Goal: Use online tool/utility: Utilize a website feature to perform a specific function

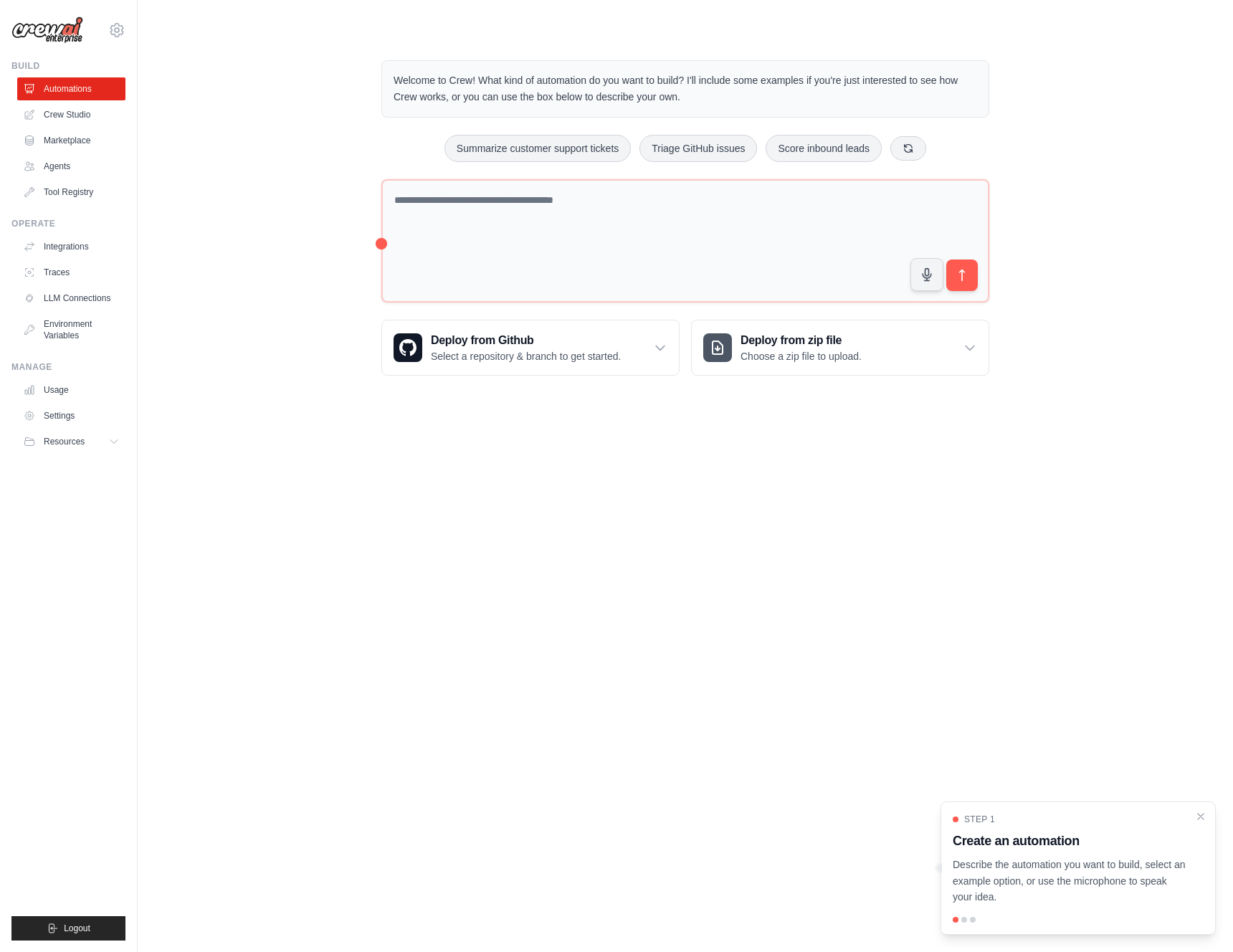
click at [289, 532] on body "[EMAIL_ADDRESS][DOMAIN_NAME] Settings Build Automations Crew Studio" at bounding box center [616, 476] width 1233 height 952
click at [75, 114] on link "Crew Studio" at bounding box center [73, 115] width 108 height 23
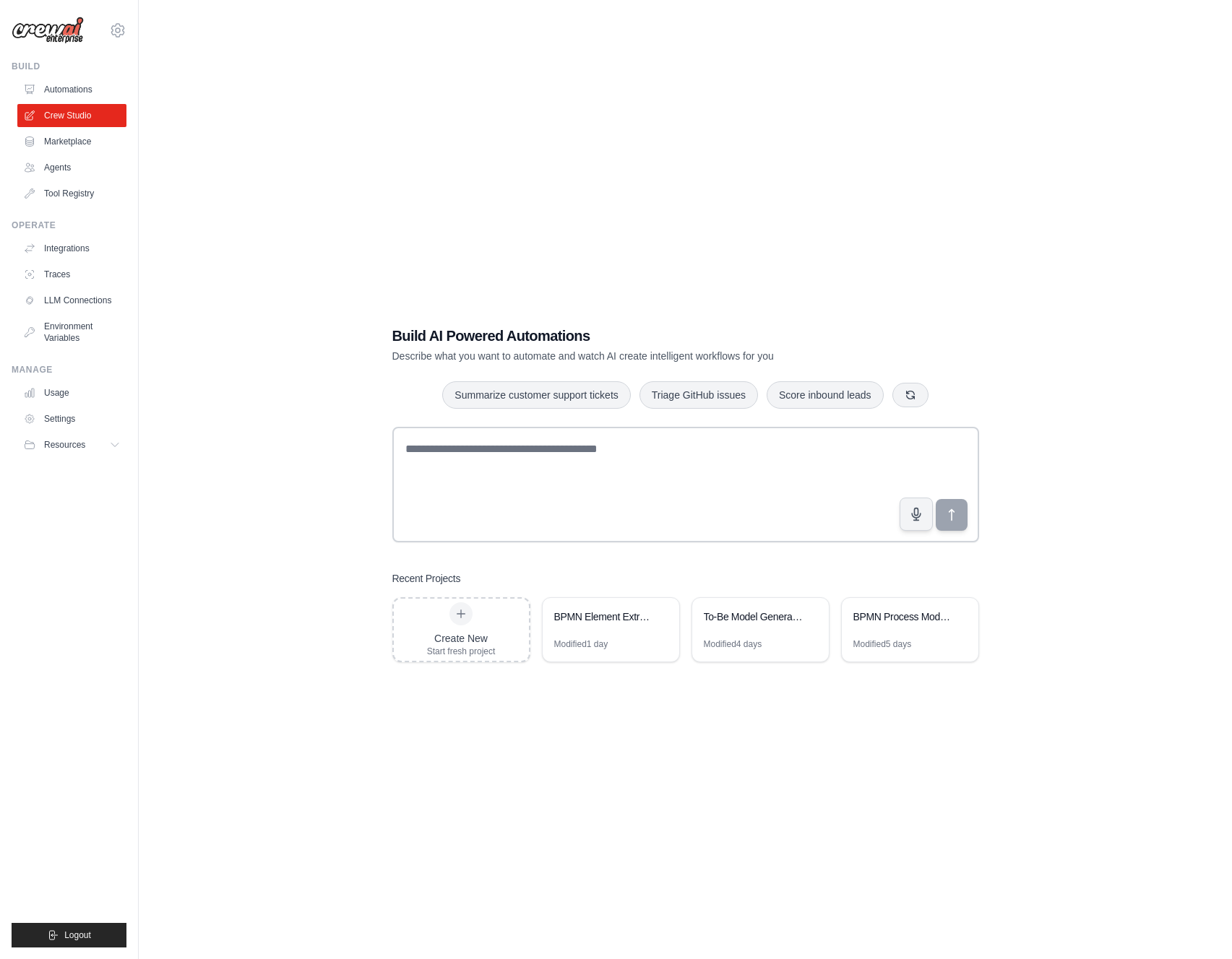
drag, startPoint x: 346, startPoint y: 266, endPoint x: 426, endPoint y: 209, distance: 98.2
click at [346, 266] on div "Build AI Powered Automations Describe what you want to automate and watch AI cr…" at bounding box center [685, 493] width 1047 height 959
click at [175, 482] on div "Build AI Powered Automations Describe what you want to automate and watch AI cr…" at bounding box center [685, 493] width 1047 height 959
click at [403, 408] on div "Summarize customer support tickets Triage GitHub issues Score inbound leads" at bounding box center [685, 395] width 587 height 29
click at [558, 634] on div "BPMN Element Extraction and Process Analysis" at bounding box center [611, 618] width 136 height 40
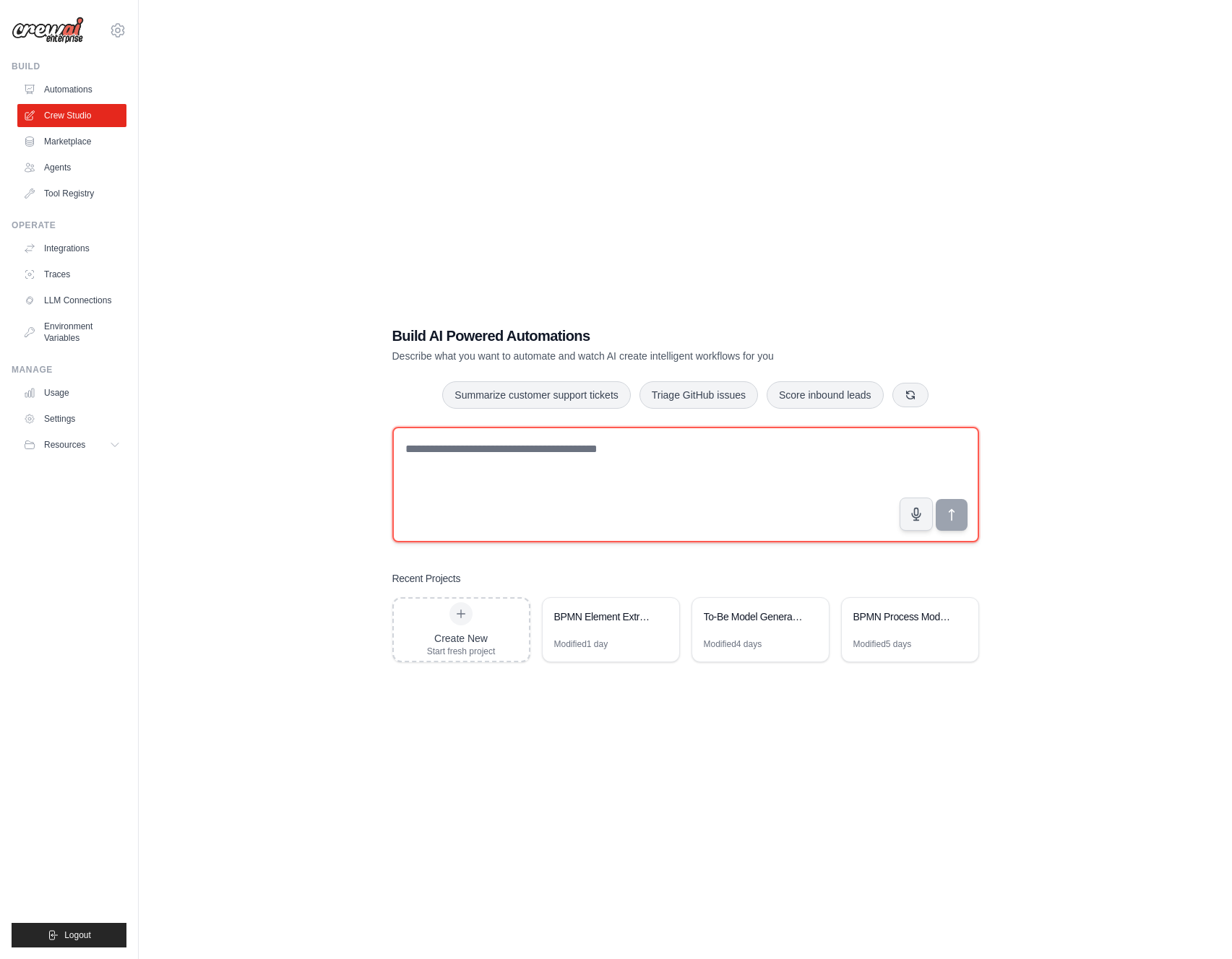
click at [567, 495] on textarea at bounding box center [685, 484] width 587 height 115
click at [418, 472] on textarea at bounding box center [685, 484] width 587 height 115
paste textarea "**********"
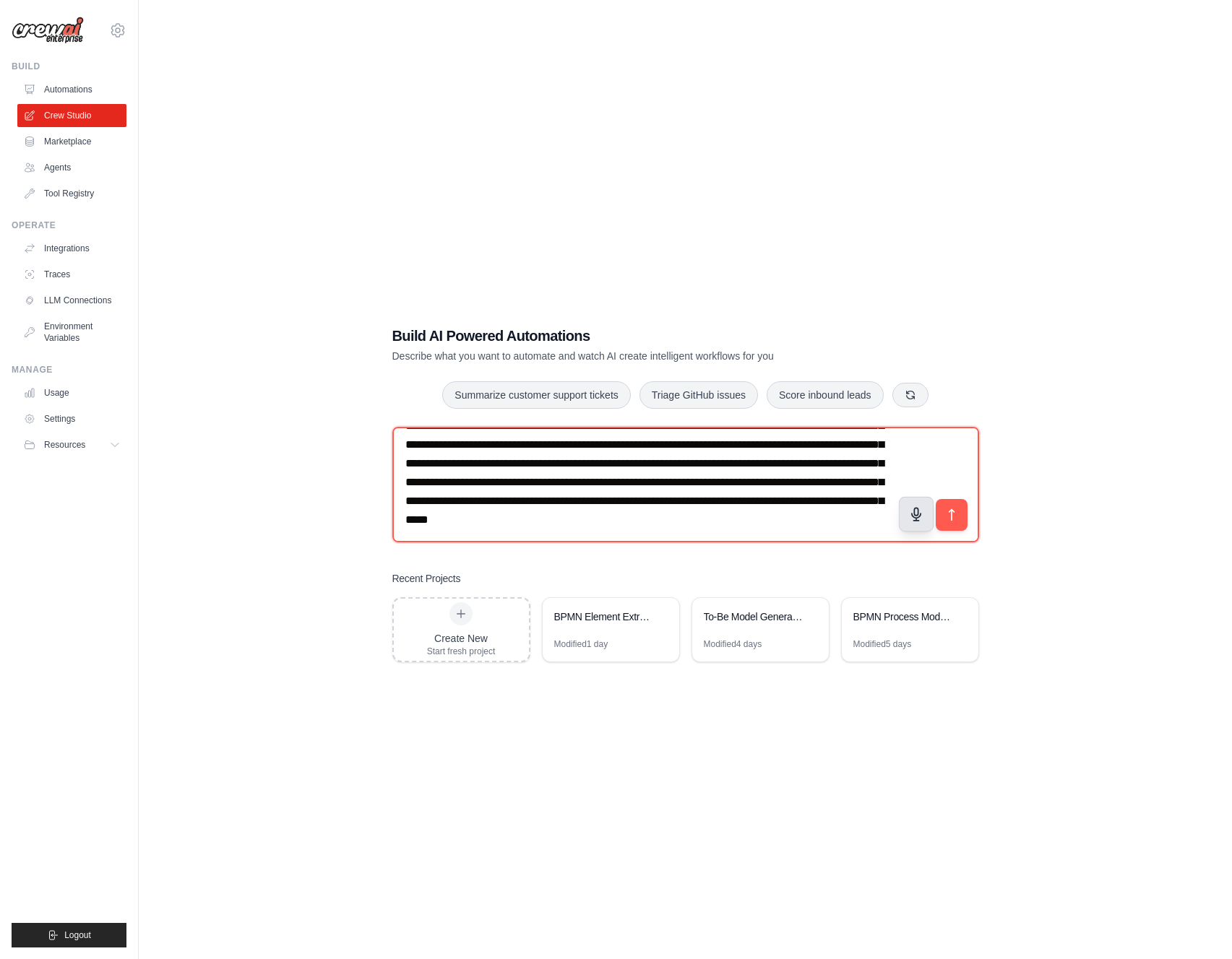
scroll to position [10, 0]
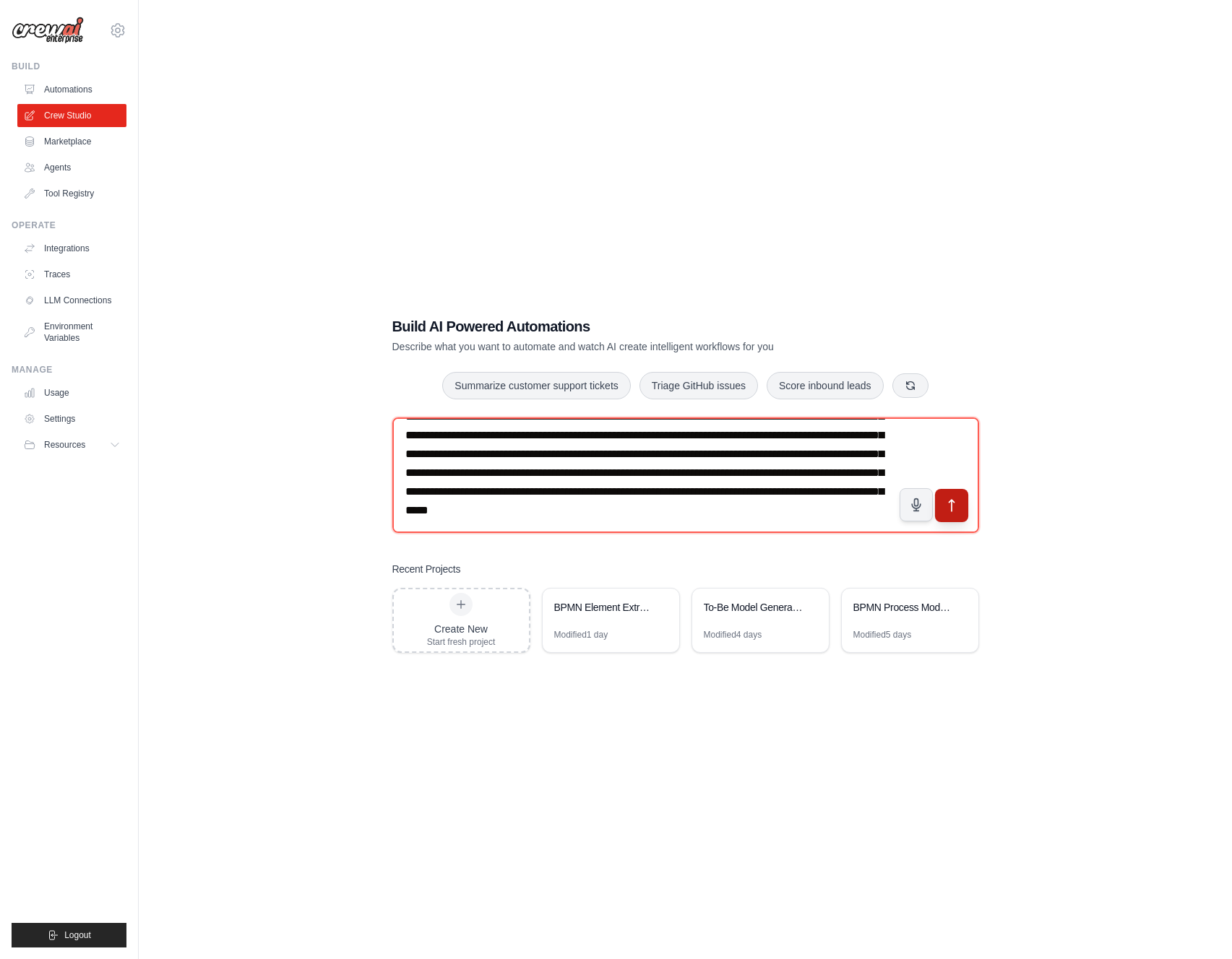
type textarea "**********"
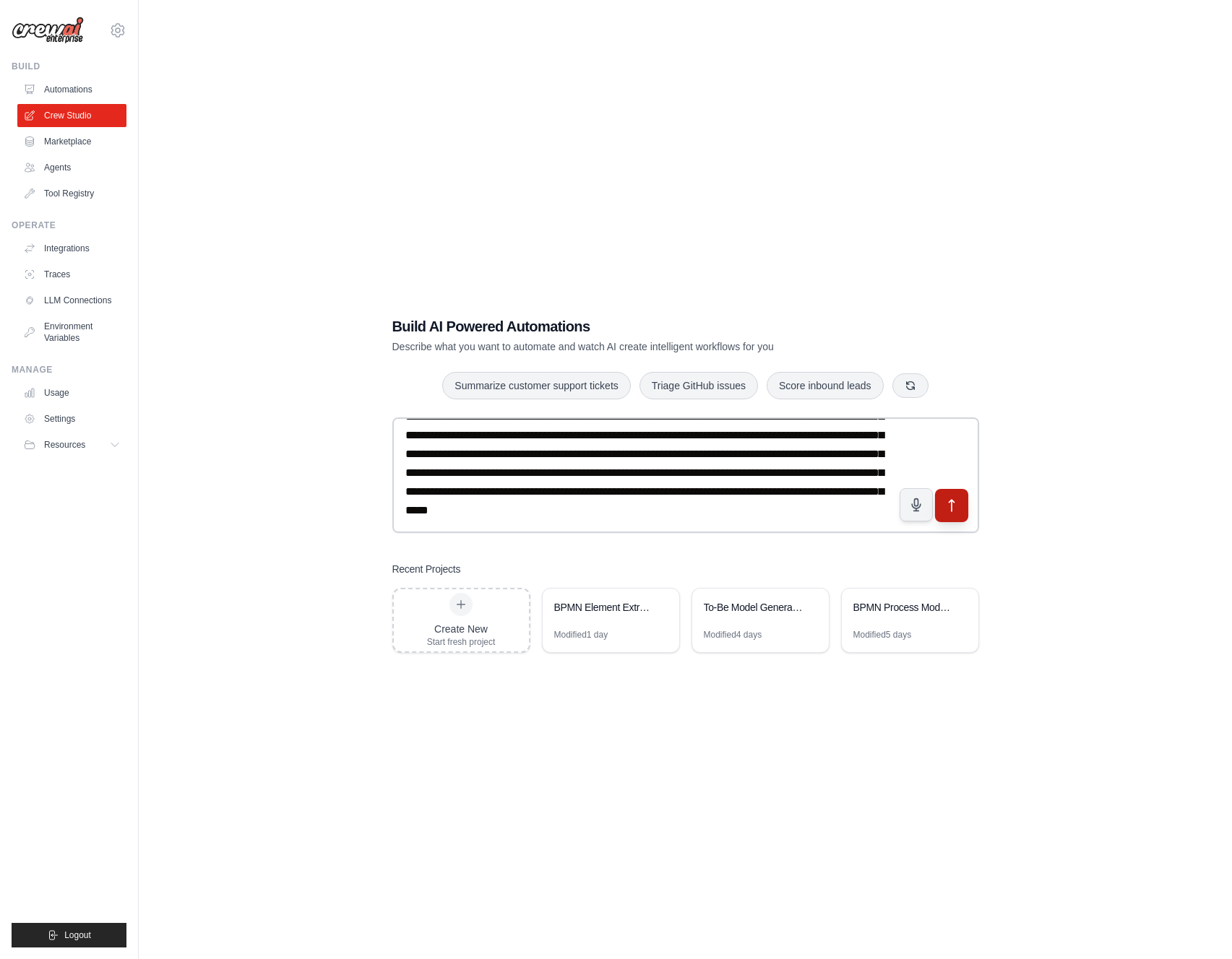
click at [956, 504] on icon "submit" at bounding box center [951, 506] width 15 height 15
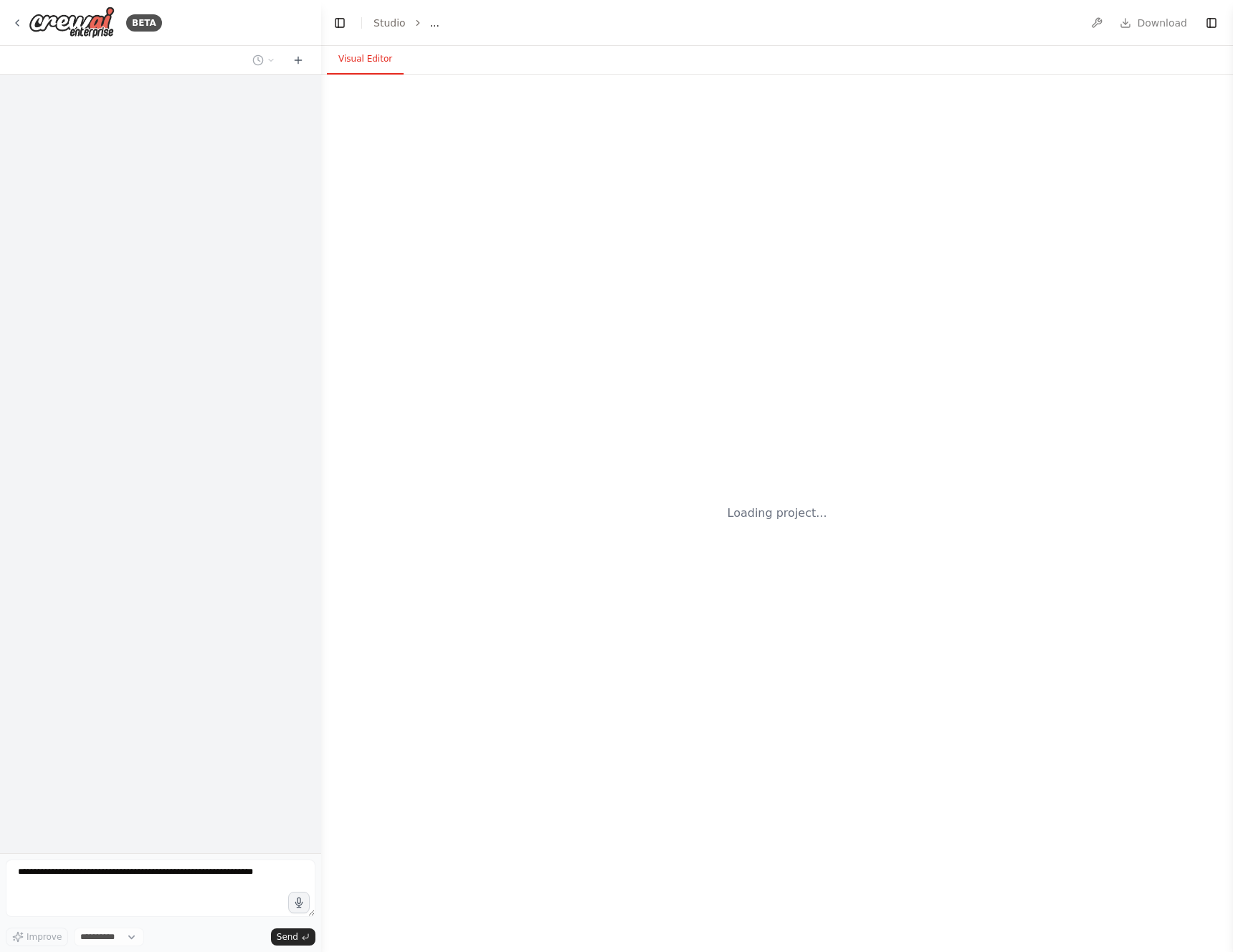
select select "****"
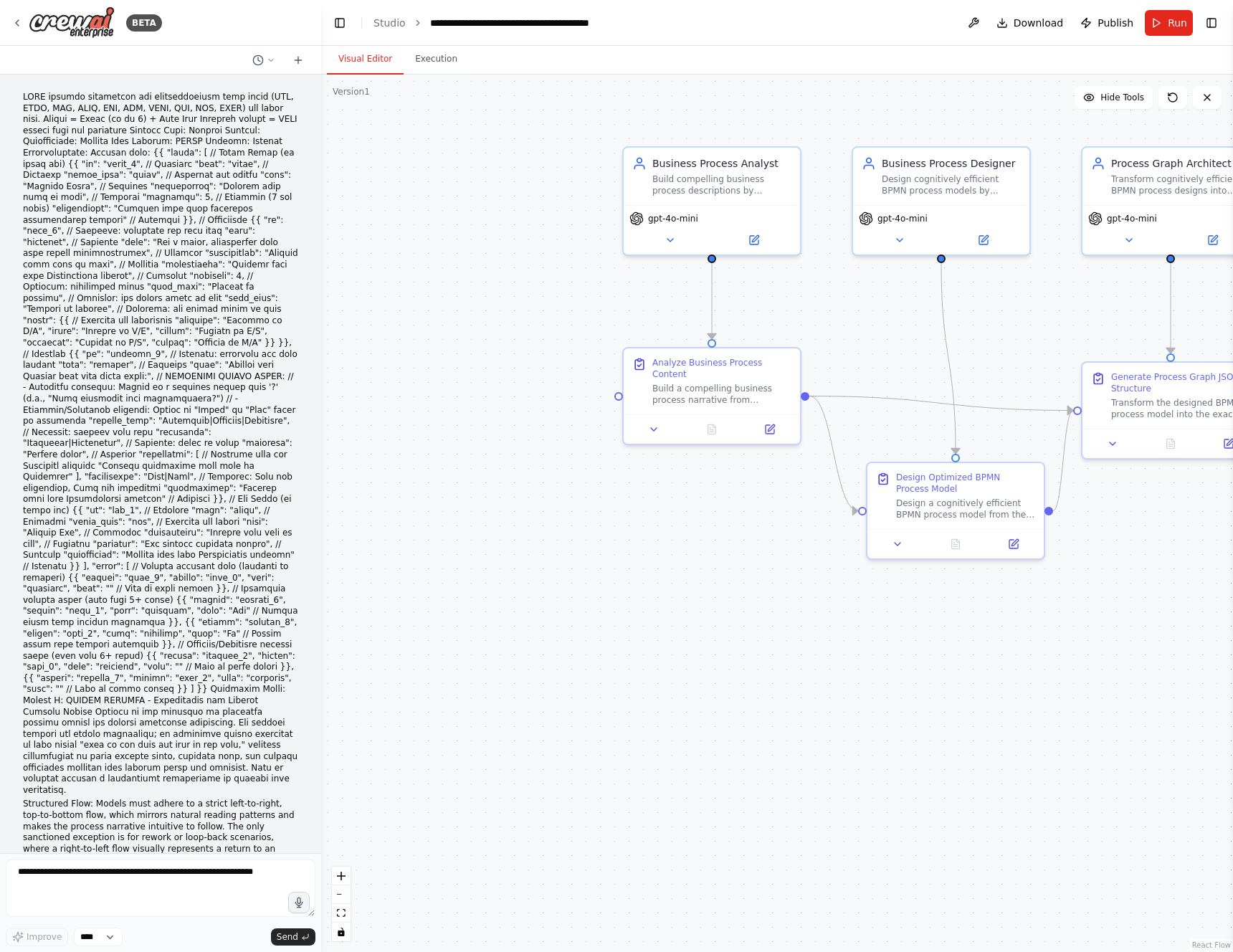
scroll to position [10600, 0]
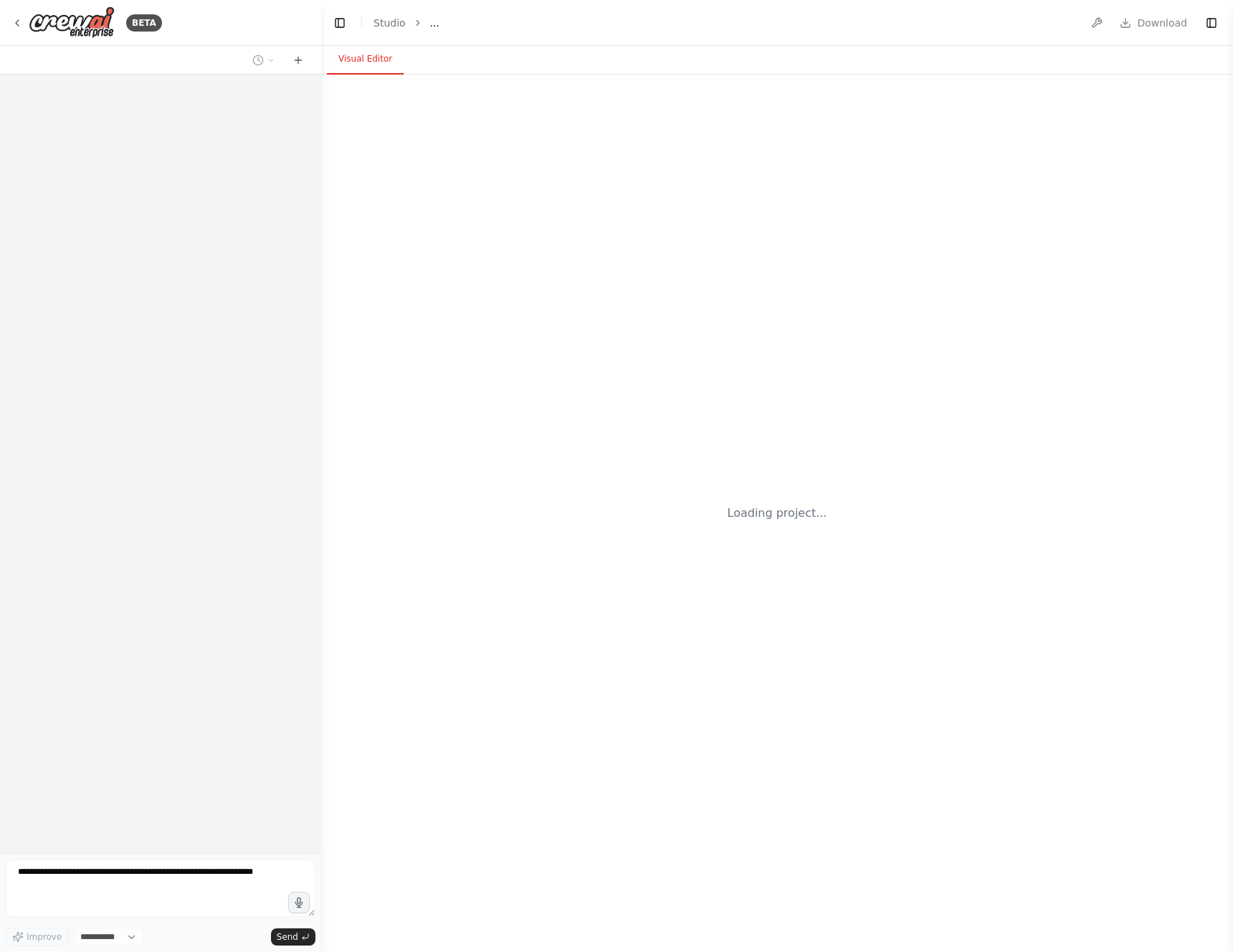
select select "****"
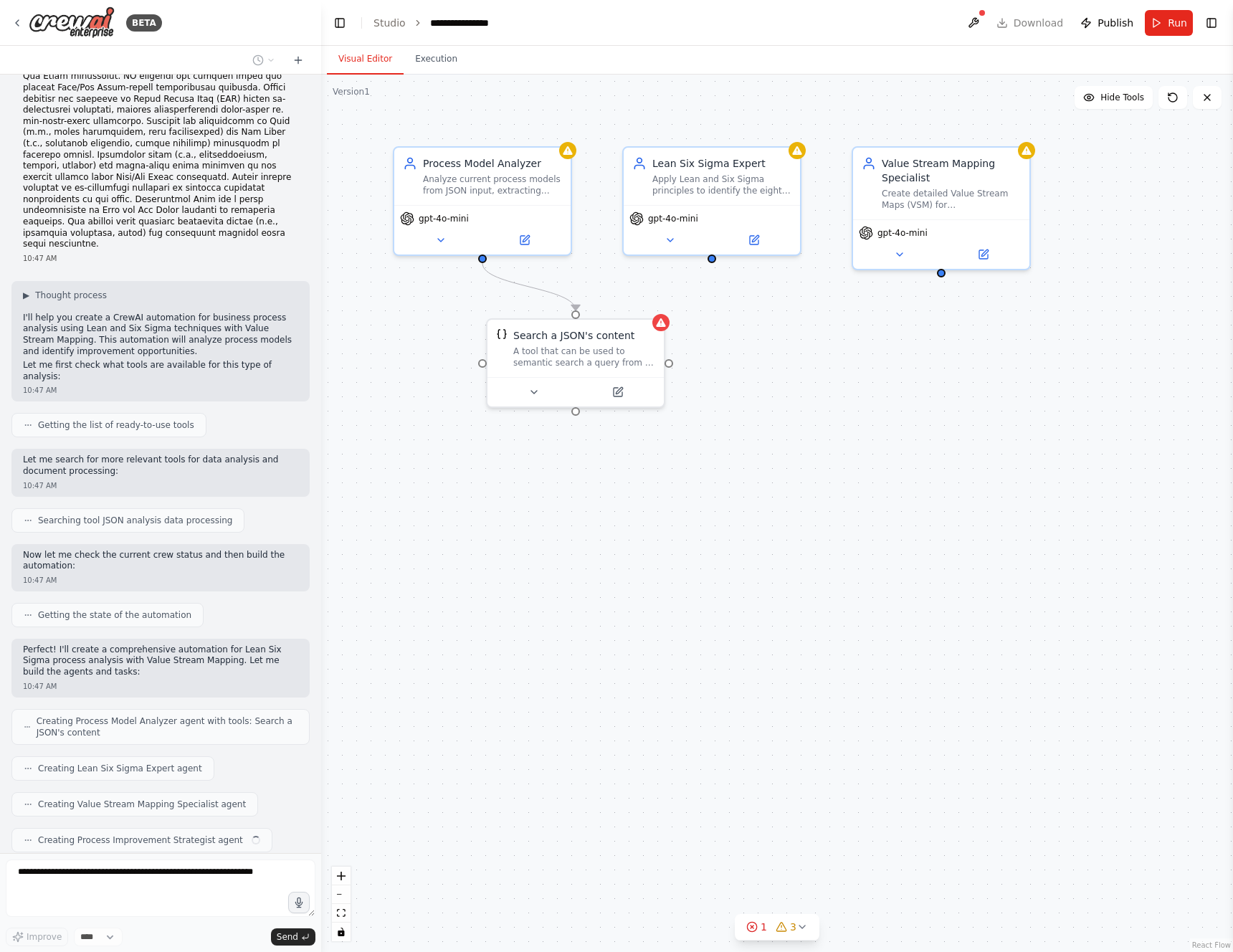
scroll to position [157, 0]
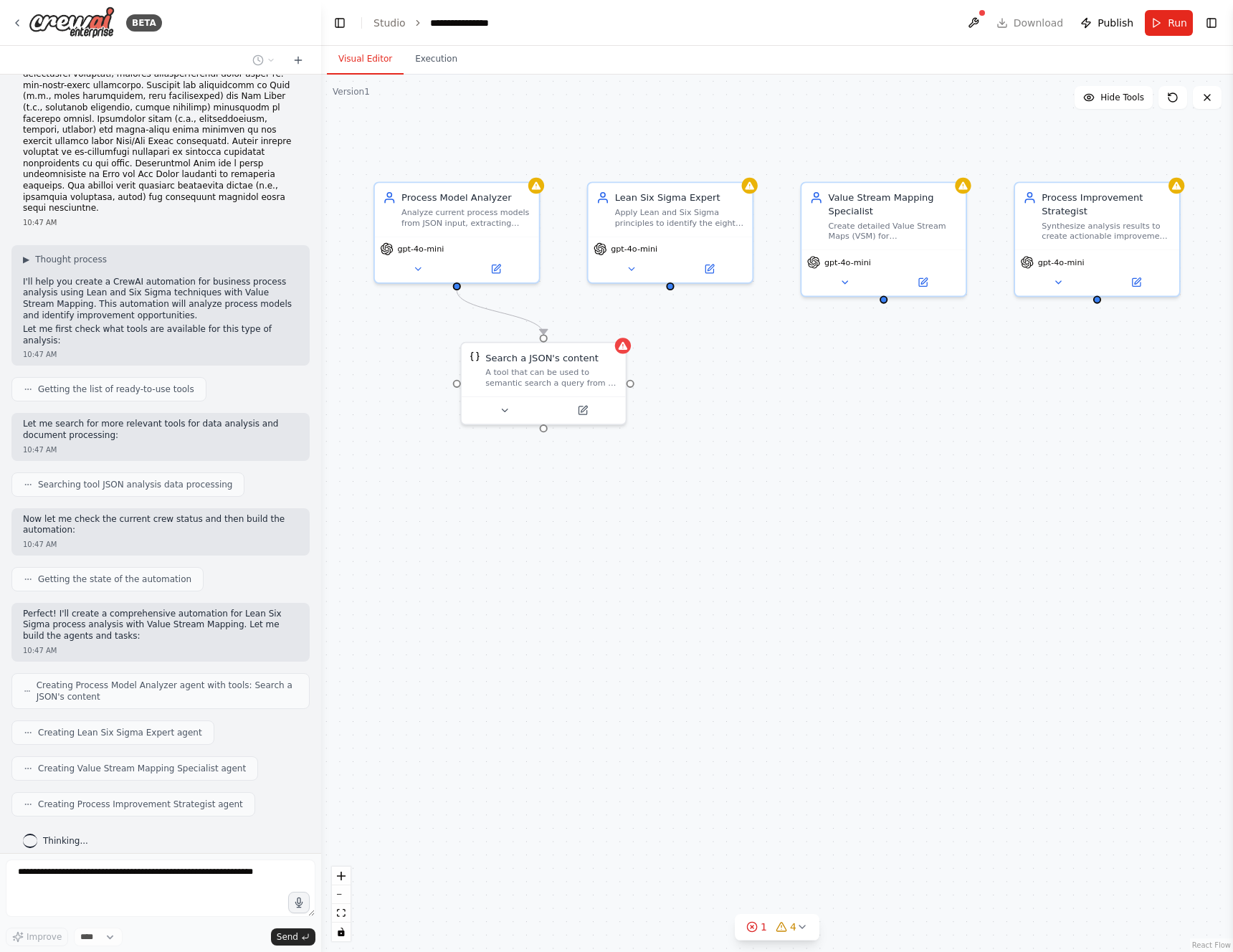
drag, startPoint x: 870, startPoint y: 605, endPoint x: 830, endPoint y: 604, distance: 40.0
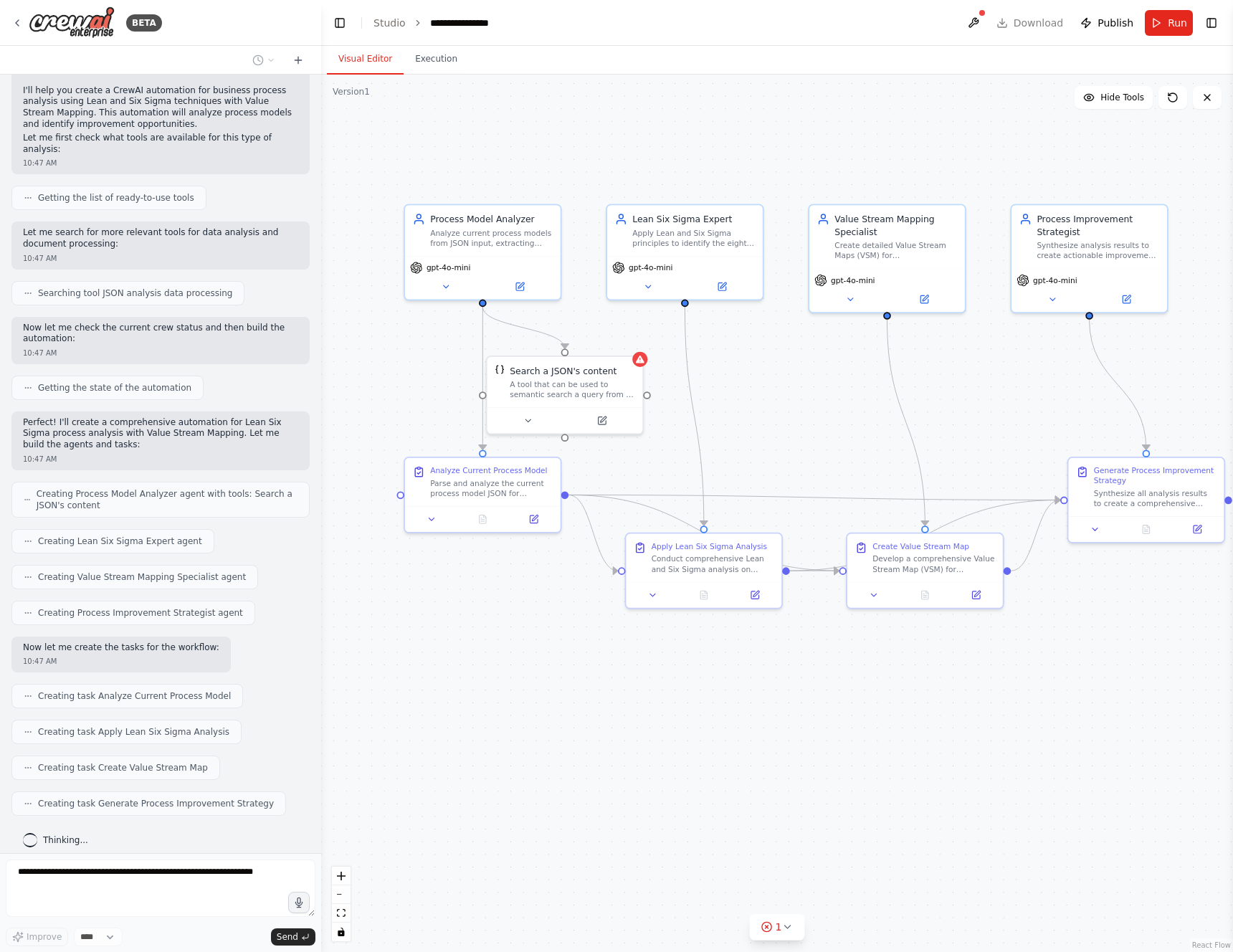
scroll to position [432, 0]
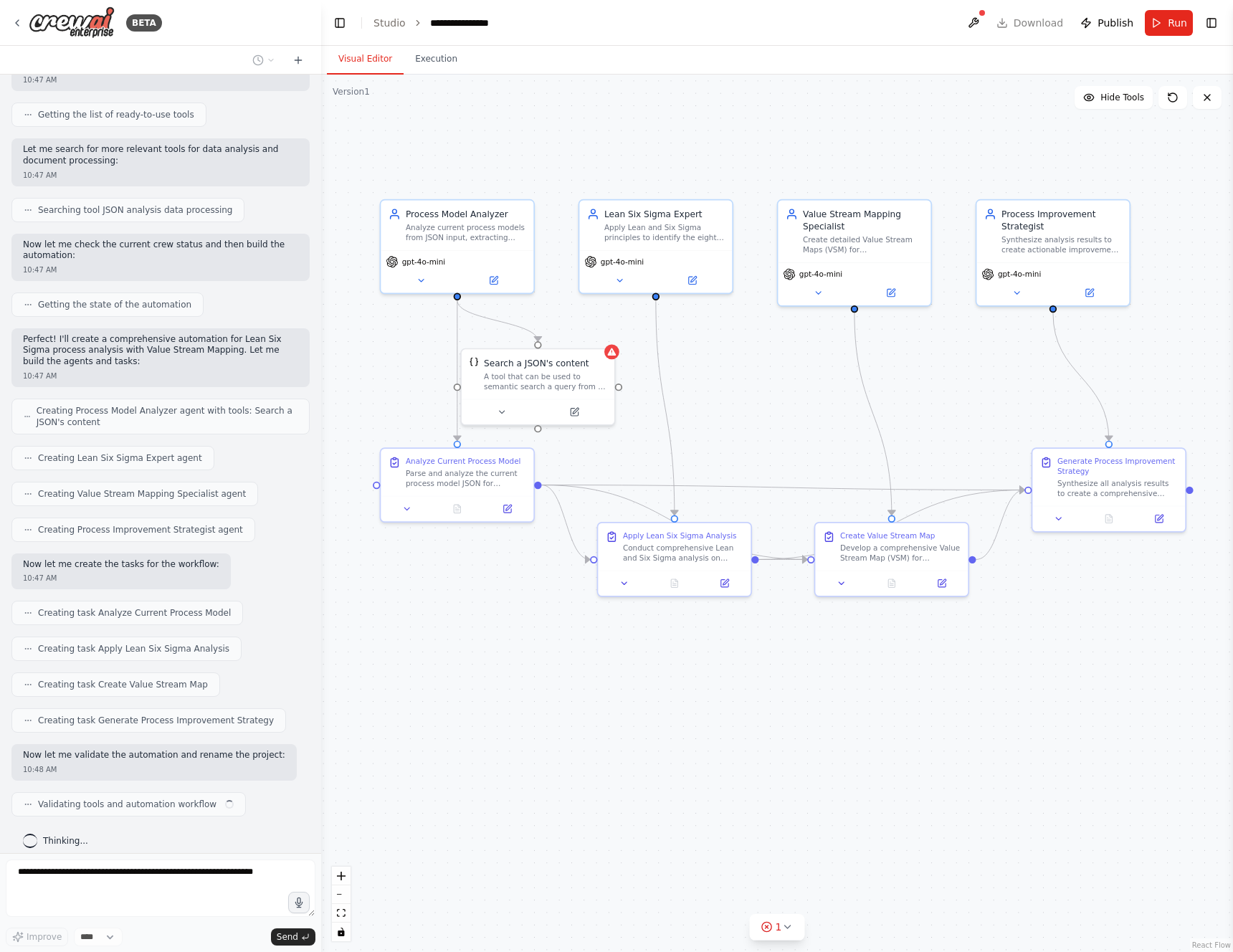
drag, startPoint x: 1045, startPoint y: 616, endPoint x: 1031, endPoint y: 606, distance: 17.2
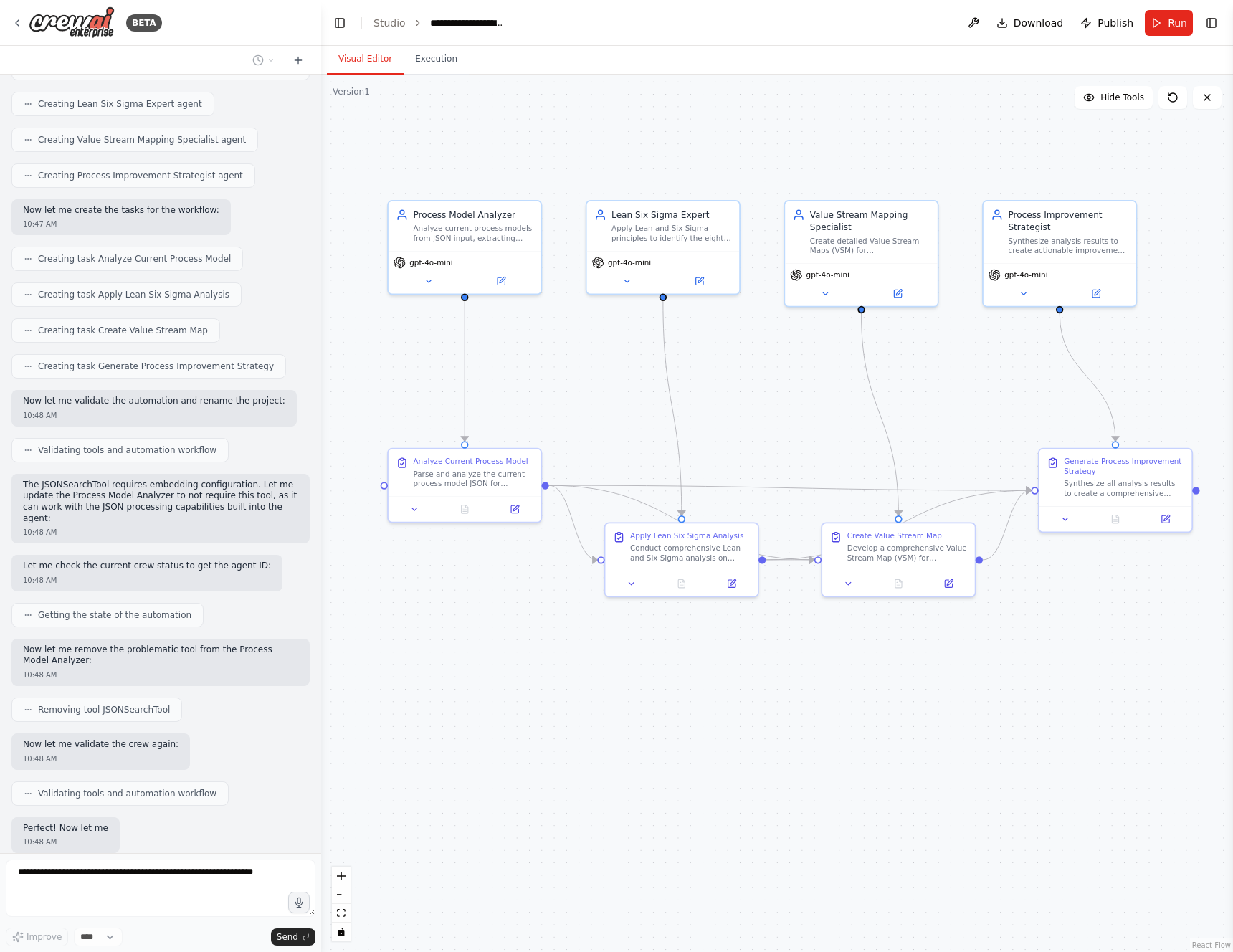
scroll to position [871, 0]
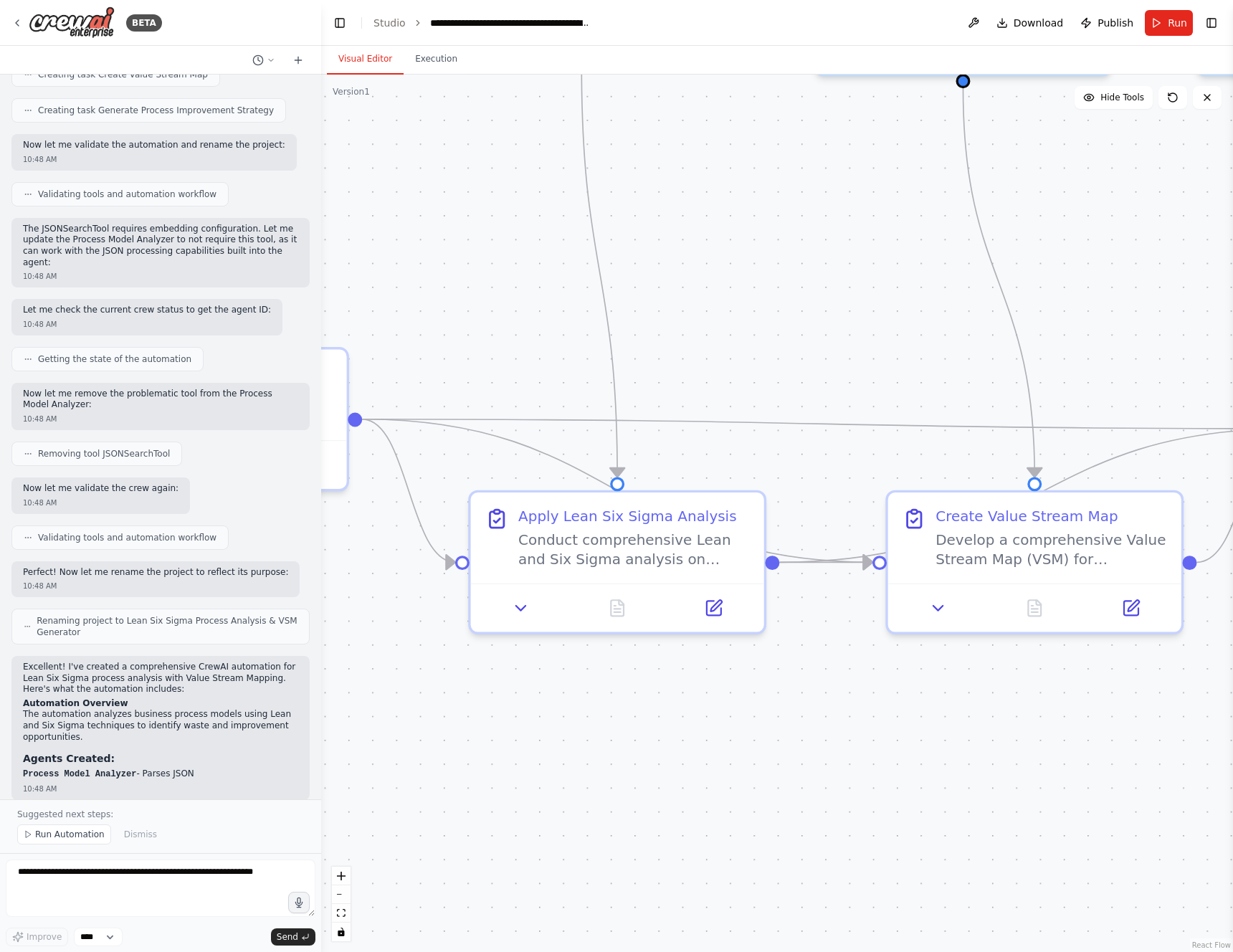
drag, startPoint x: 868, startPoint y: 532, endPoint x: 575, endPoint y: 441, distance: 306.8
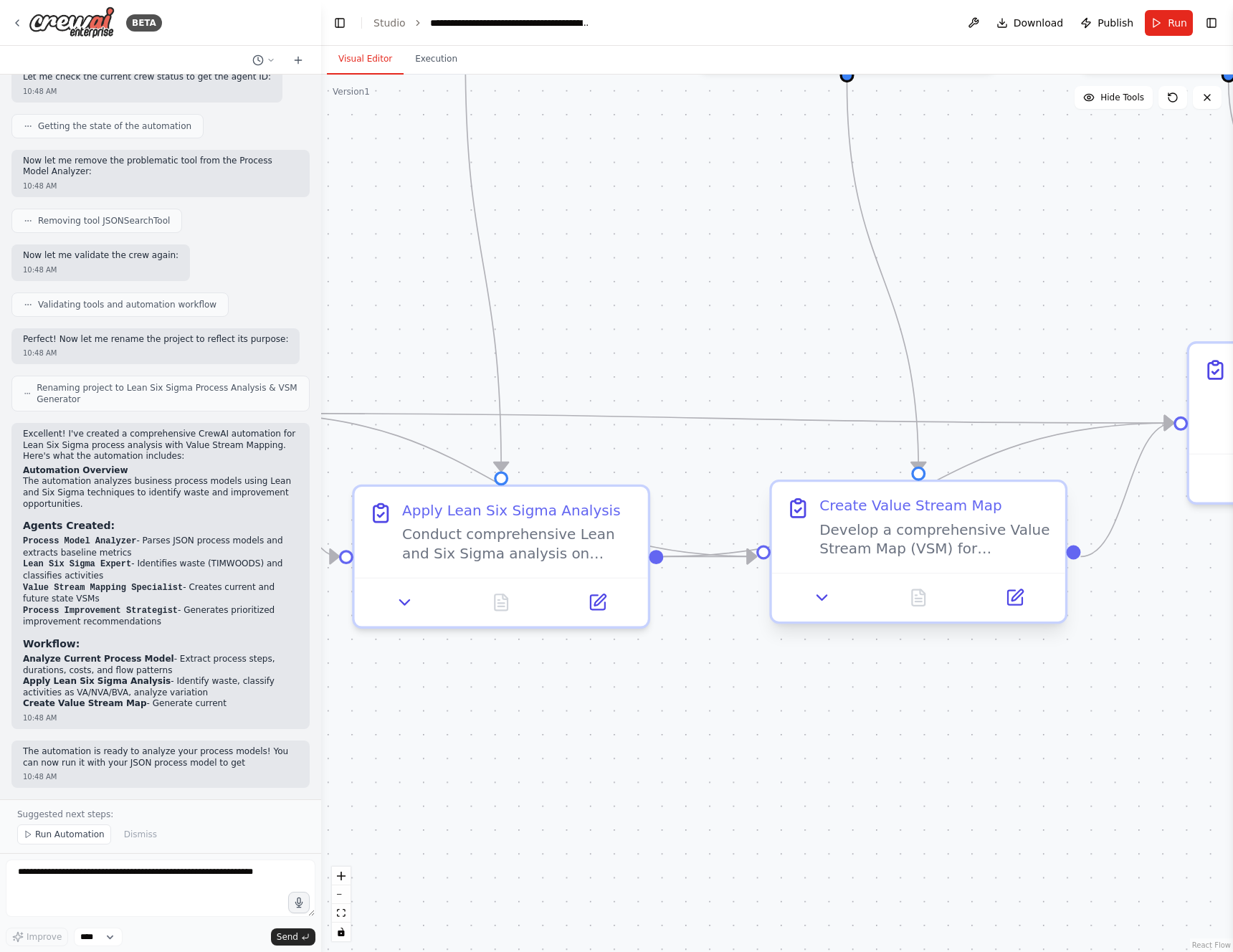
drag, startPoint x: 925, startPoint y: 532, endPoint x: 591, endPoint y: 512, distance: 334.6
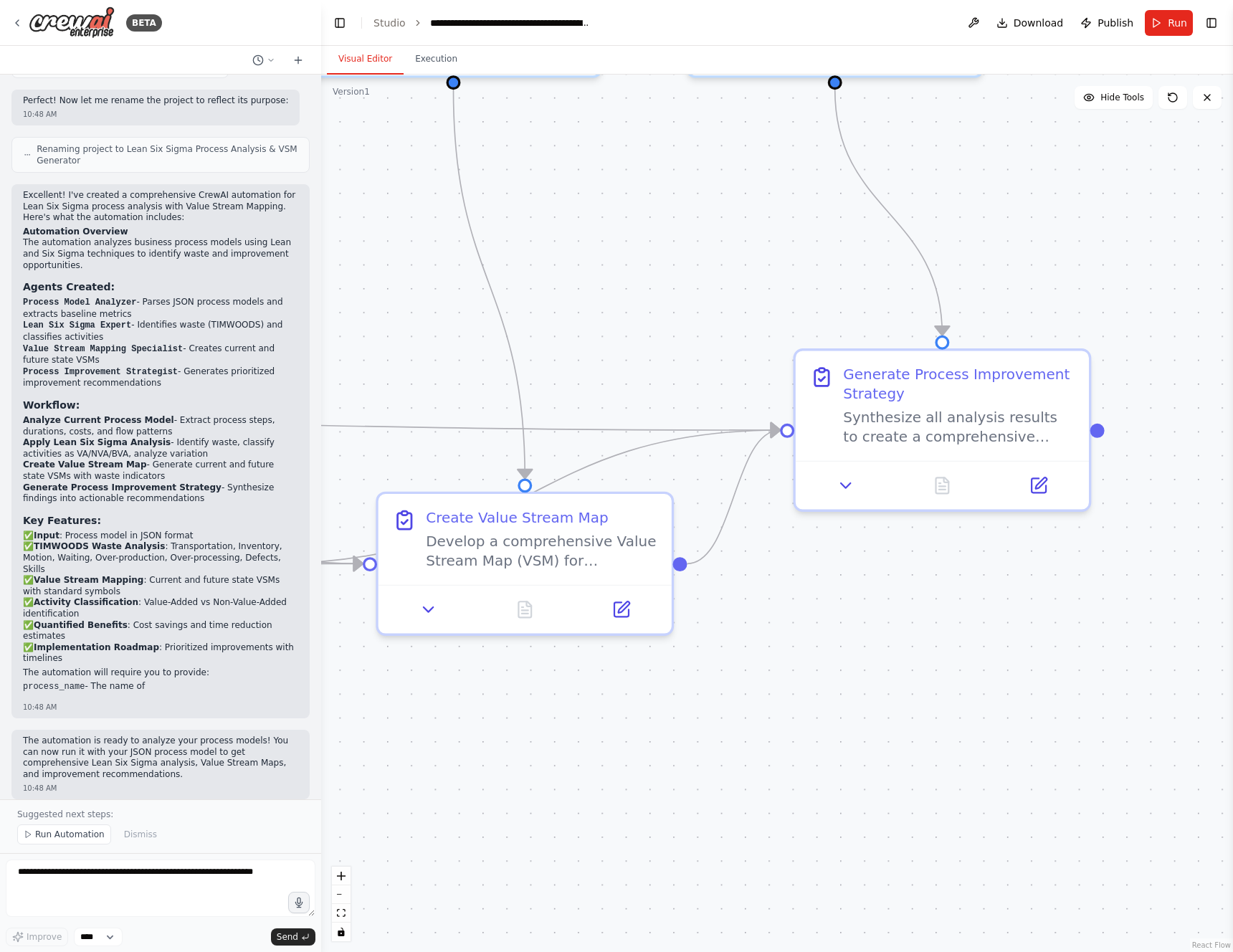
scroll to position [1524, 0]
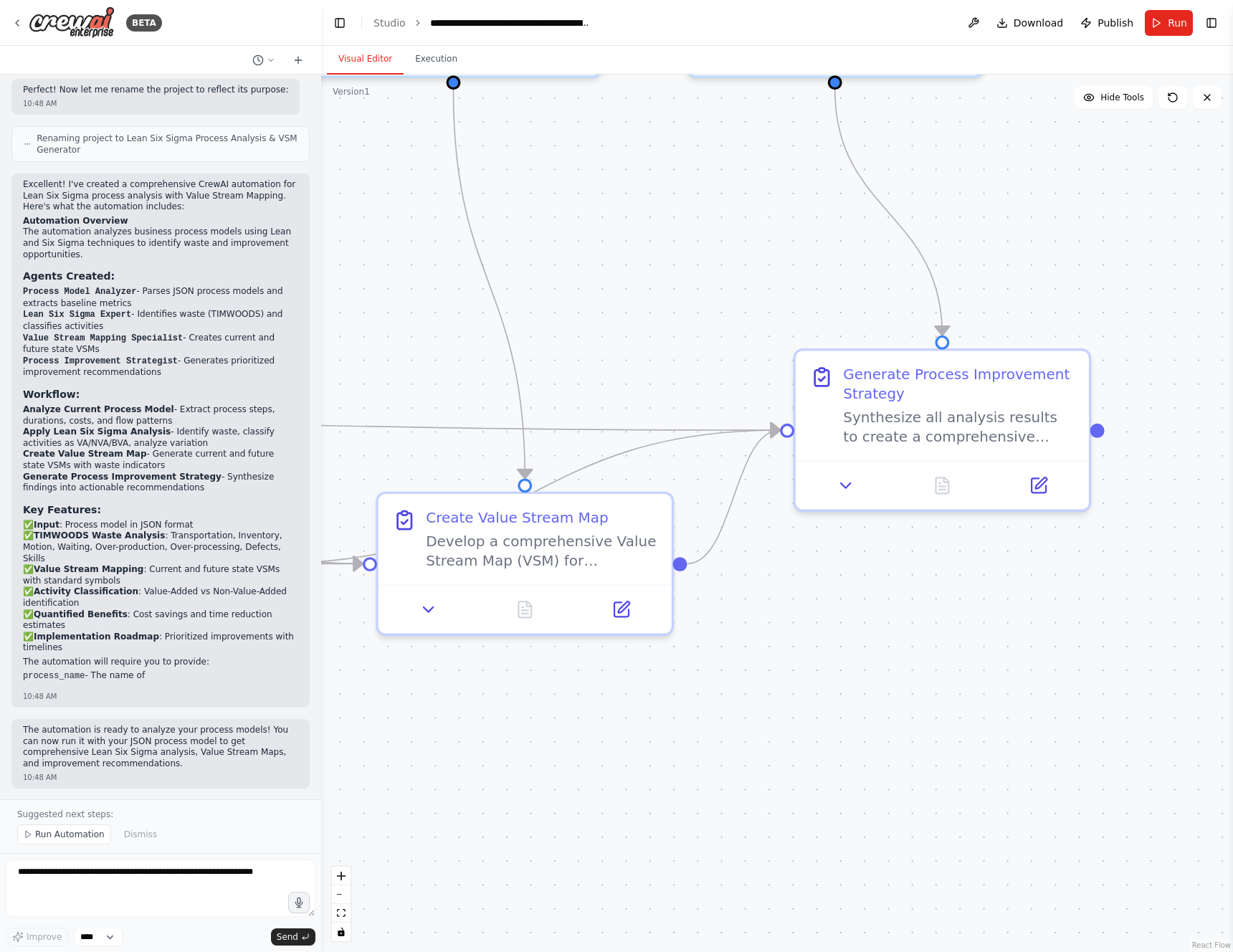
drag, startPoint x: 1036, startPoint y: 497, endPoint x: 726, endPoint y: 563, distance: 316.9
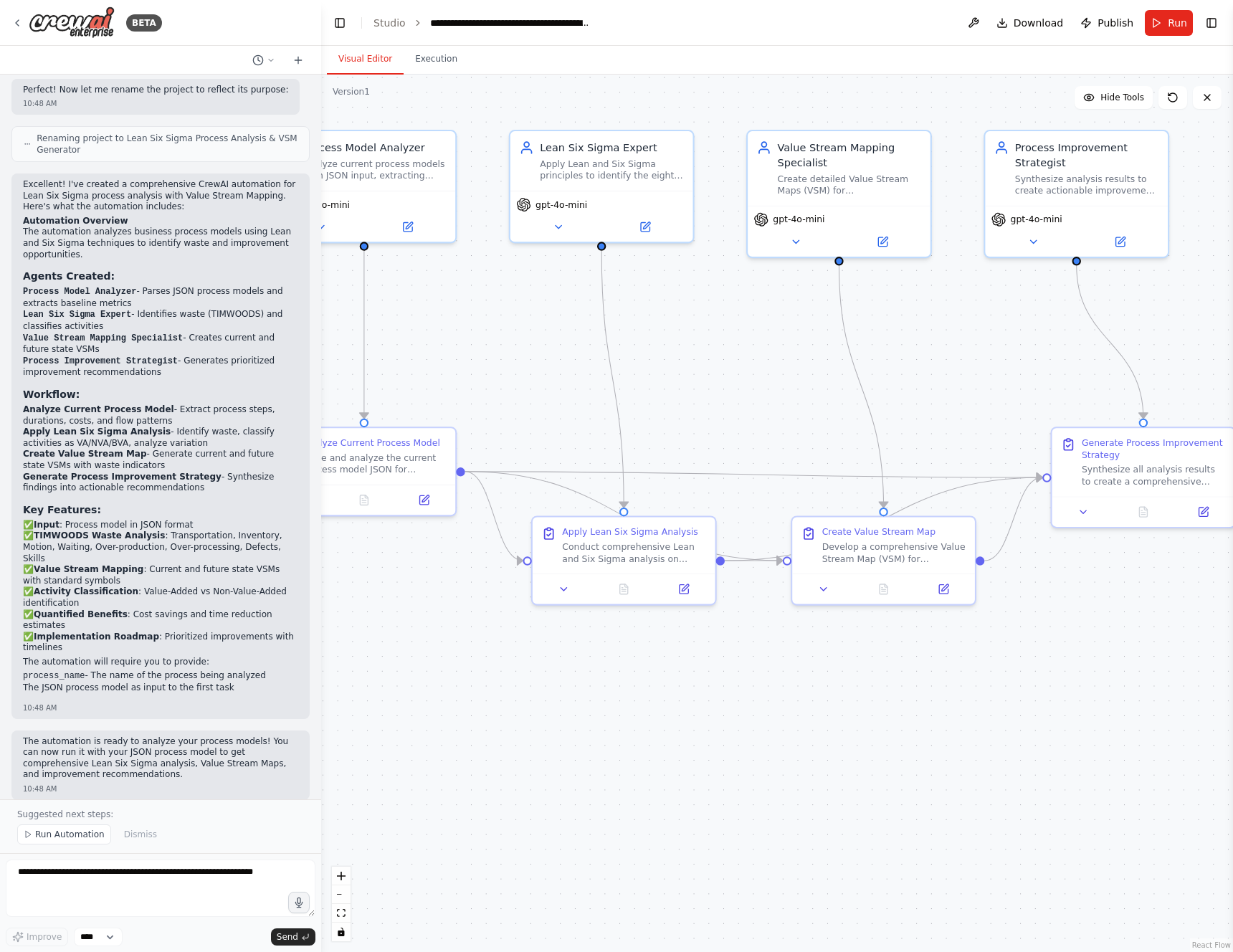
drag, startPoint x: 549, startPoint y: 395, endPoint x: 946, endPoint y: 397, distance: 397.0
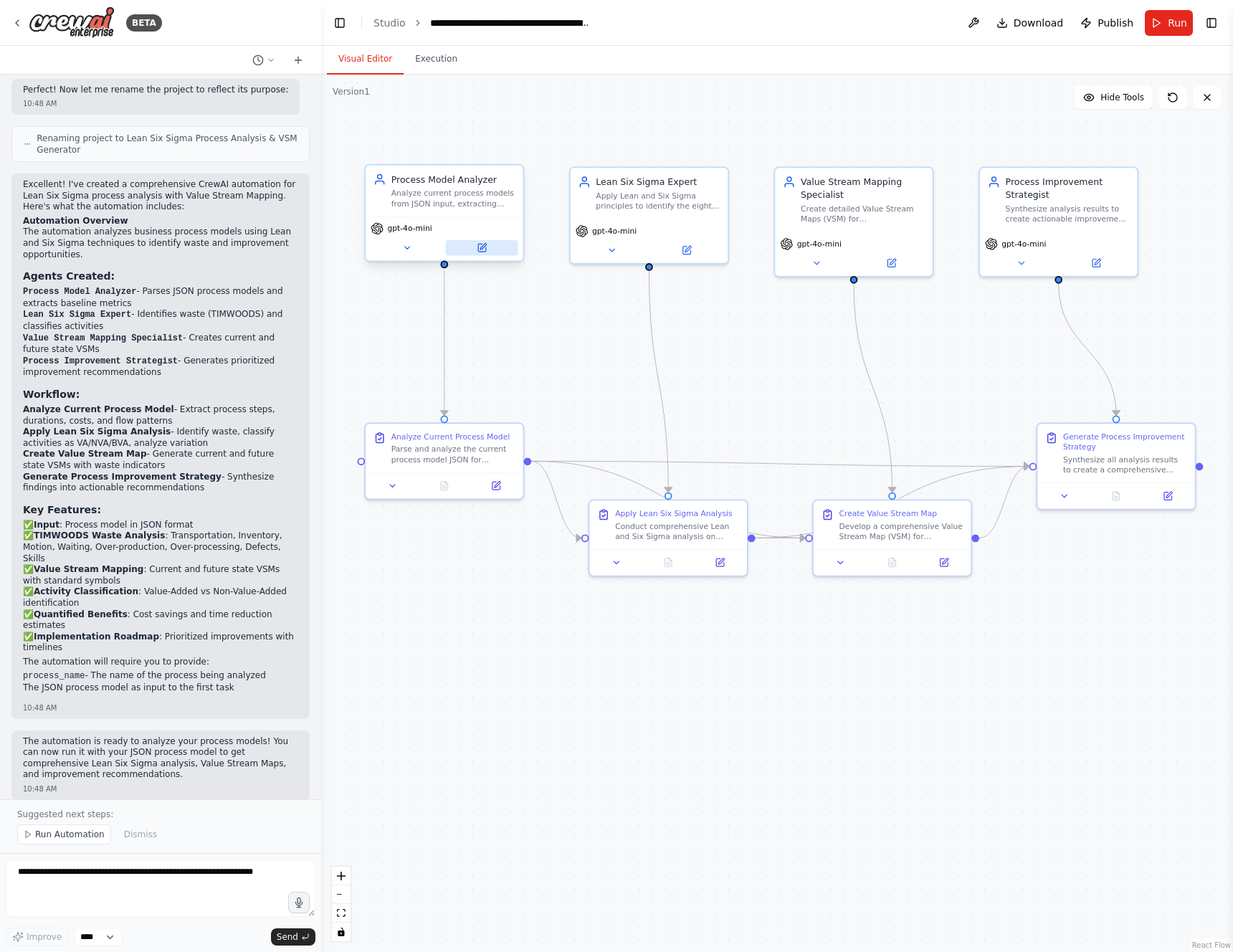
click at [487, 247] on button at bounding box center [482, 248] width 72 height 15
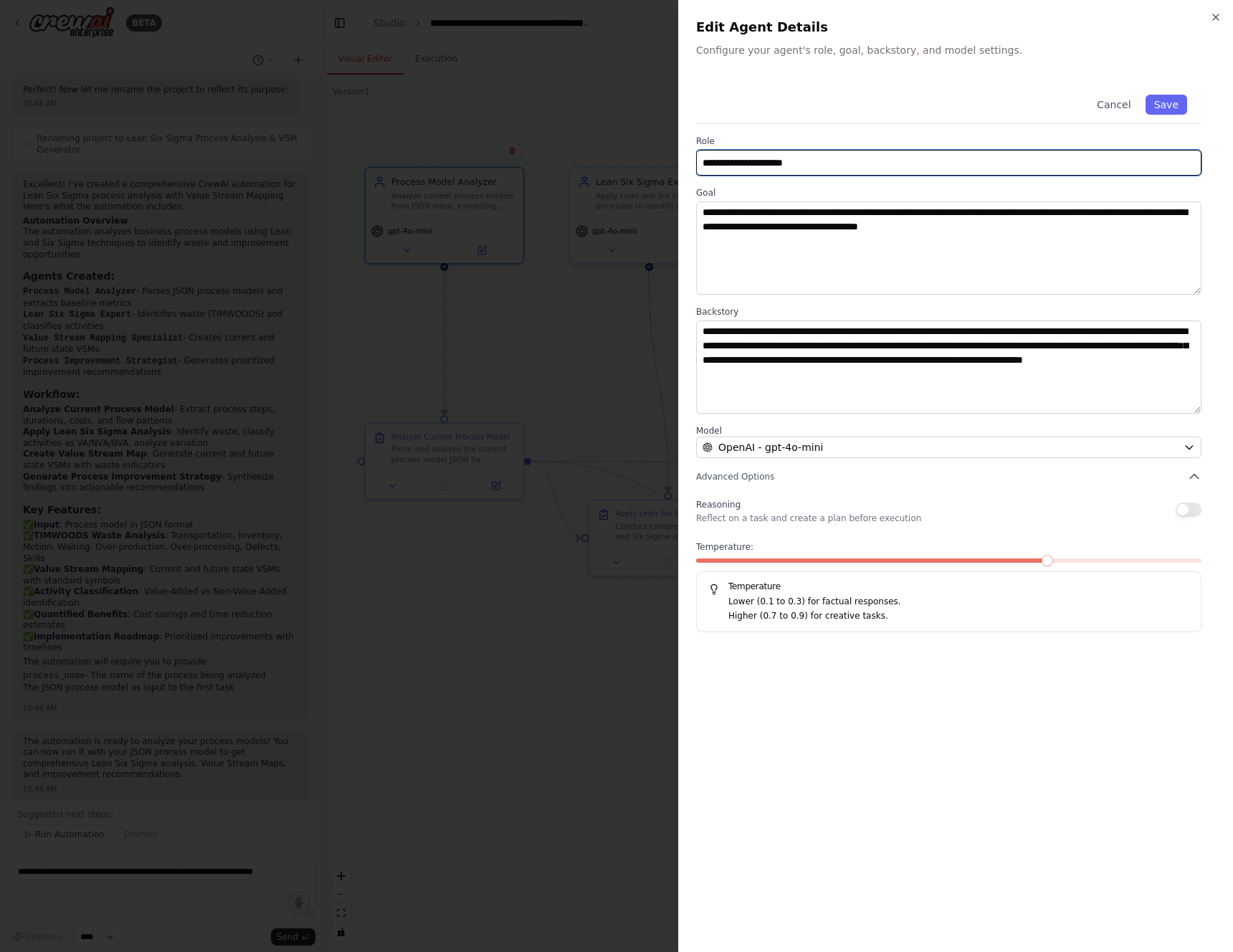
click at [787, 163] on input "**********" at bounding box center [949, 162] width 506 height 26
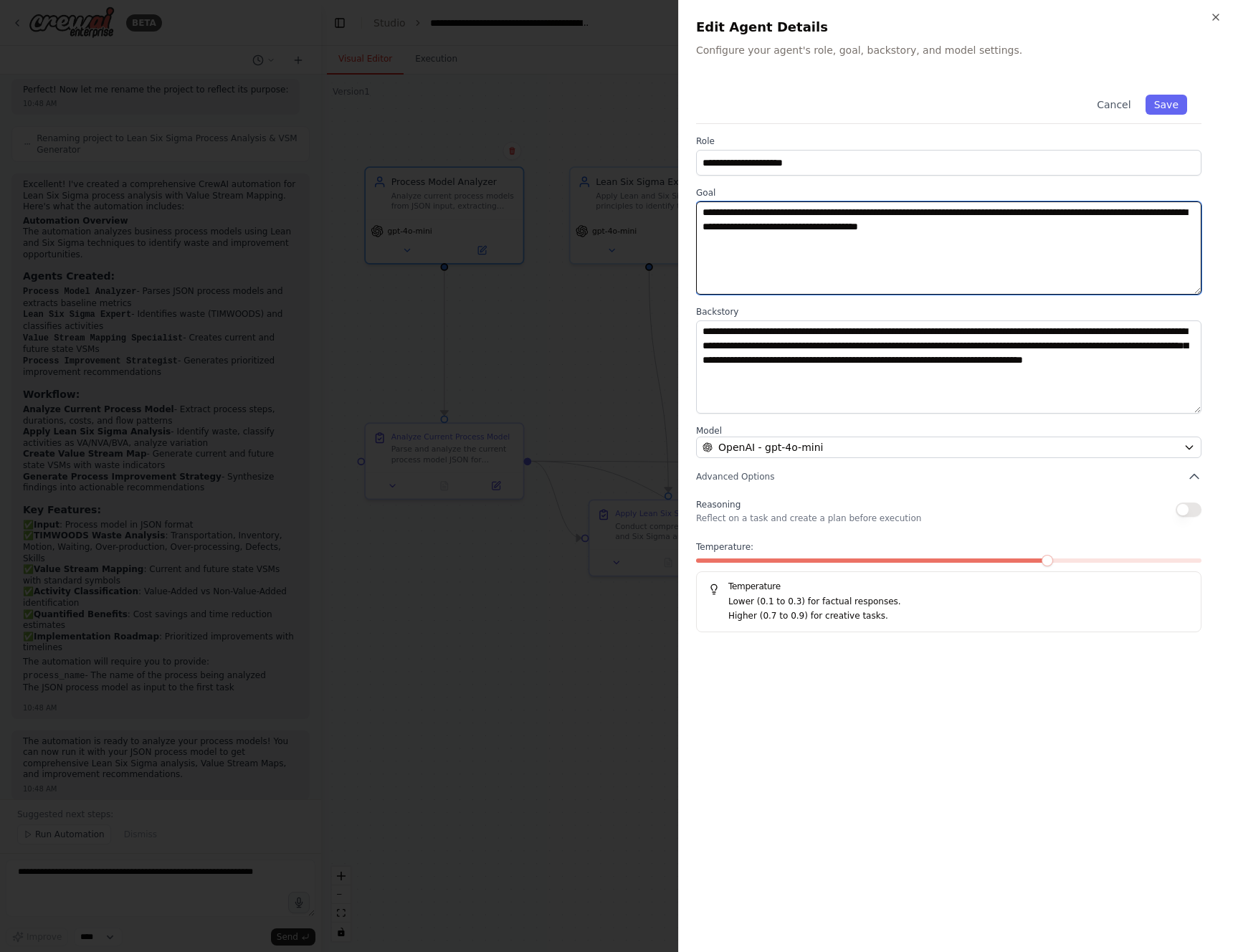
click at [741, 233] on textarea "**********" at bounding box center [949, 248] width 506 height 93
drag, startPoint x: 1007, startPoint y: 227, endPoint x: 1088, endPoint y: 232, distance: 81.2
click at [1088, 232] on textarea "**********" at bounding box center [949, 248] width 506 height 93
click at [970, 253] on textarea "**********" at bounding box center [949, 248] width 506 height 93
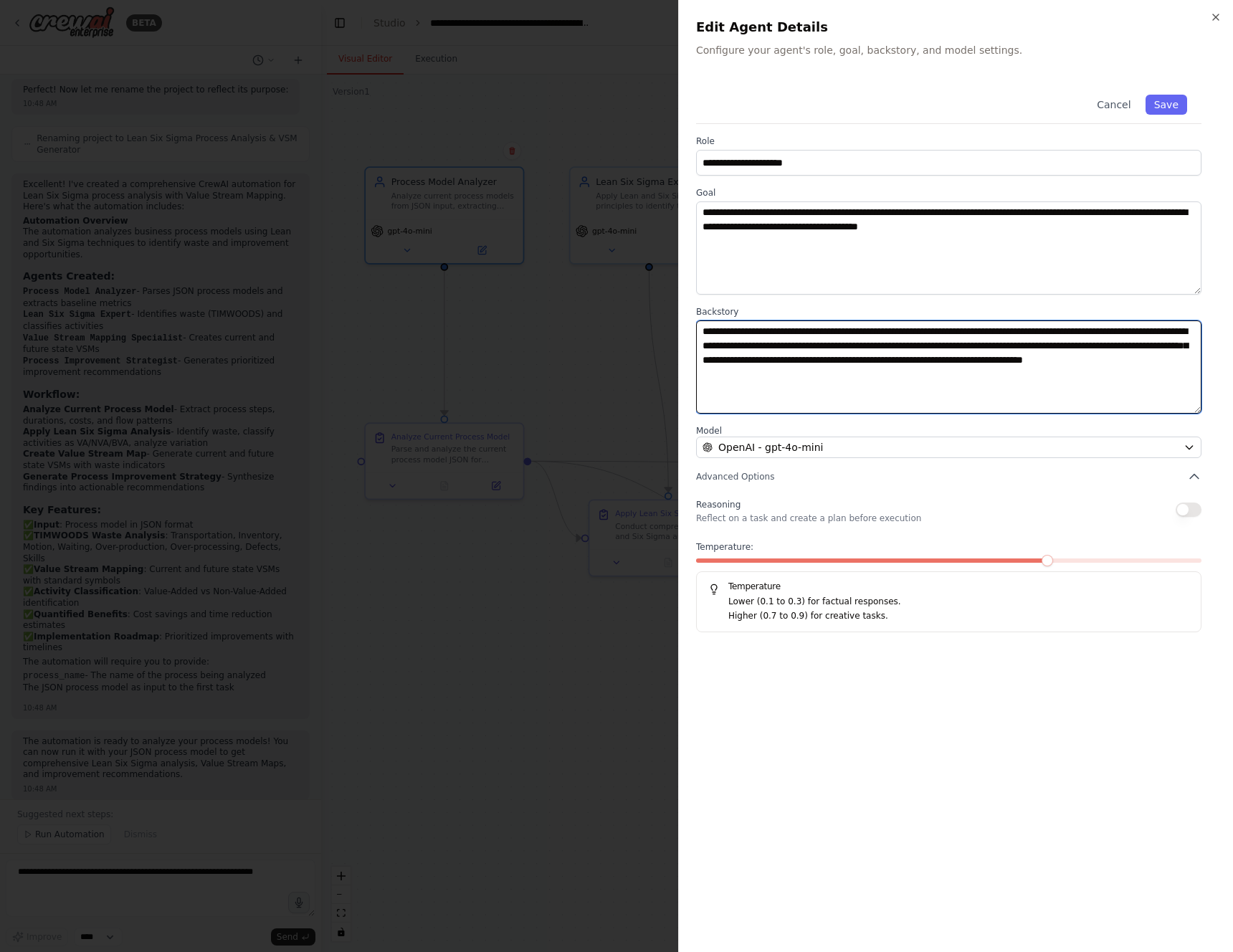
drag, startPoint x: 740, startPoint y: 327, endPoint x: 993, endPoint y: 370, distance: 256.6
click at [993, 370] on textarea "**********" at bounding box center [949, 367] width 506 height 93
click at [984, 369] on textarea "**********" at bounding box center [949, 367] width 506 height 93
click at [1120, 102] on button "Cancel" at bounding box center [1114, 104] width 51 height 20
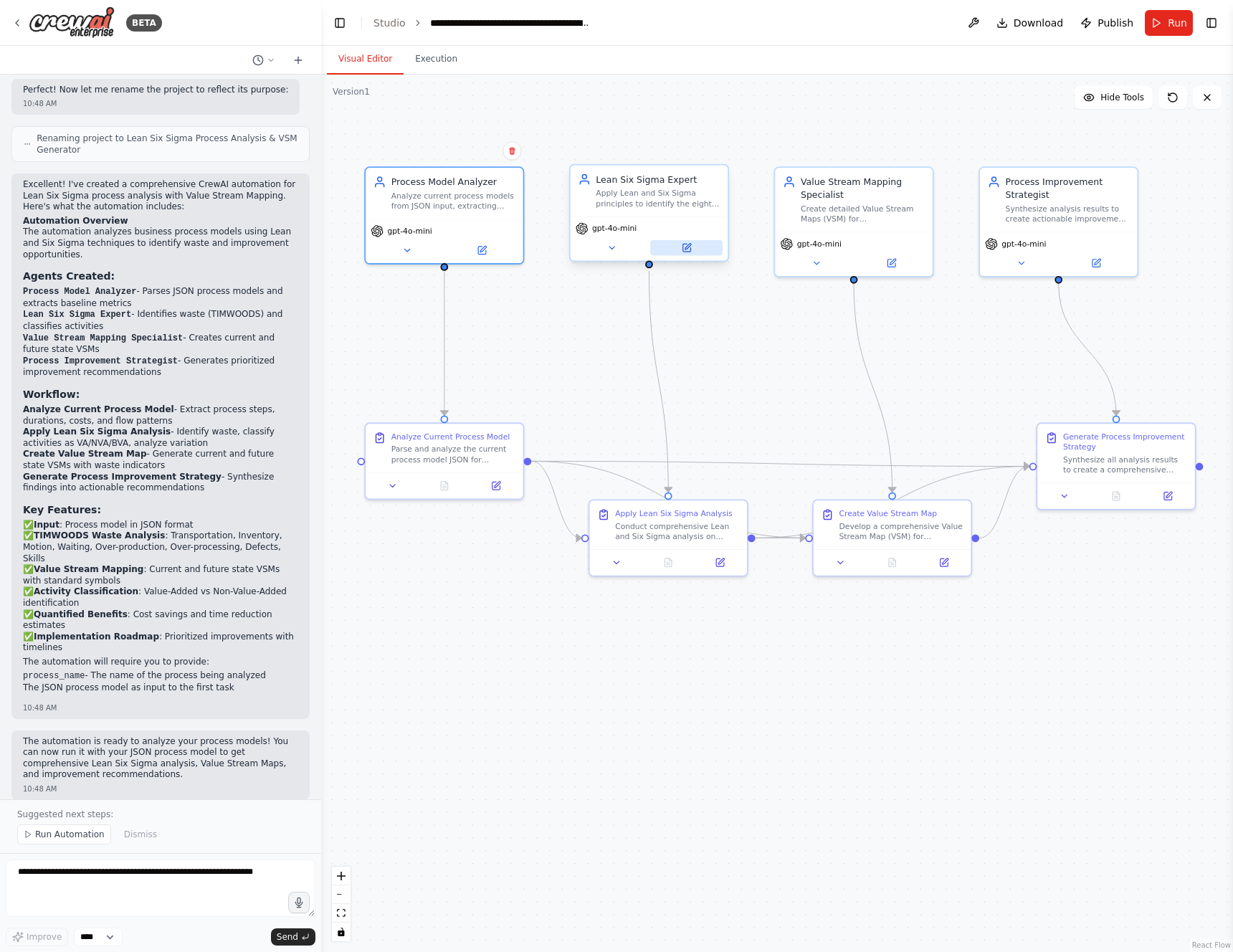
click at [697, 248] on button at bounding box center [687, 248] width 72 height 15
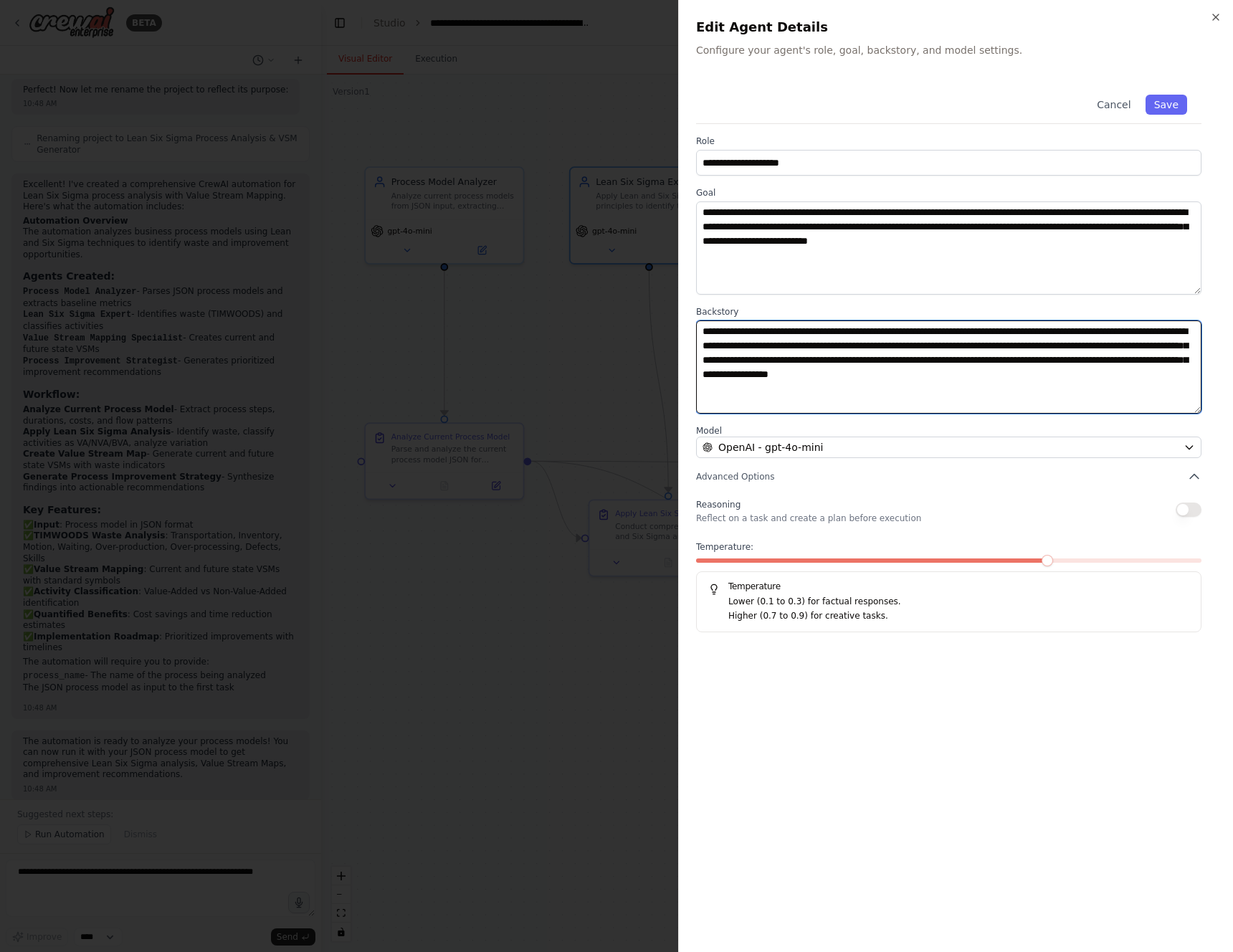
click at [867, 347] on textarea "**********" at bounding box center [949, 367] width 506 height 93
drag, startPoint x: 702, startPoint y: 333, endPoint x: 1067, endPoint y: 332, distance: 365.0
click at [1067, 332] on textarea "**********" at bounding box center [949, 367] width 506 height 93
click at [621, 347] on div at bounding box center [616, 476] width 1233 height 952
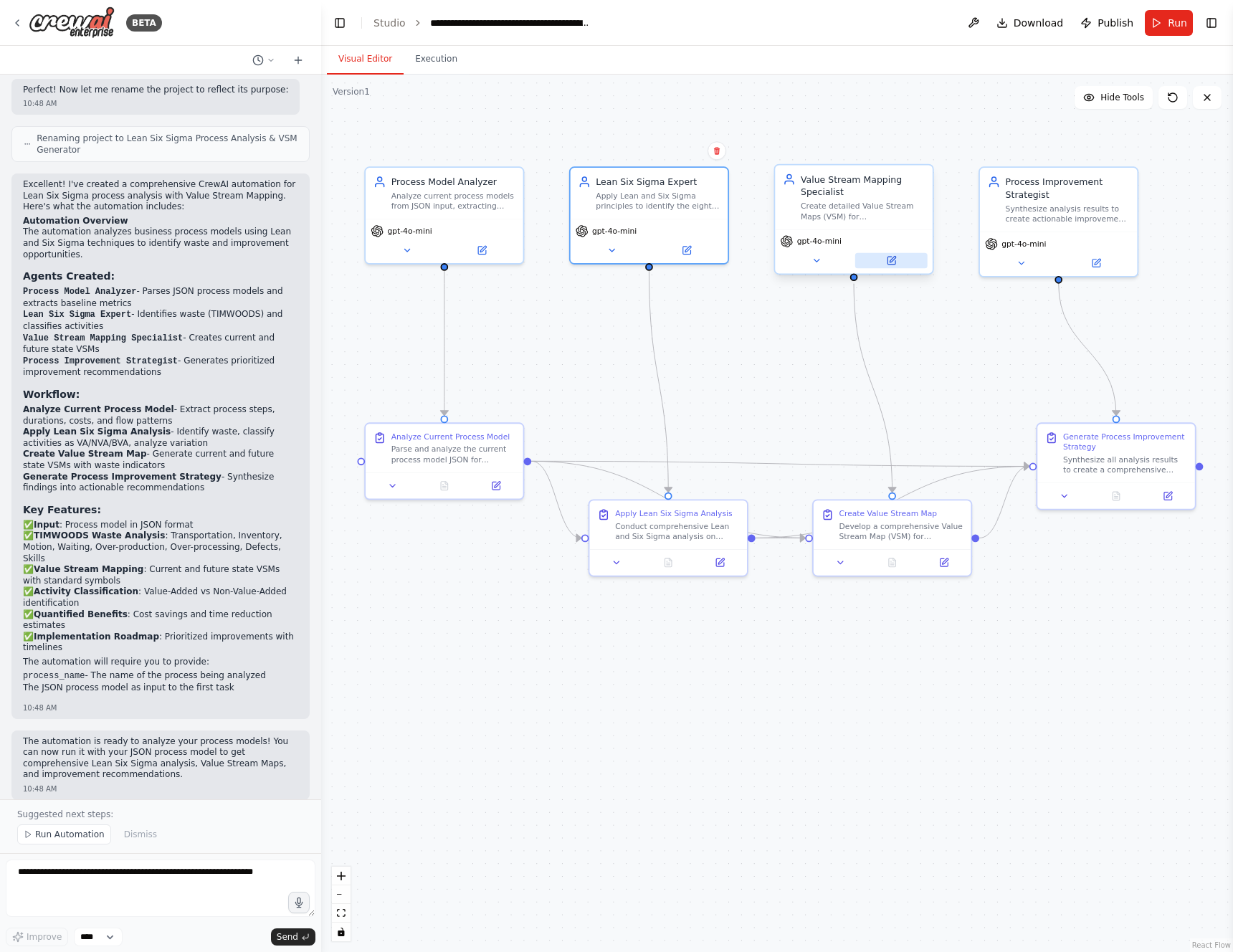
click at [878, 258] on button at bounding box center [891, 260] width 72 height 15
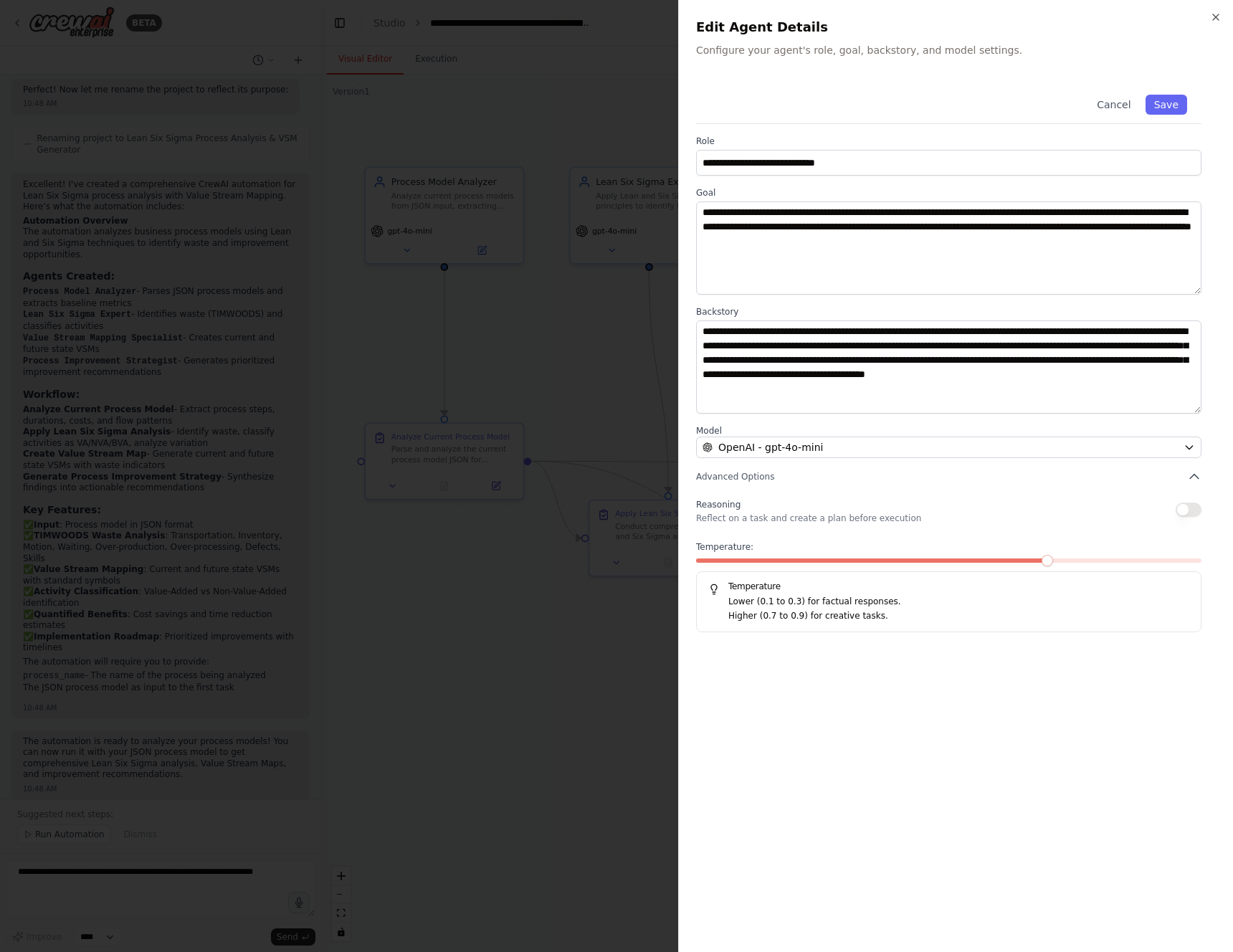
click at [528, 320] on div at bounding box center [616, 476] width 1233 height 952
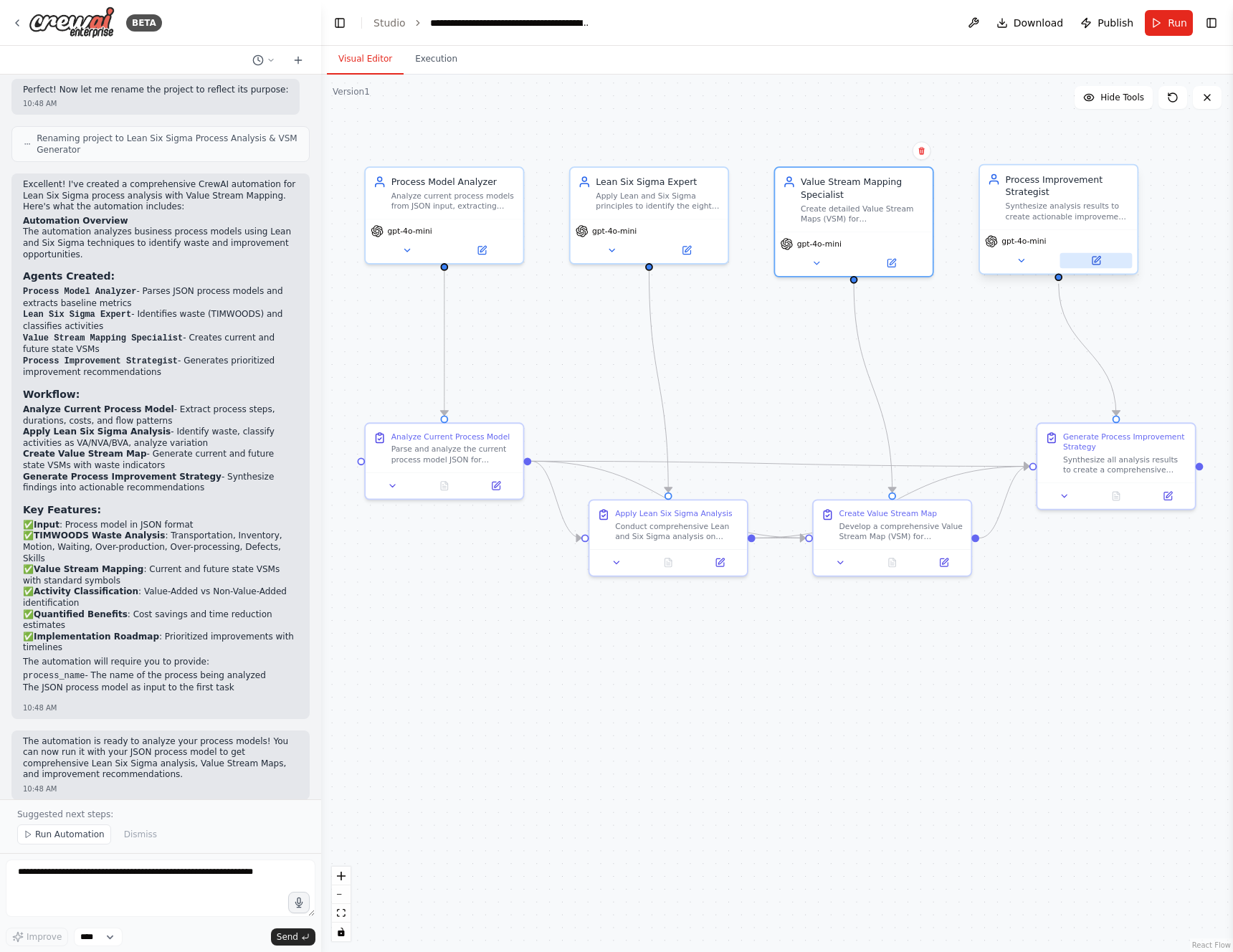
click at [1093, 259] on icon at bounding box center [1097, 260] width 8 height 8
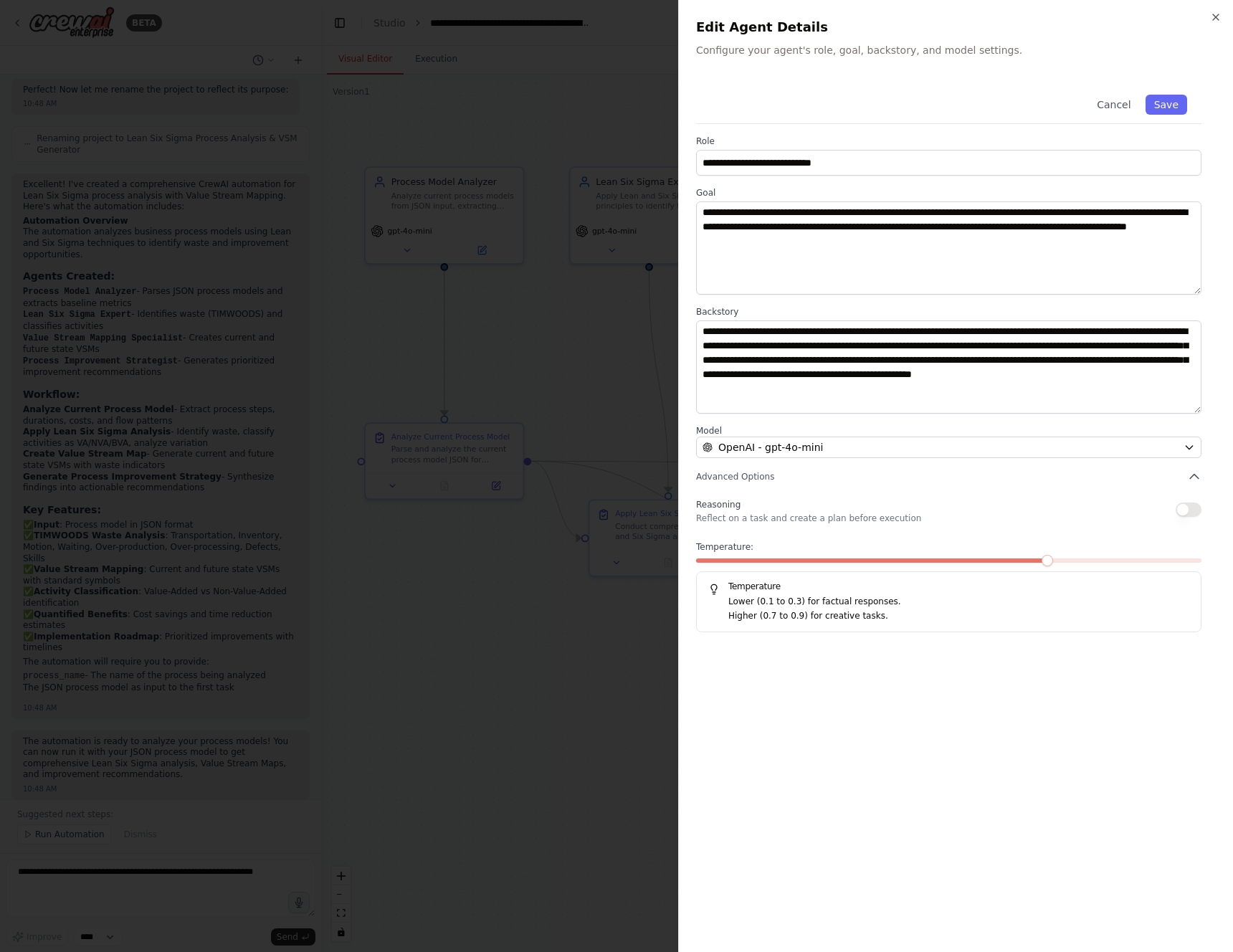
click at [556, 341] on div at bounding box center [616, 476] width 1233 height 952
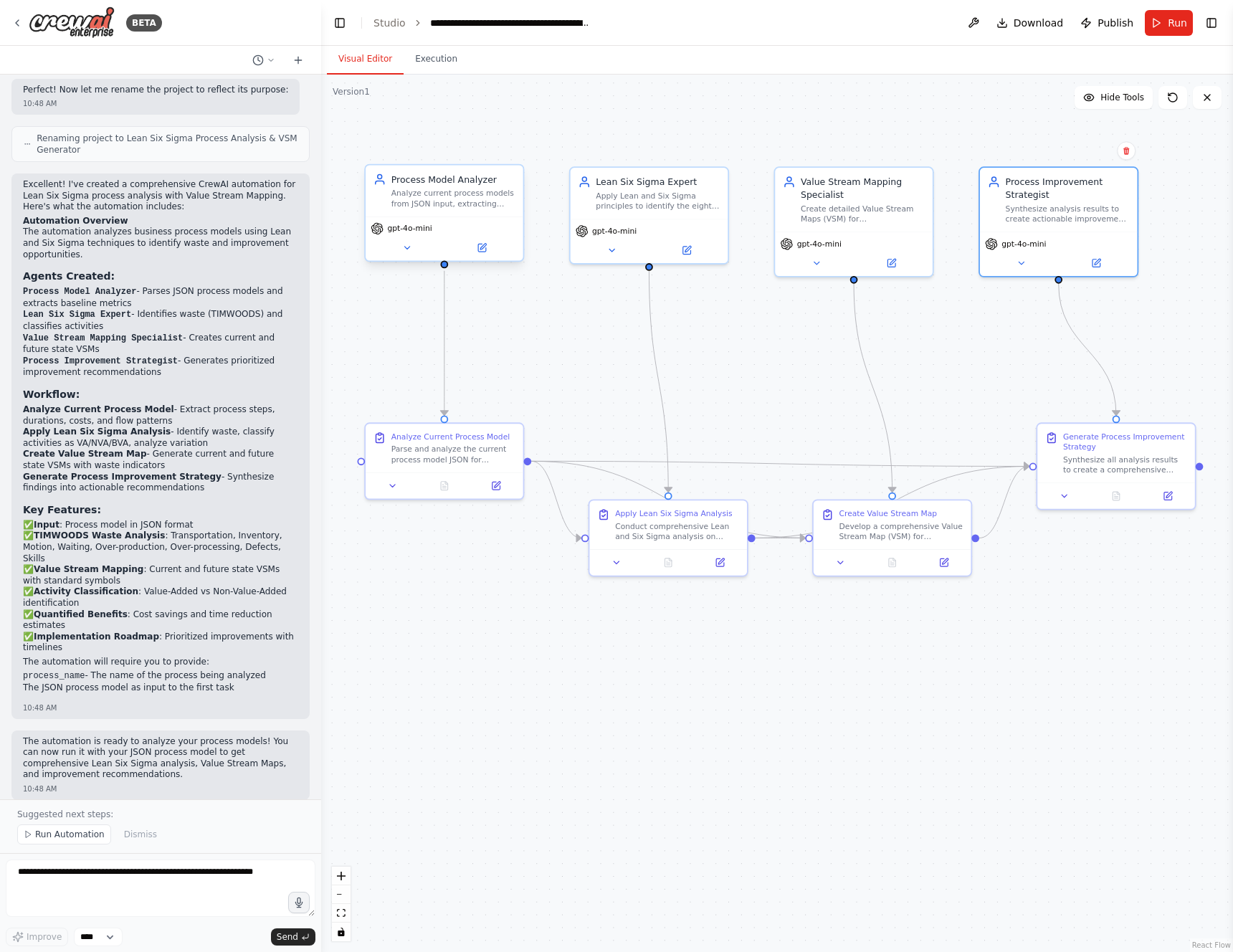
click at [502, 259] on div "gpt-4o-mini" at bounding box center [444, 239] width 158 height 45
click at [496, 255] on button at bounding box center [482, 248] width 72 height 15
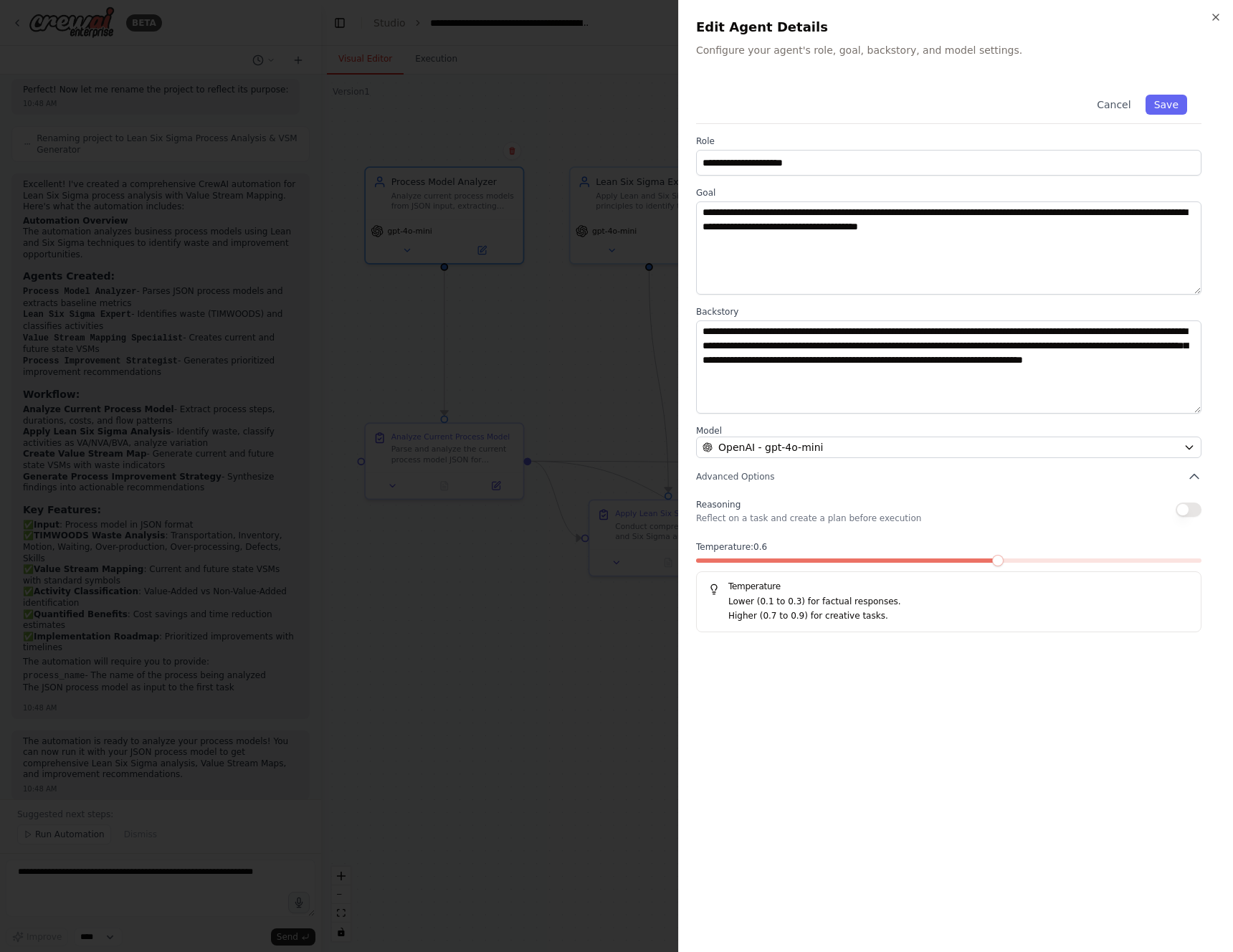
click at [1004, 559] on span at bounding box center [998, 561] width 11 height 11
click at [1005, 559] on span at bounding box center [949, 561] width 506 height 5
click at [1042, 559] on span at bounding box center [1047, 561] width 11 height 11
click at [544, 641] on div at bounding box center [616, 476] width 1233 height 952
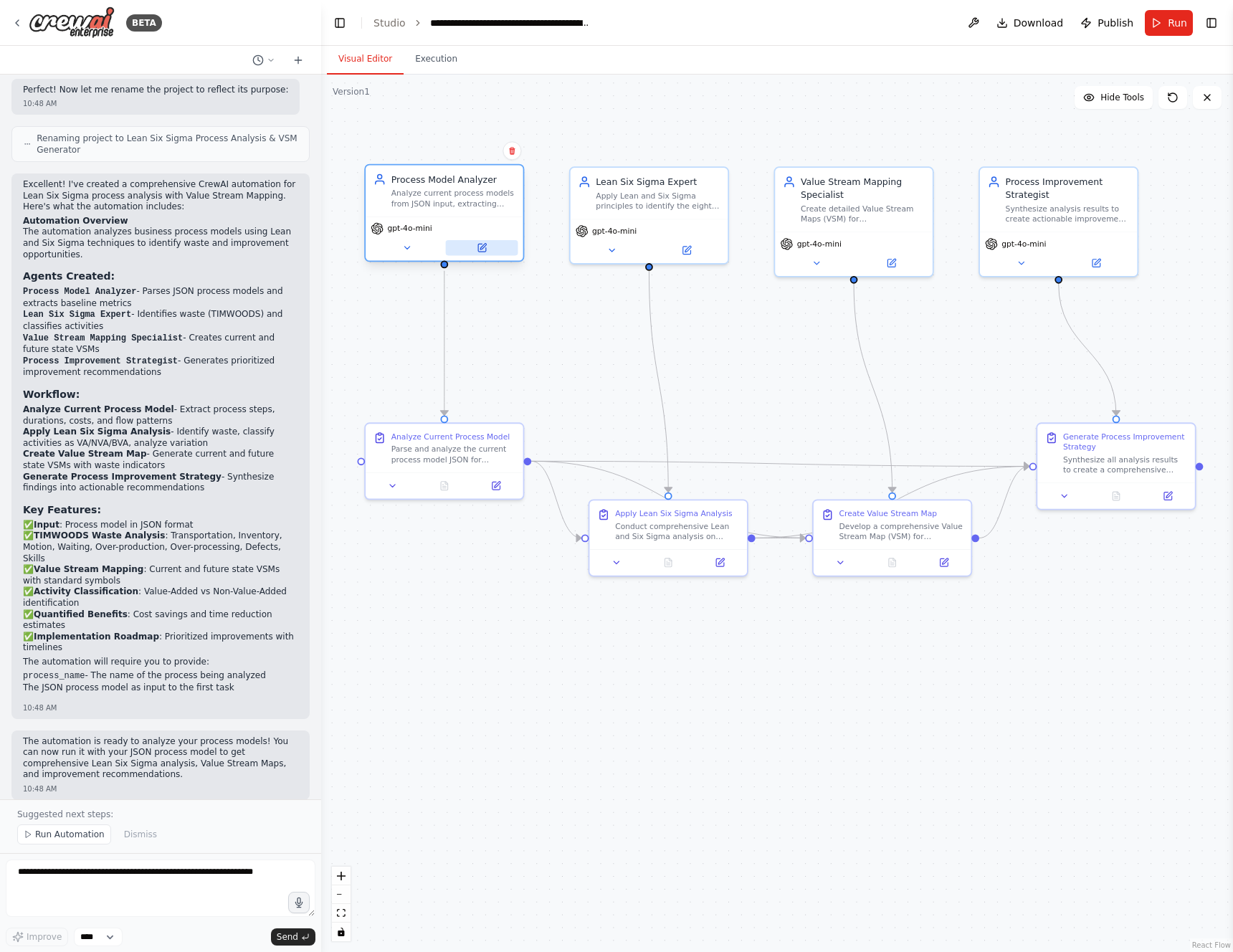
click at [486, 247] on icon at bounding box center [481, 248] width 10 height 10
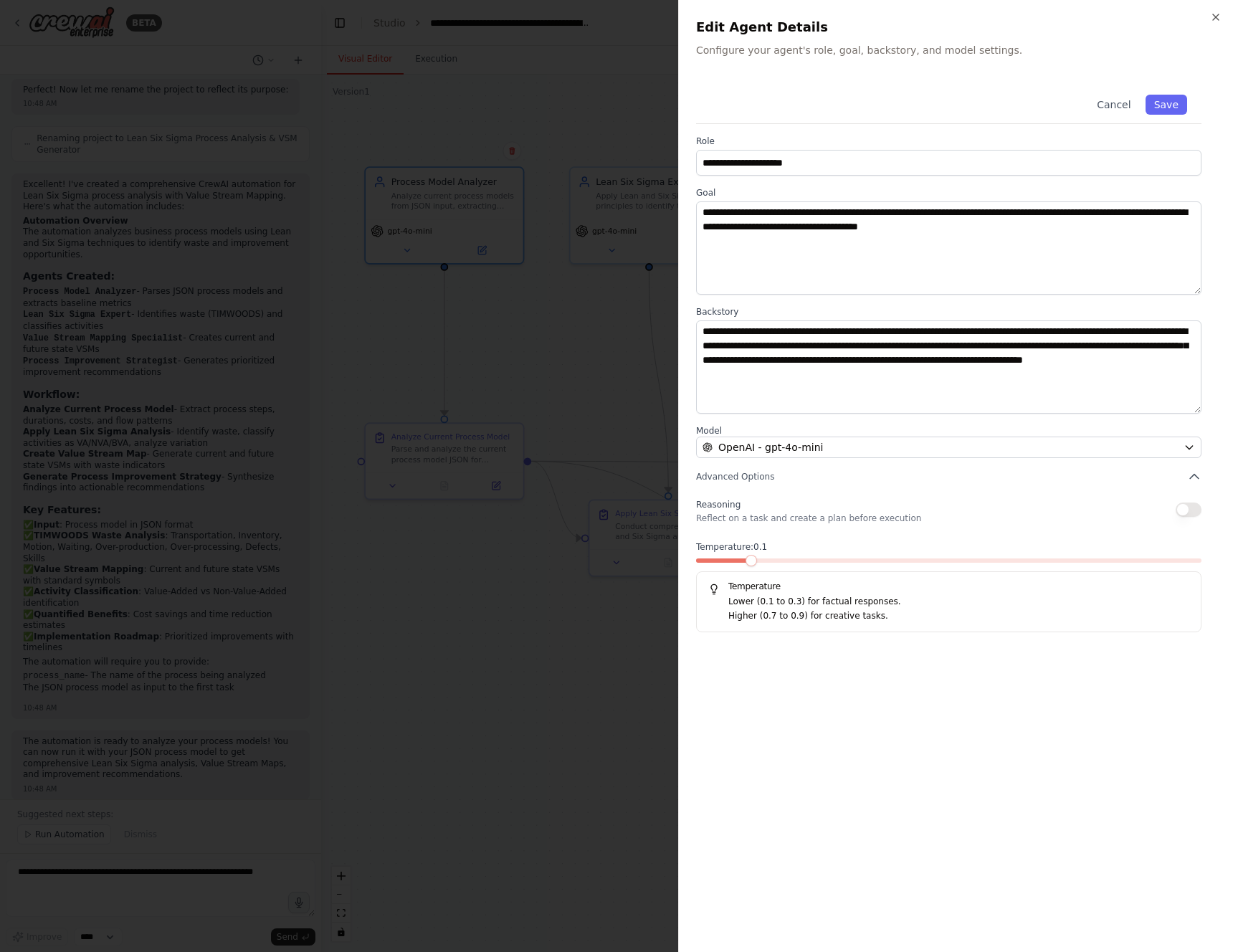
click at [757, 556] on span at bounding box center [751, 561] width 11 height 11
click at [1174, 99] on button "Save" at bounding box center [1167, 104] width 42 height 20
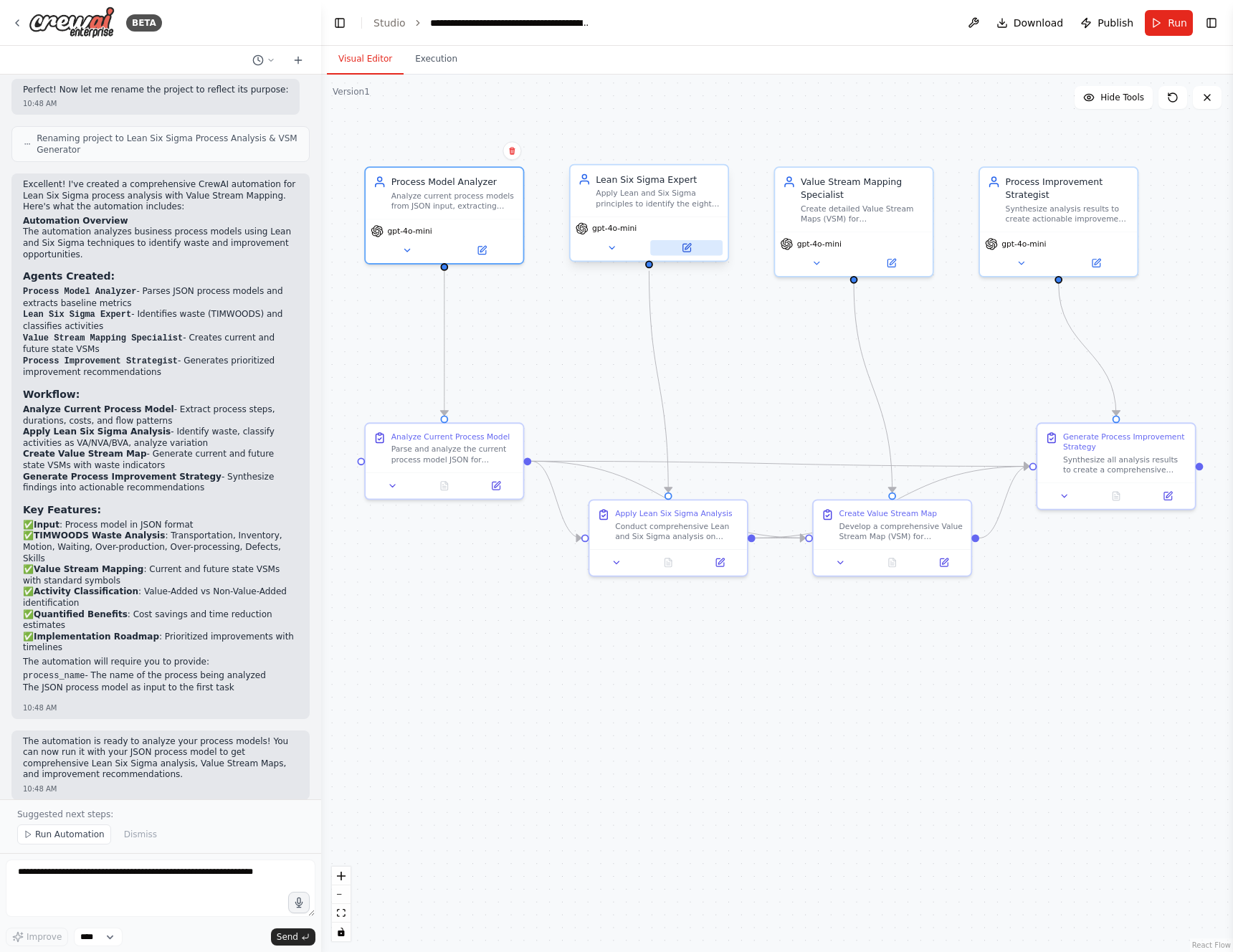
click at [692, 246] on button at bounding box center [687, 248] width 72 height 15
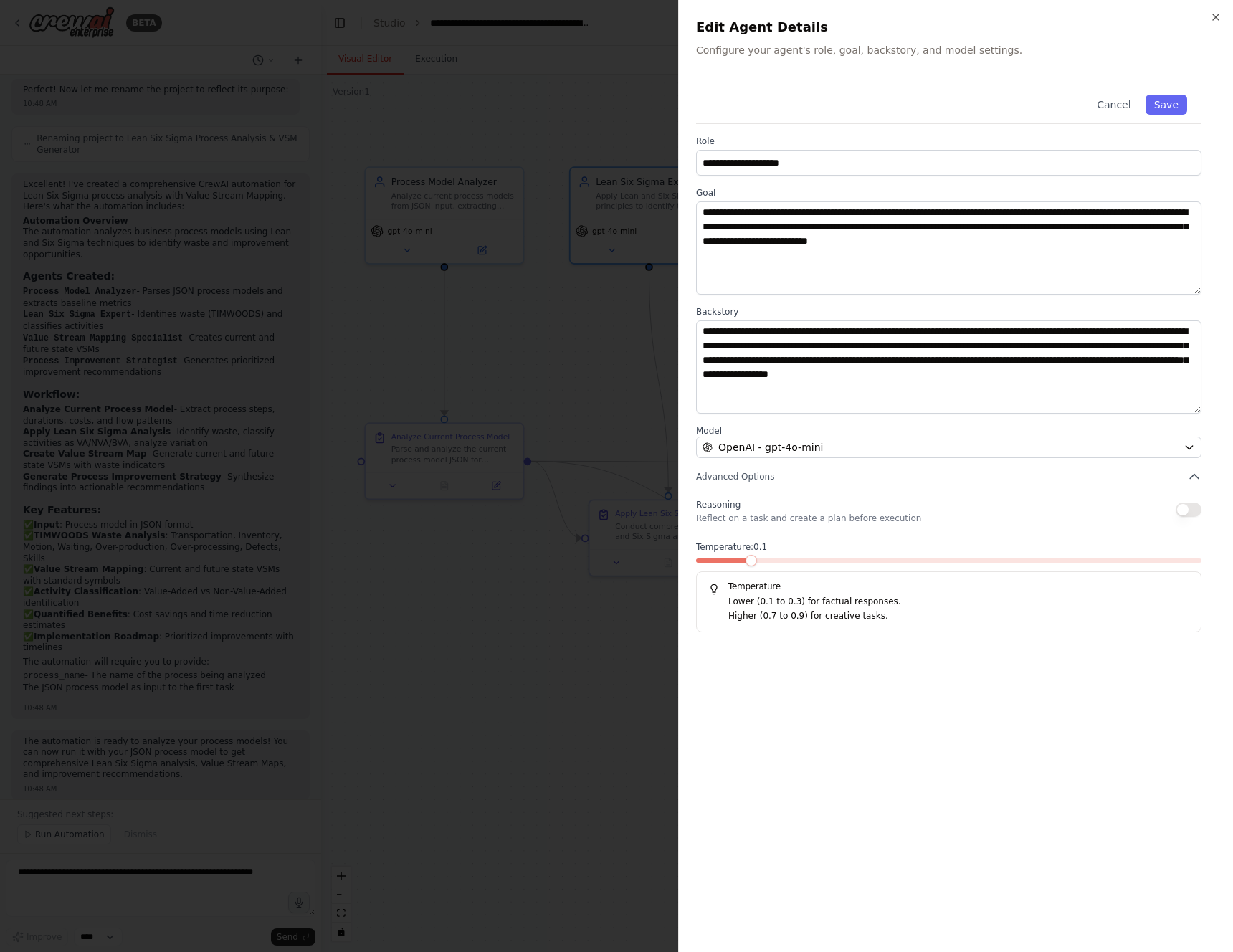
click at [757, 555] on span at bounding box center [751, 561] width 11 height 11
click at [1176, 105] on button "Save" at bounding box center [1167, 104] width 42 height 20
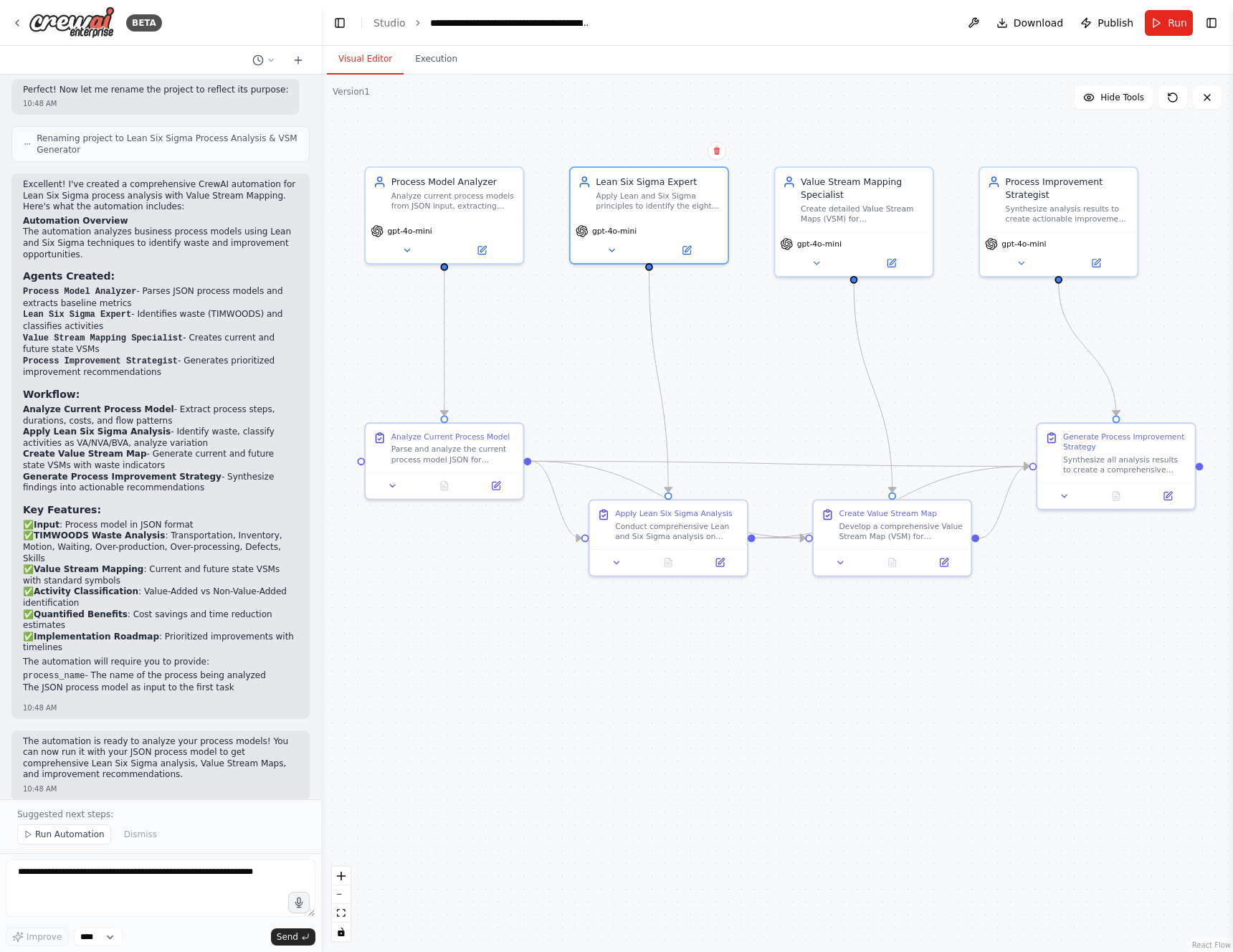
click at [453, 412] on div ".deletable-edge-delete-btn { width: 20px; height: 20px; border: 0px solid #ffff…" at bounding box center [777, 513] width 912 height 878
click at [896, 264] on icon at bounding box center [891, 260] width 10 height 10
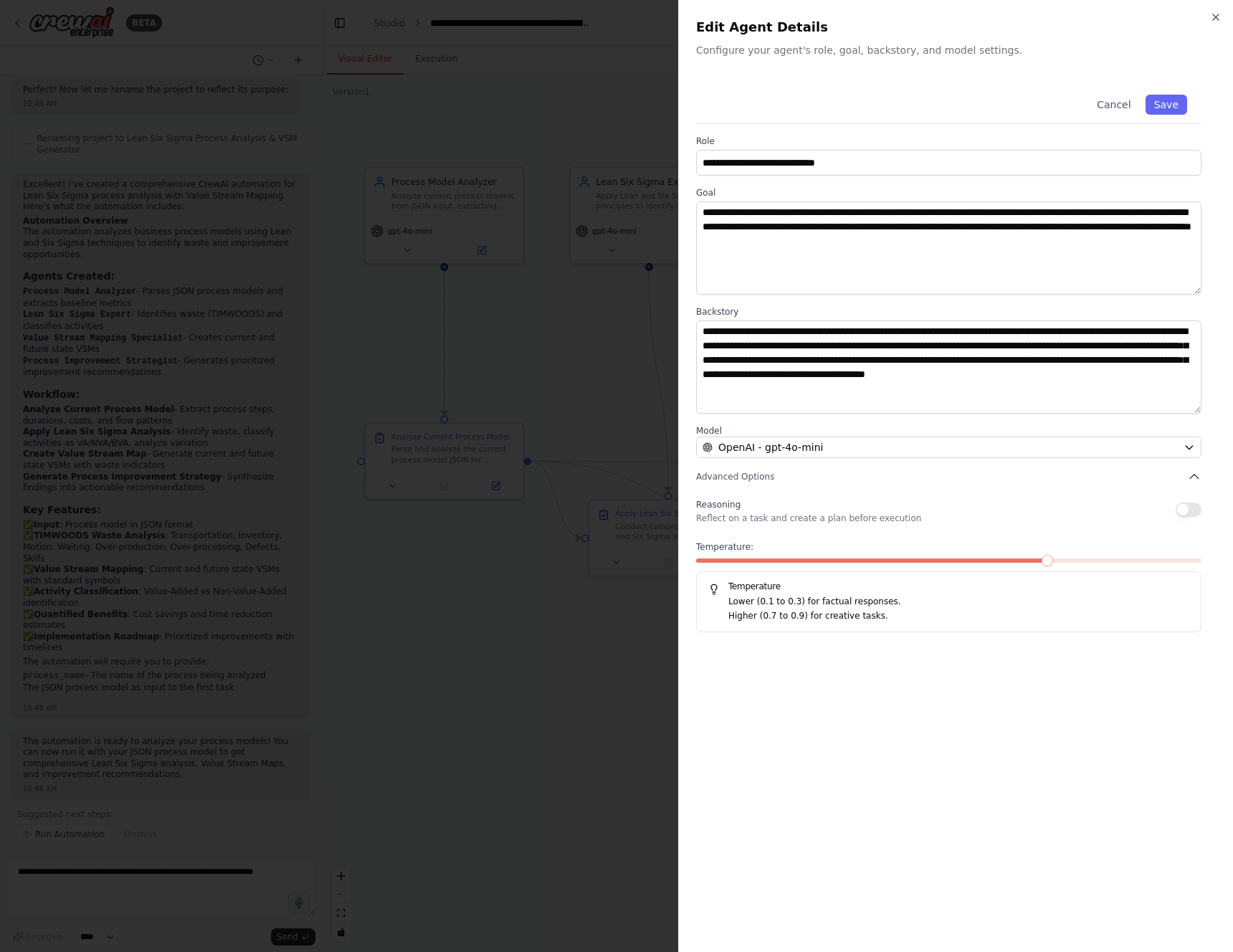
click at [1055, 559] on span at bounding box center [949, 561] width 506 height 5
click at [757, 555] on span at bounding box center [751, 561] width 11 height 11
click at [1170, 102] on button "Save" at bounding box center [1167, 104] width 42 height 20
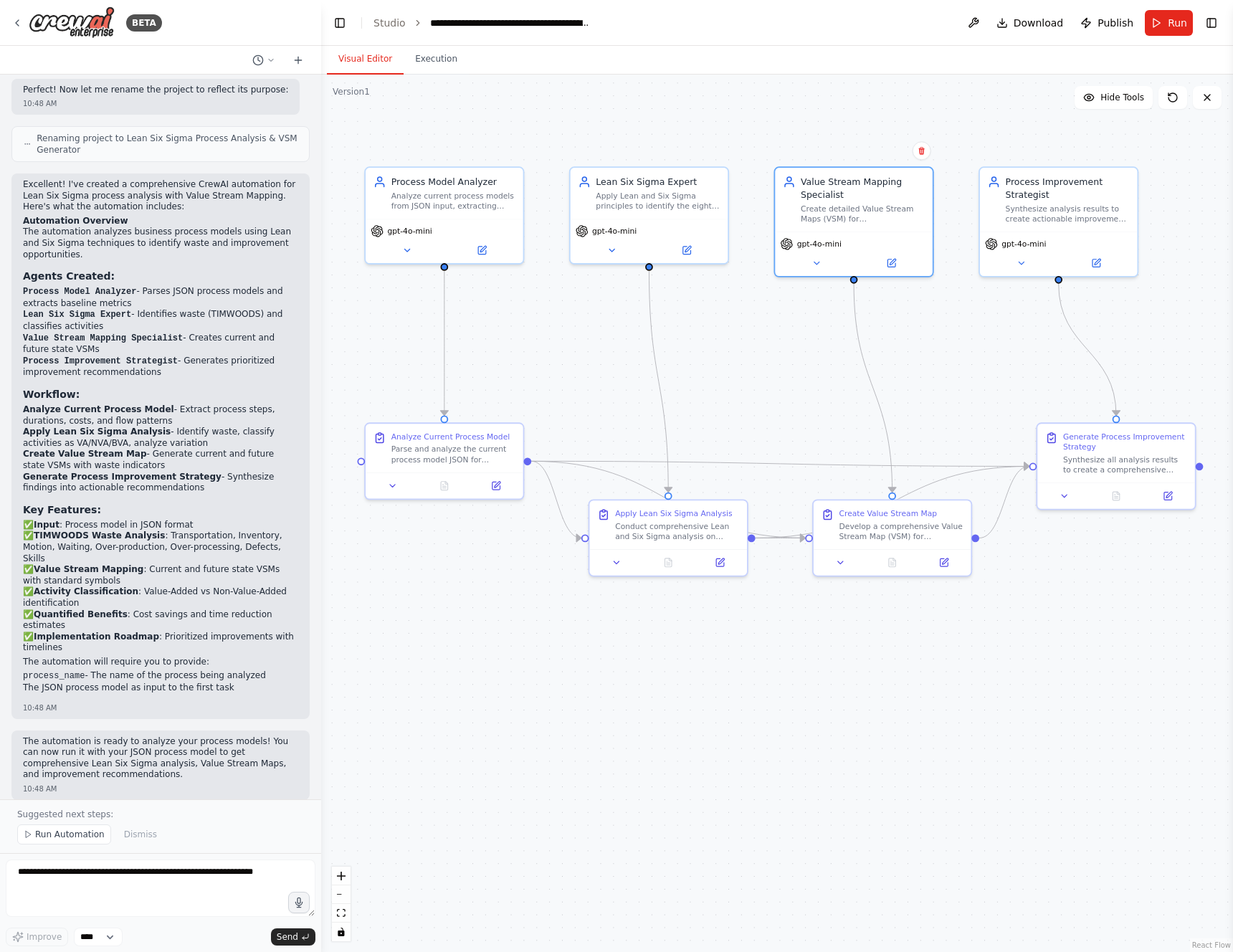
click at [562, 317] on div ".deletable-edge-delete-btn { width: 20px; height: 20px; border: 0px solid #ffff…" at bounding box center [777, 513] width 912 height 878
click at [1079, 266] on button at bounding box center [1096, 260] width 72 height 15
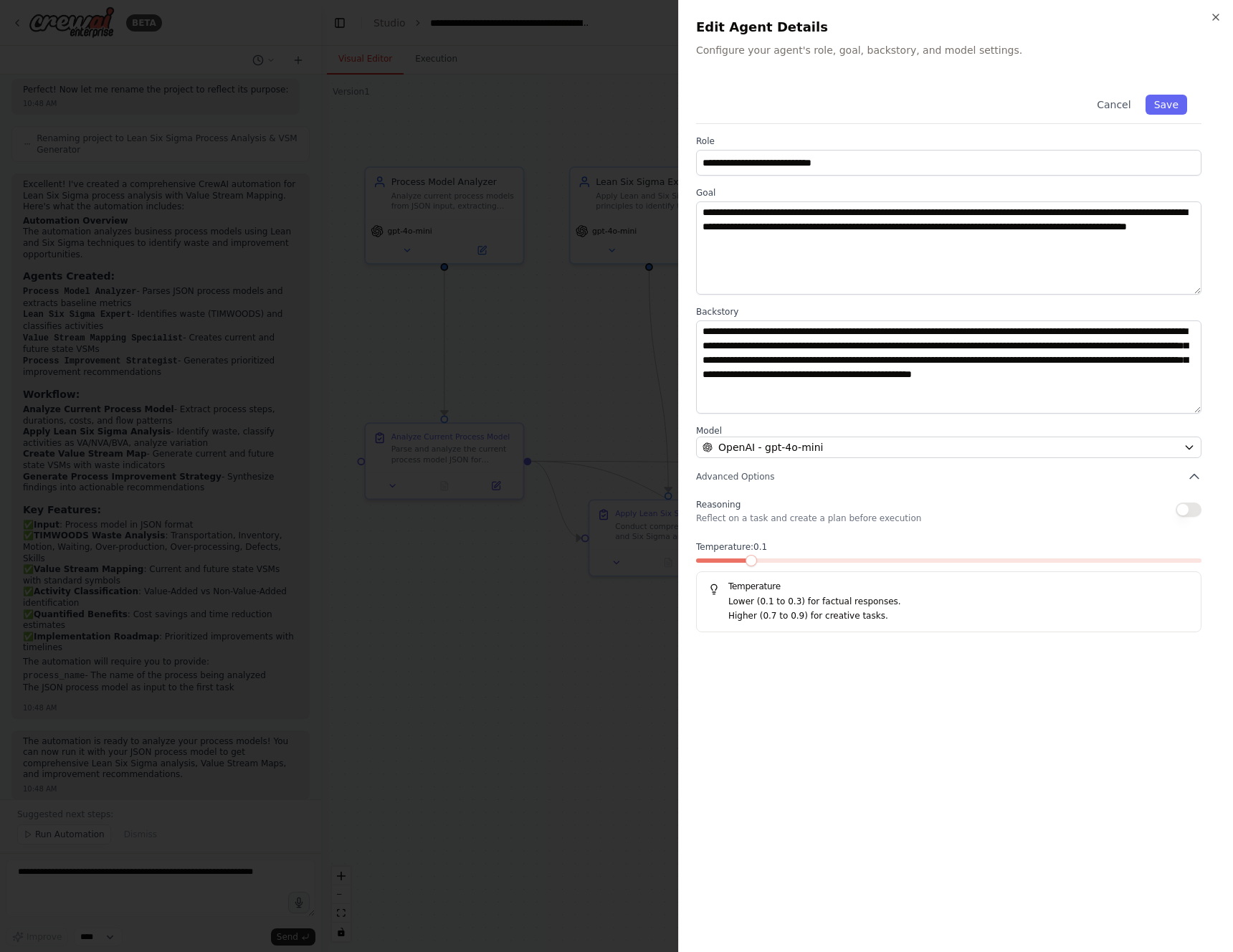
click at [757, 563] on span at bounding box center [751, 561] width 11 height 11
click at [1164, 104] on button "Save" at bounding box center [1167, 104] width 42 height 20
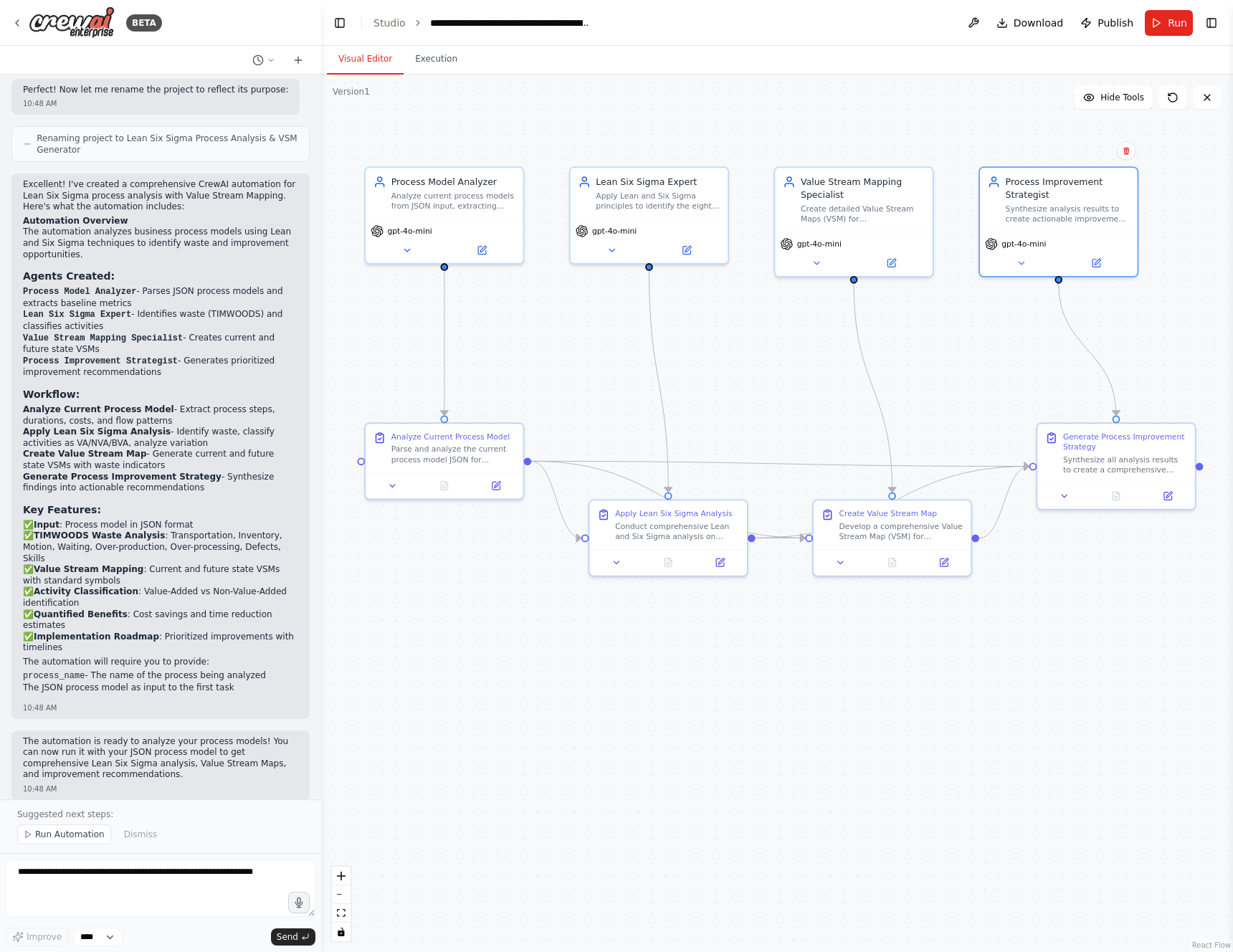
click at [519, 369] on div ".deletable-edge-delete-btn { width: 20px; height: 20px; border: 0px solid #ffff…" at bounding box center [777, 513] width 912 height 878
click at [494, 487] on icon at bounding box center [495, 483] width 8 height 8
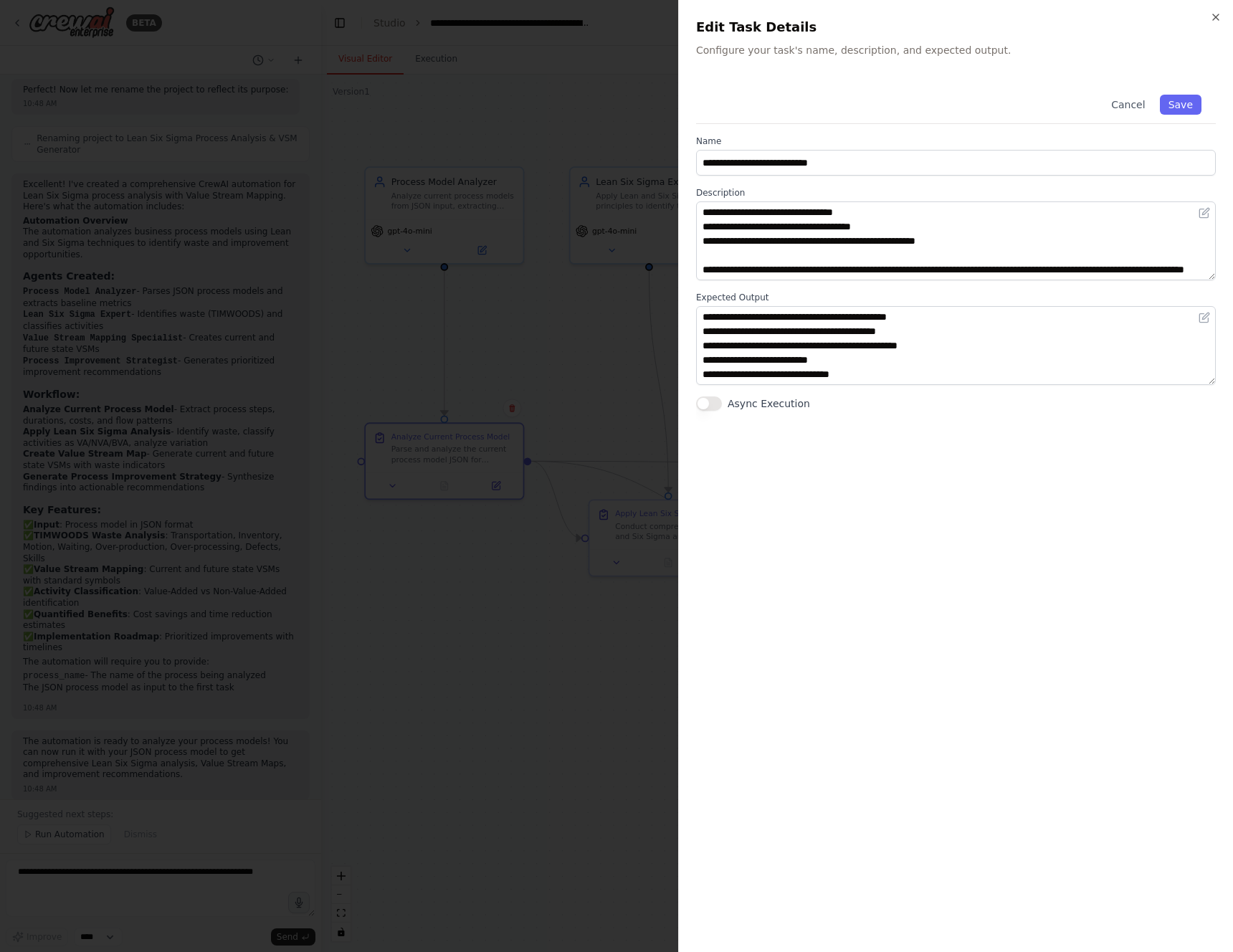
scroll to position [14, 0]
click at [581, 350] on div at bounding box center [616, 476] width 1233 height 952
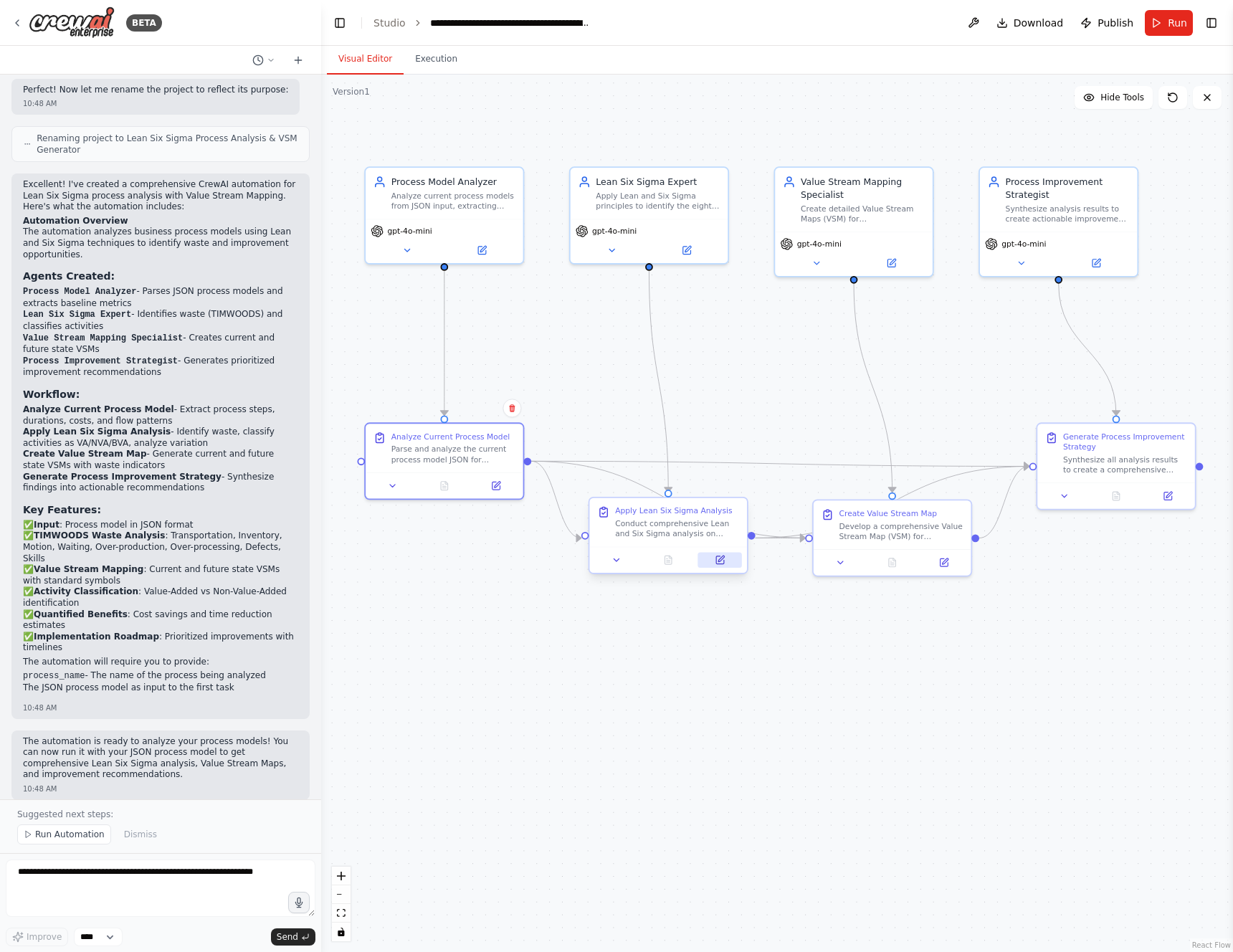
click at [711, 560] on button at bounding box center [720, 561] width 44 height 15
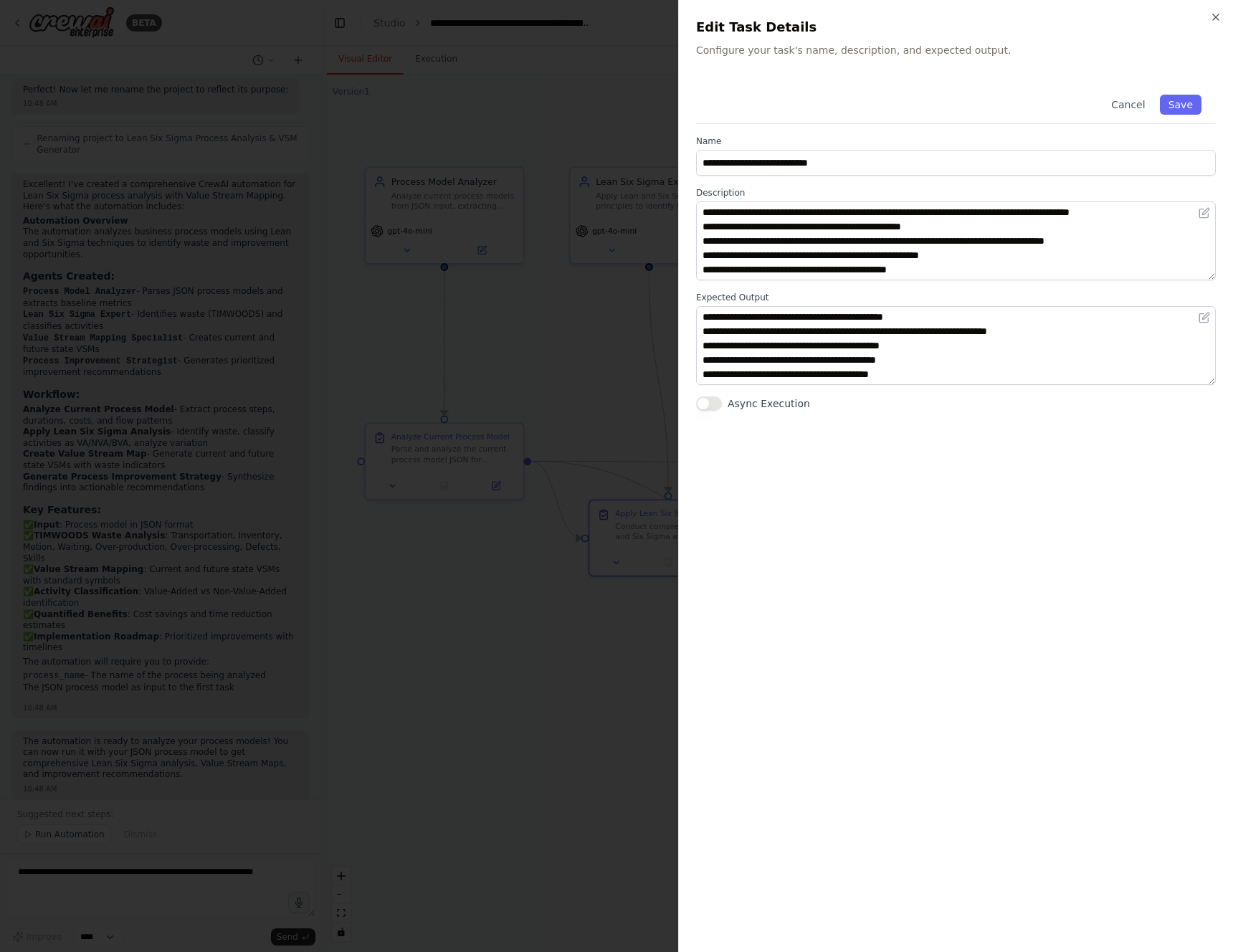
click at [619, 347] on div at bounding box center [616, 476] width 1233 height 952
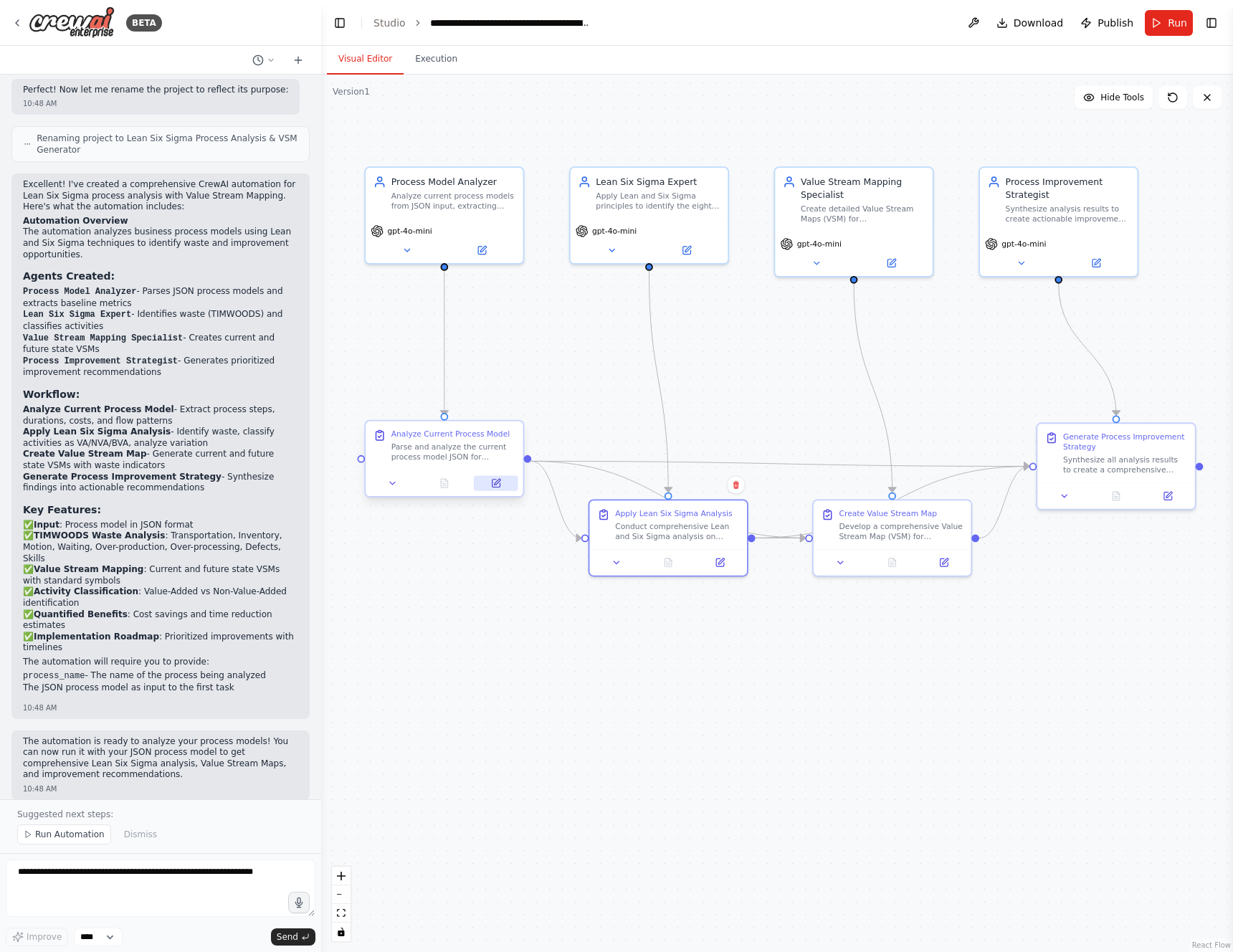
click at [493, 476] on button at bounding box center [495, 483] width 44 height 15
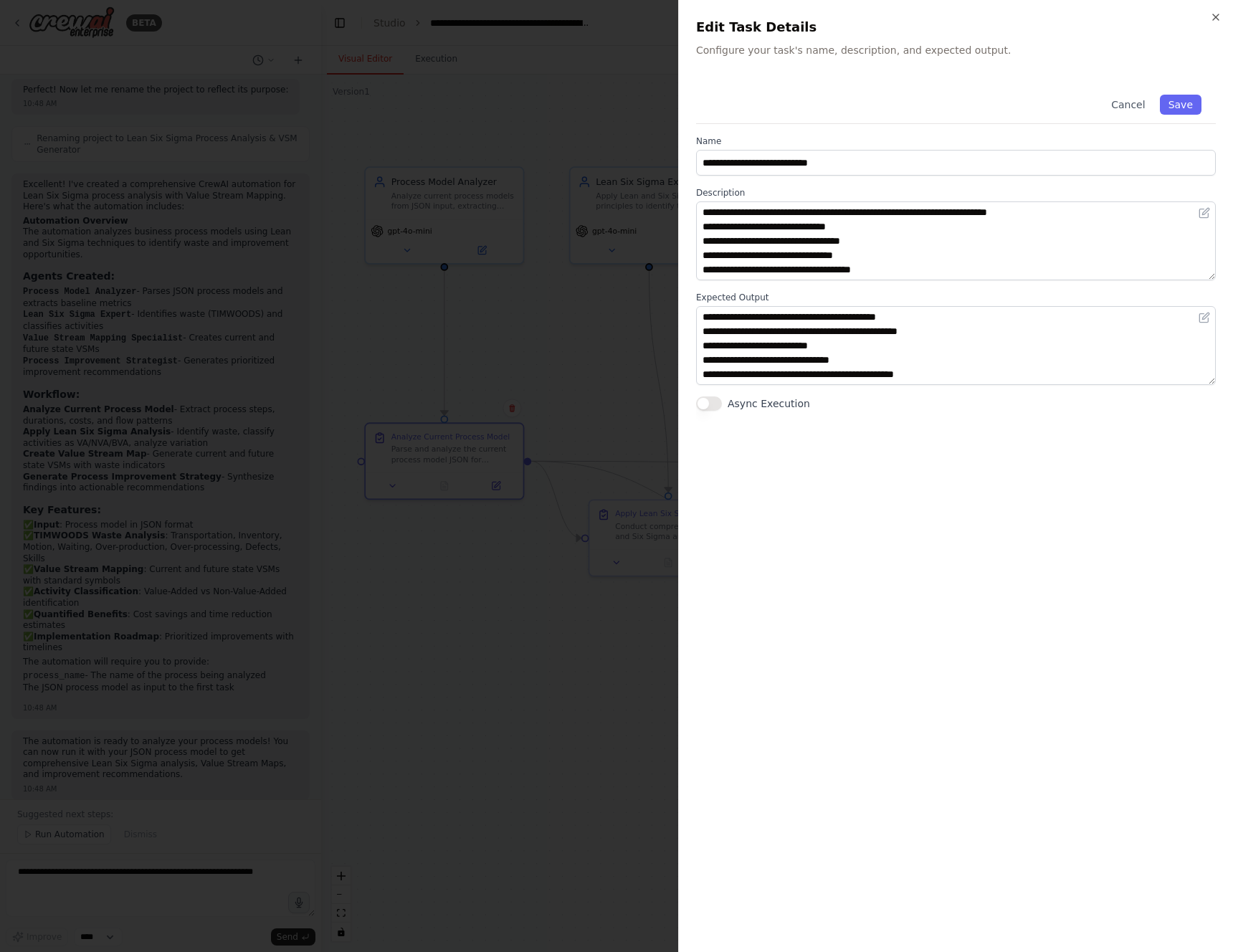
scroll to position [0, 0]
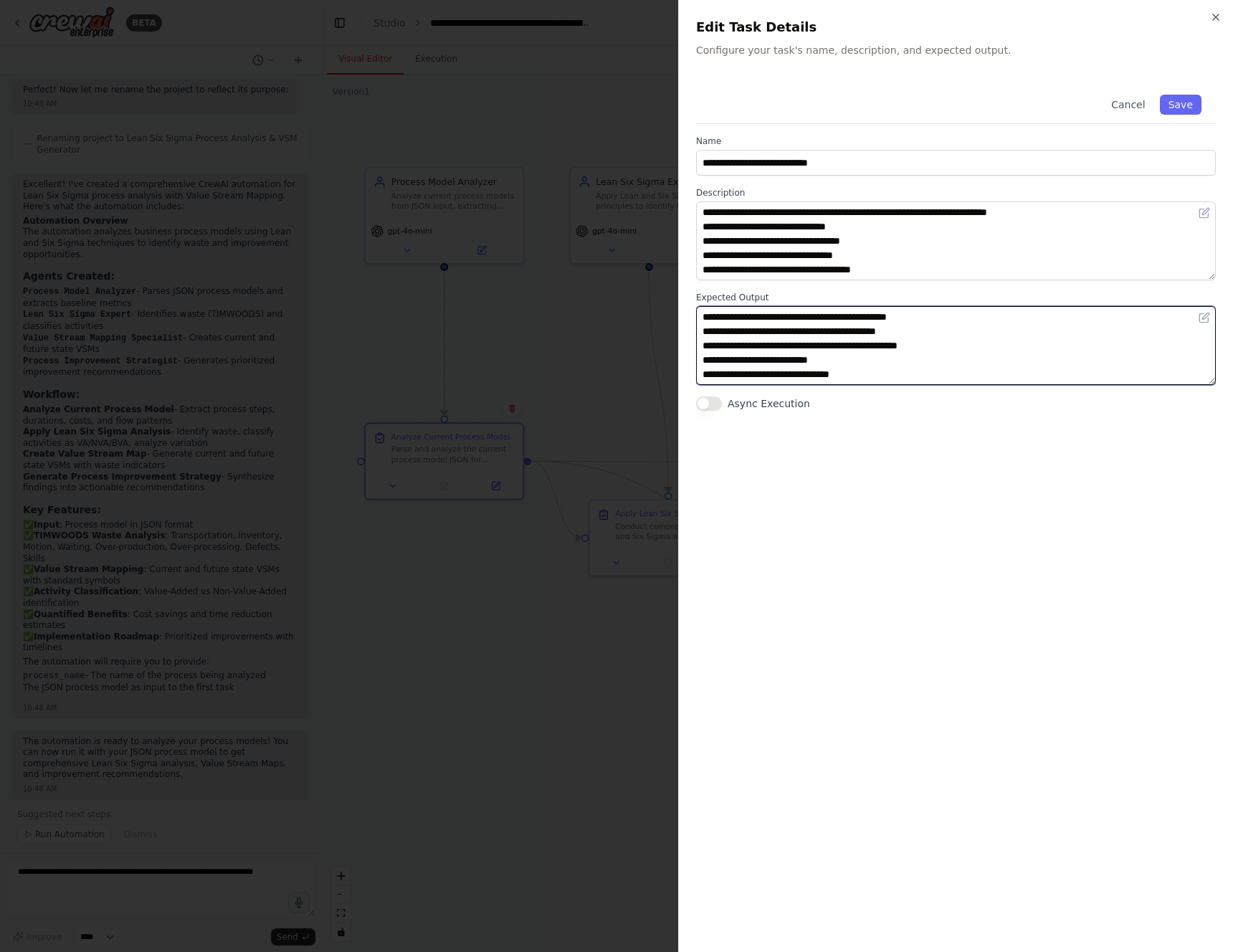
drag, startPoint x: 710, startPoint y: 329, endPoint x: 939, endPoint y: 330, distance: 229.0
click at [939, 330] on textarea "**********" at bounding box center [956, 345] width 520 height 79
click at [814, 348] on textarea "**********" at bounding box center [956, 345] width 520 height 79
drag, startPoint x: 709, startPoint y: 346, endPoint x: 994, endPoint y: 348, distance: 285.0
click at [994, 348] on textarea "**********" at bounding box center [956, 345] width 520 height 79
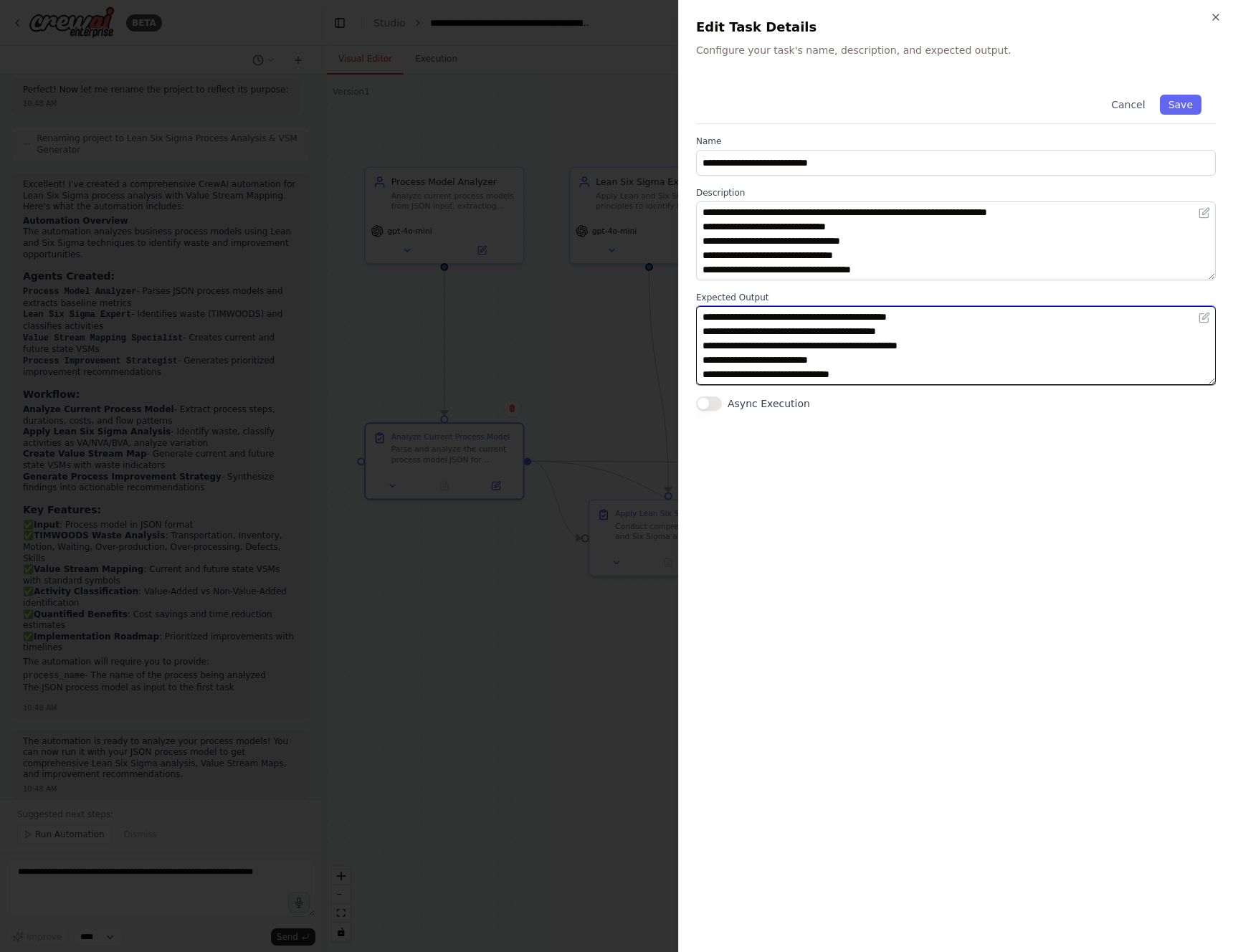
click at [870, 359] on textarea "**********" at bounding box center [956, 345] width 520 height 79
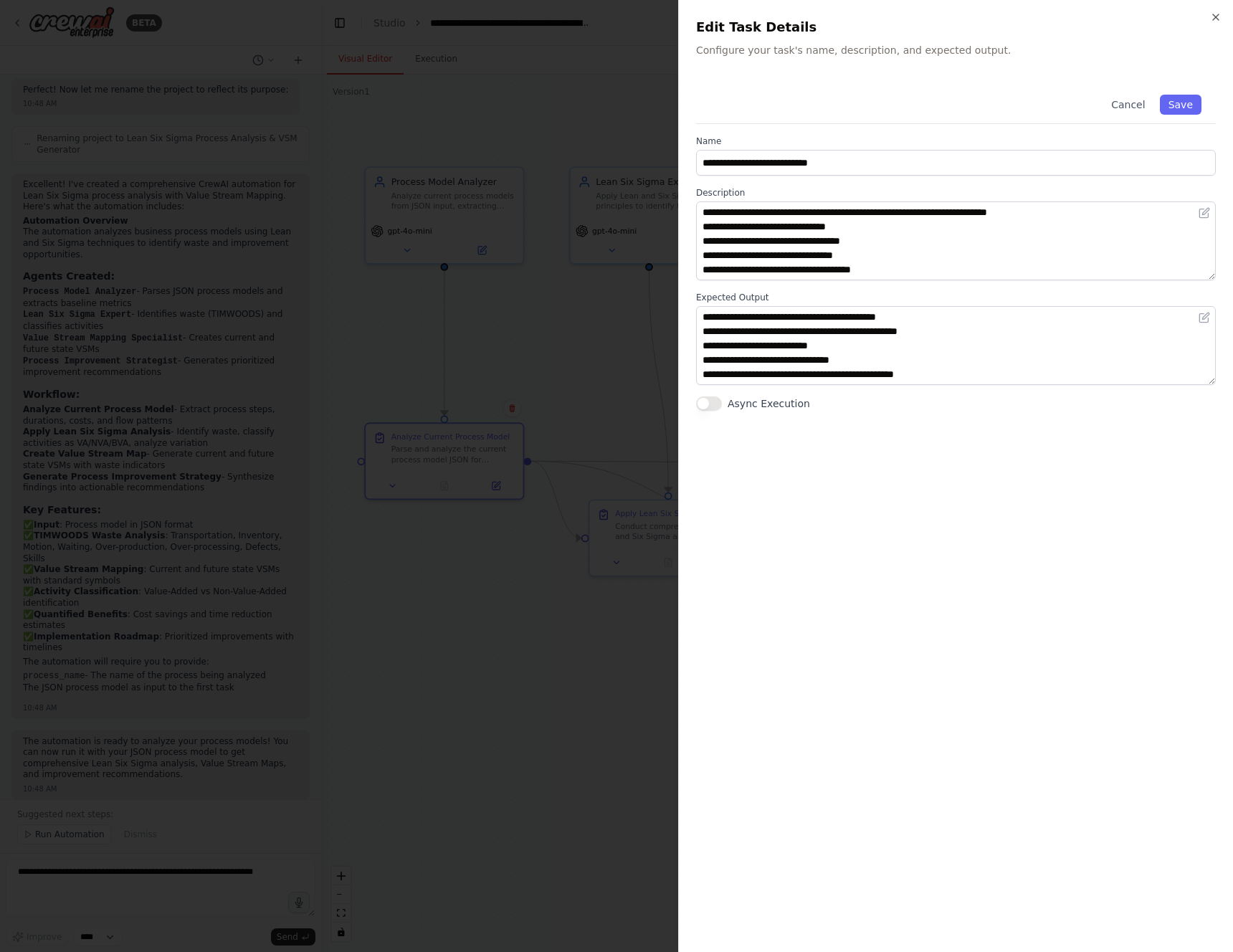
click at [588, 316] on div at bounding box center [616, 476] width 1233 height 952
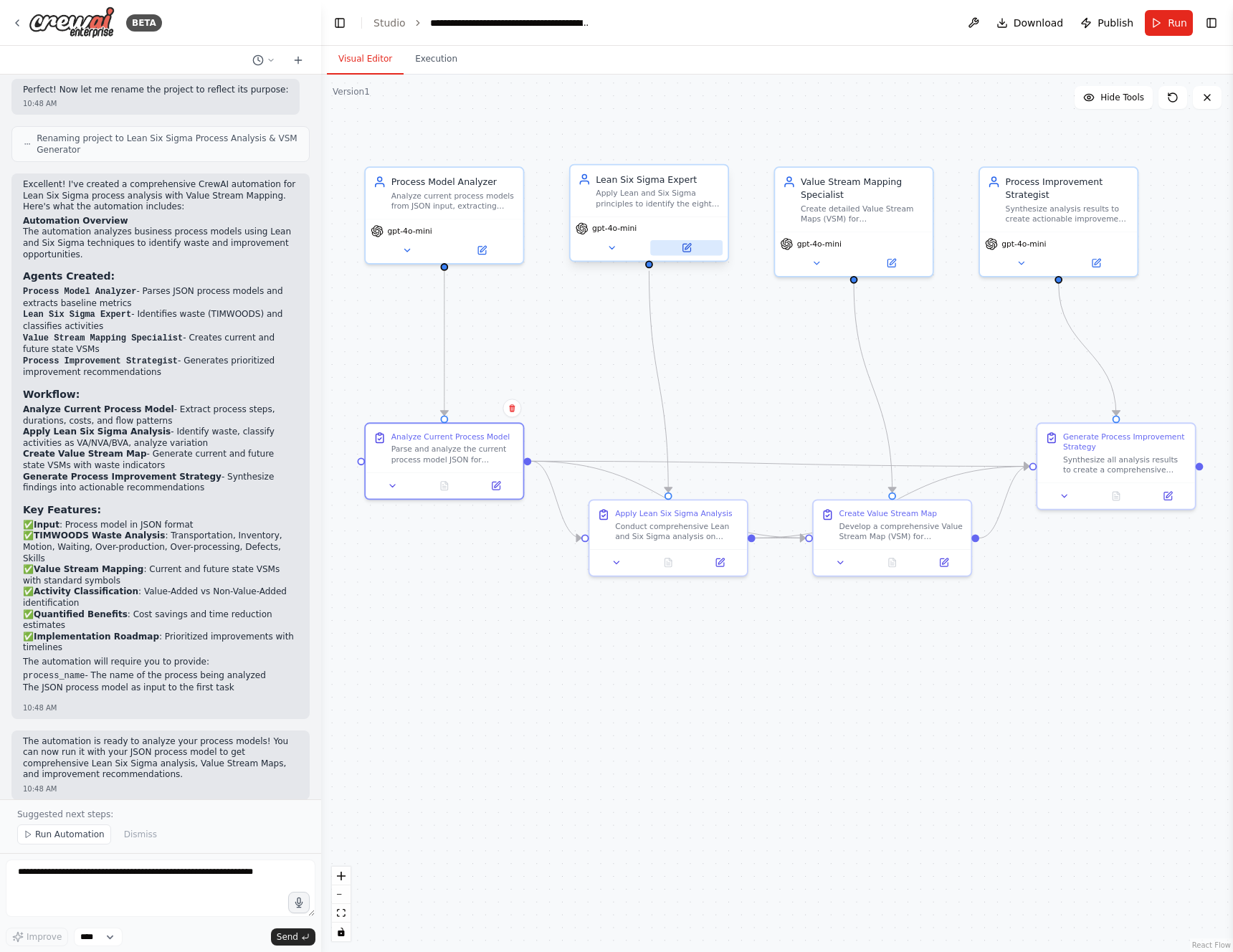
click at [680, 247] on button at bounding box center [687, 248] width 72 height 15
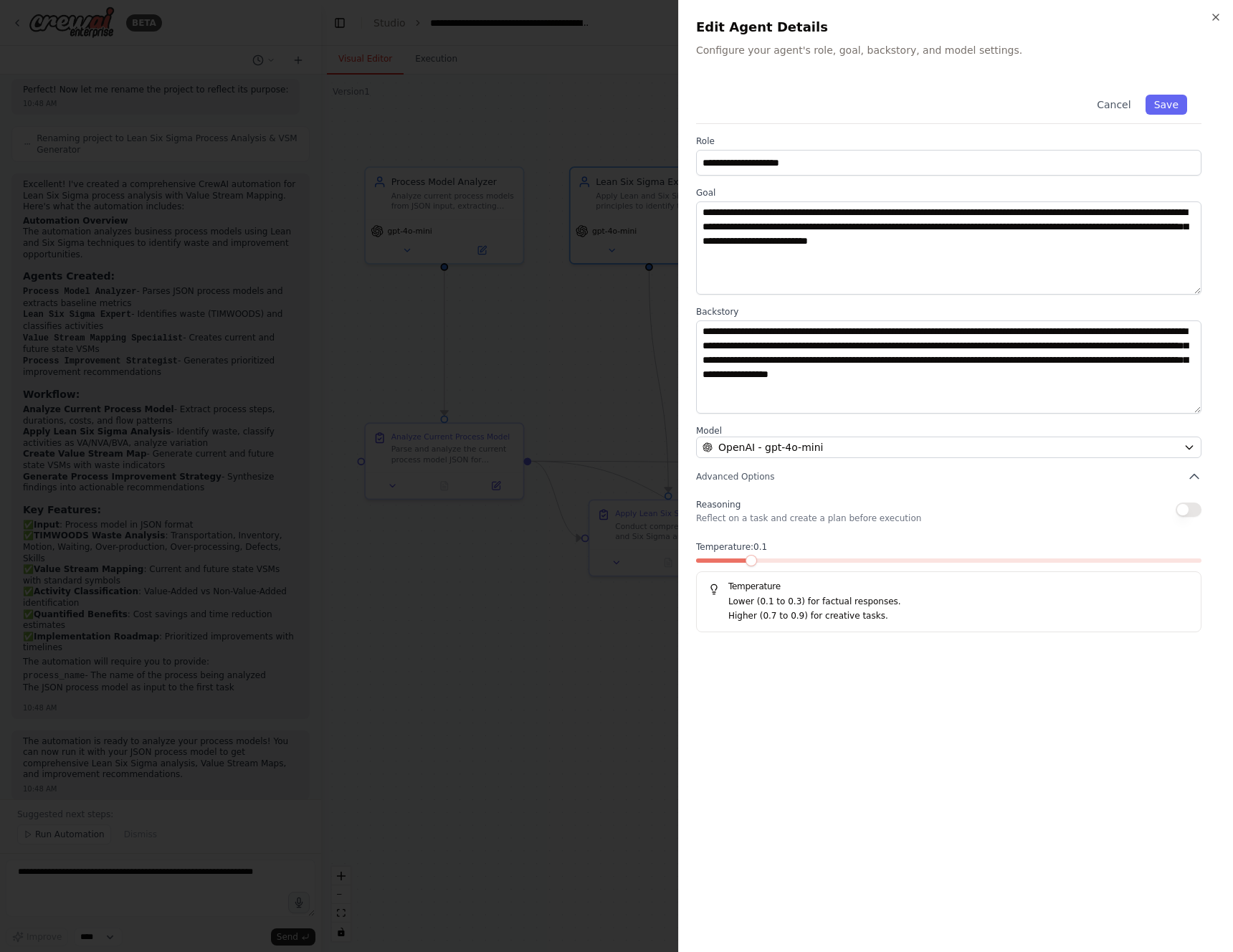
click at [529, 360] on div at bounding box center [616, 476] width 1233 height 952
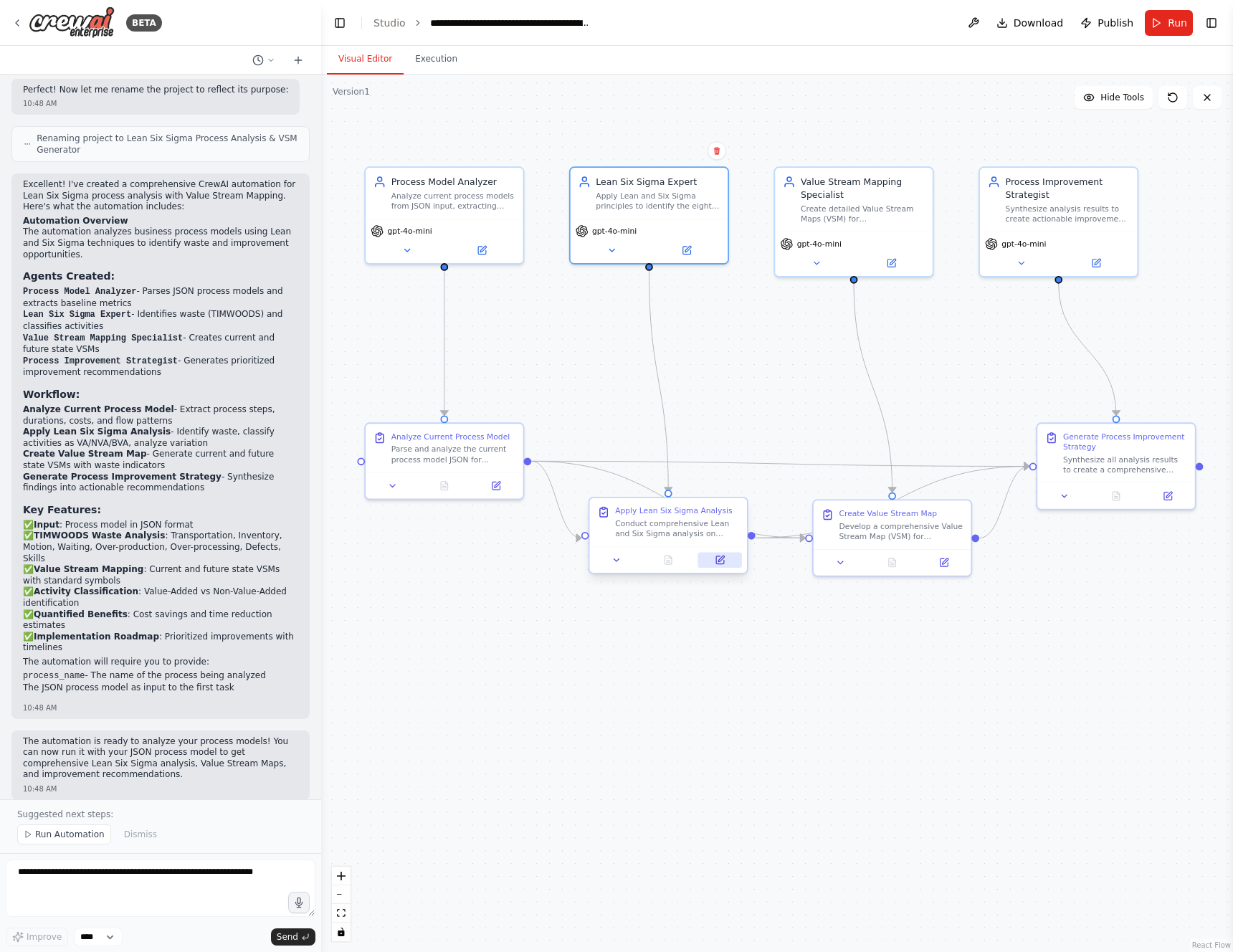
click at [724, 564] on icon at bounding box center [720, 560] width 10 height 10
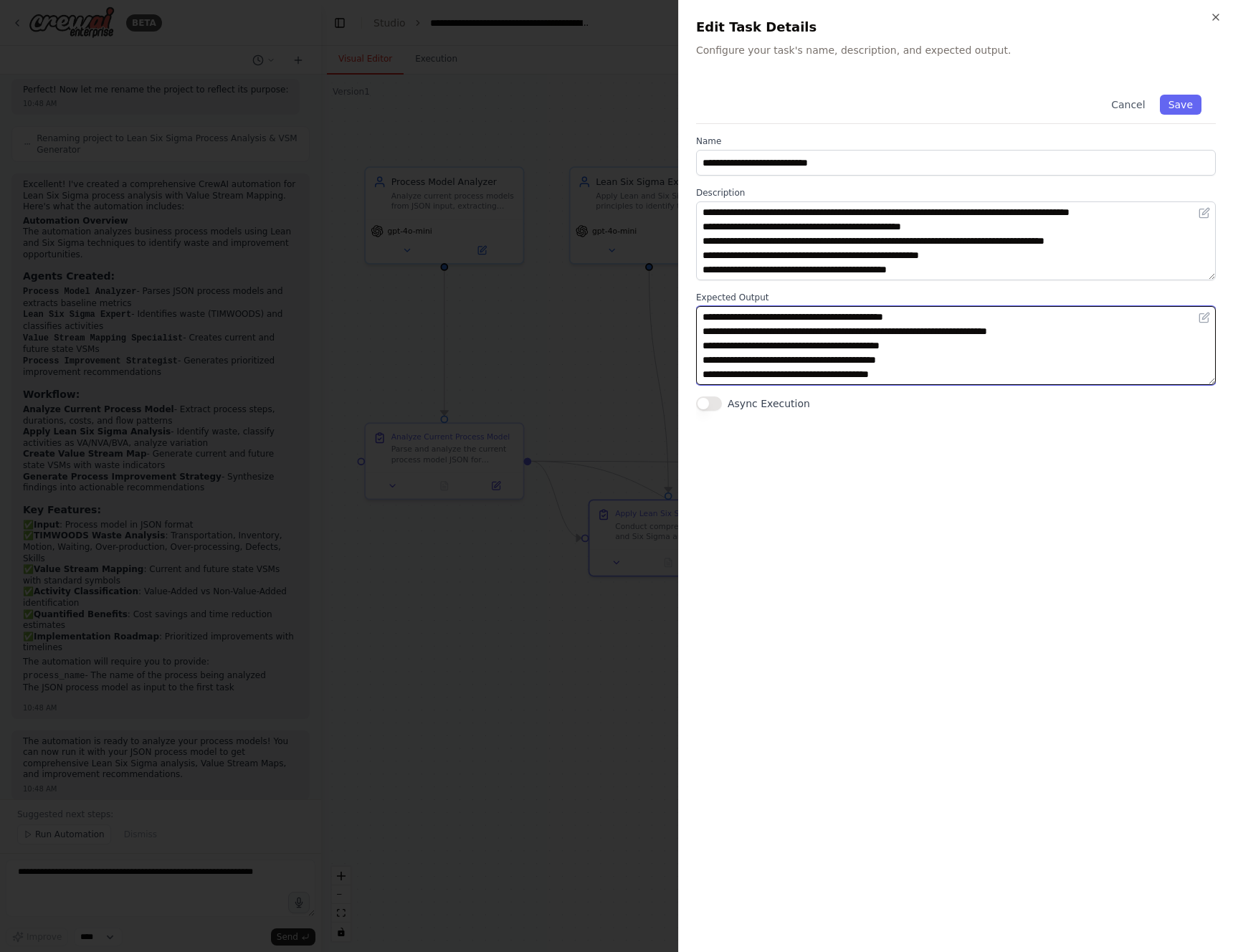
click at [777, 342] on textarea "**********" at bounding box center [956, 345] width 520 height 79
click at [537, 332] on div at bounding box center [616, 476] width 1233 height 952
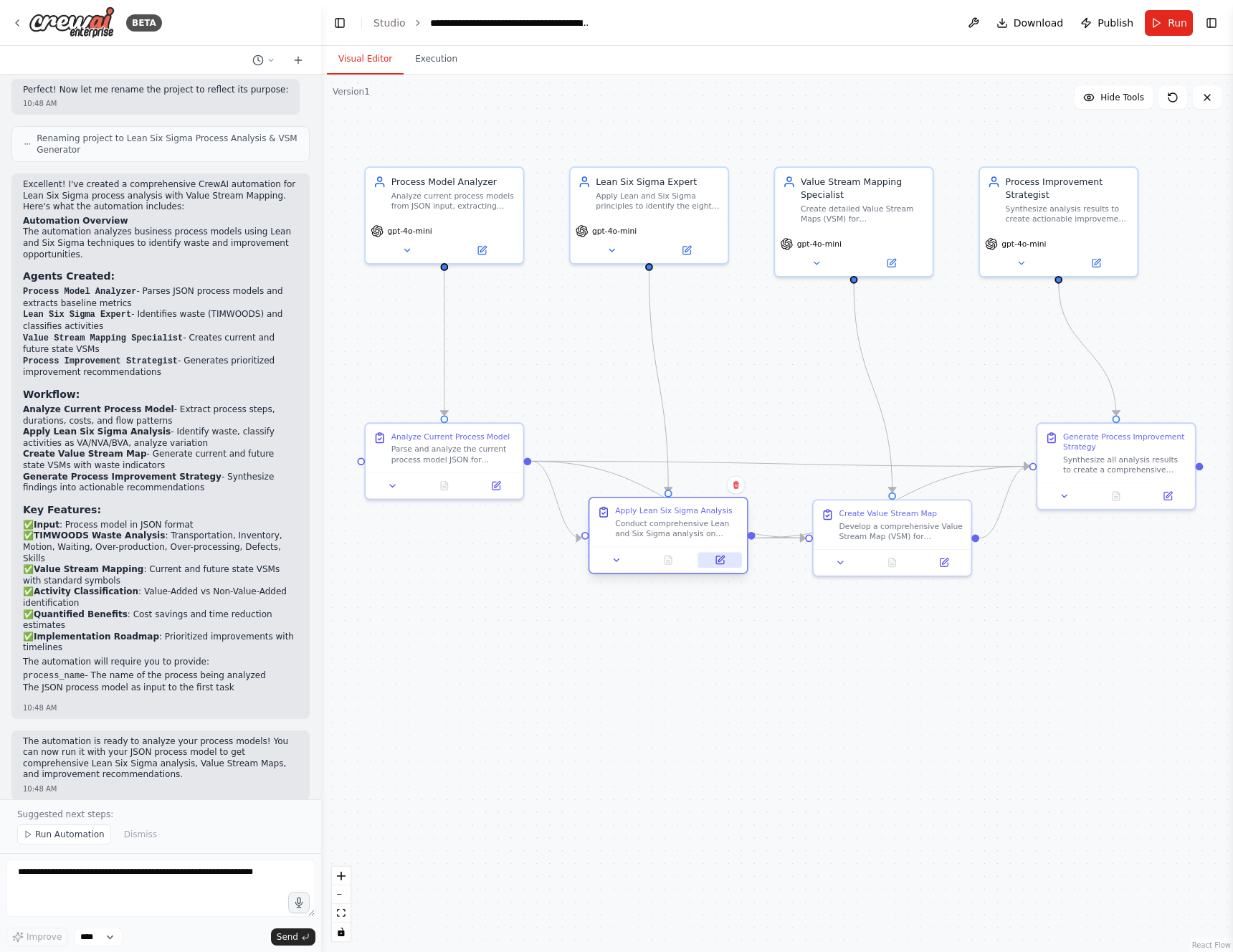
click at [712, 558] on button at bounding box center [720, 561] width 44 height 15
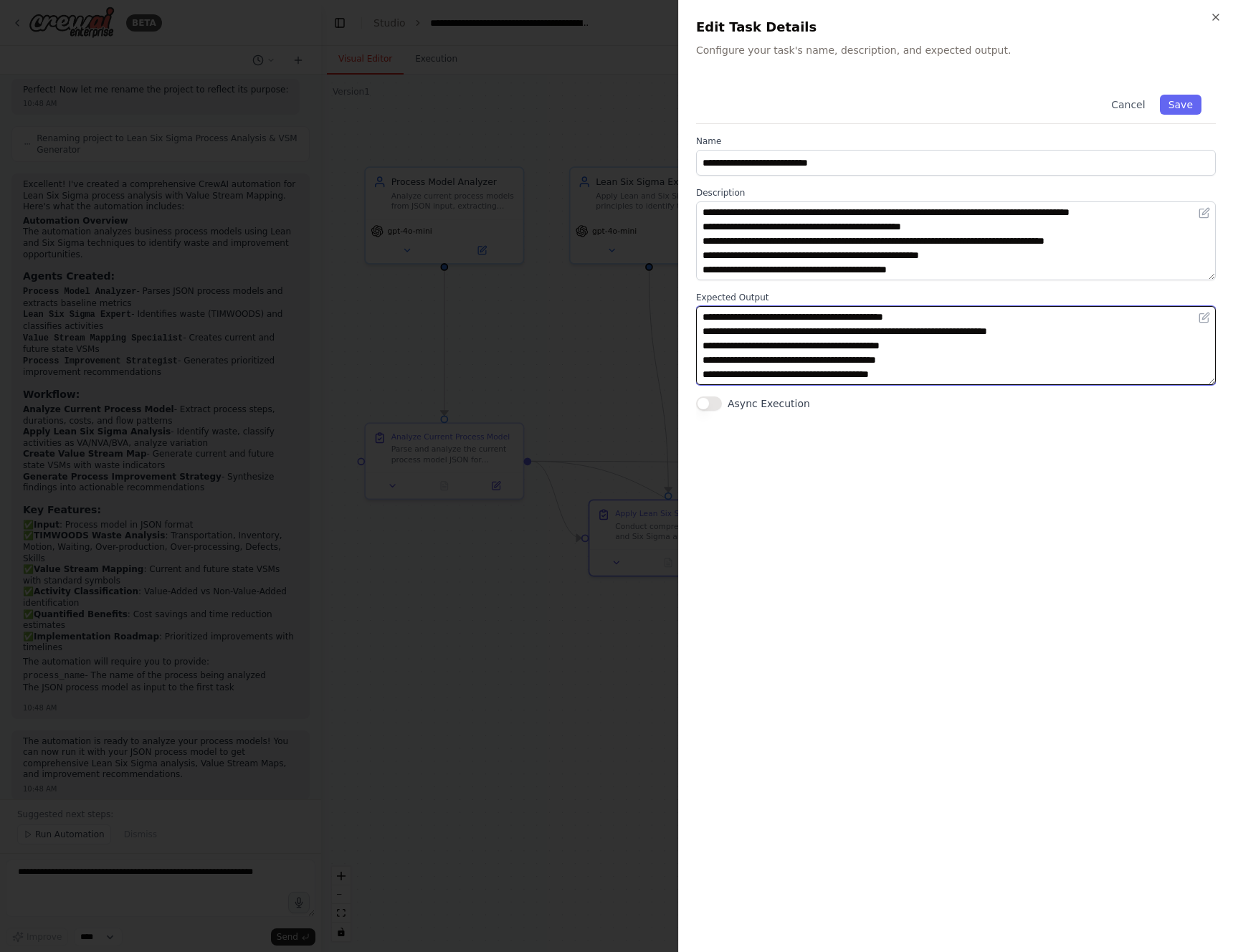
click at [925, 355] on textarea "**********" at bounding box center [956, 345] width 520 height 79
click at [1117, 108] on button "Cancel" at bounding box center [1128, 104] width 51 height 20
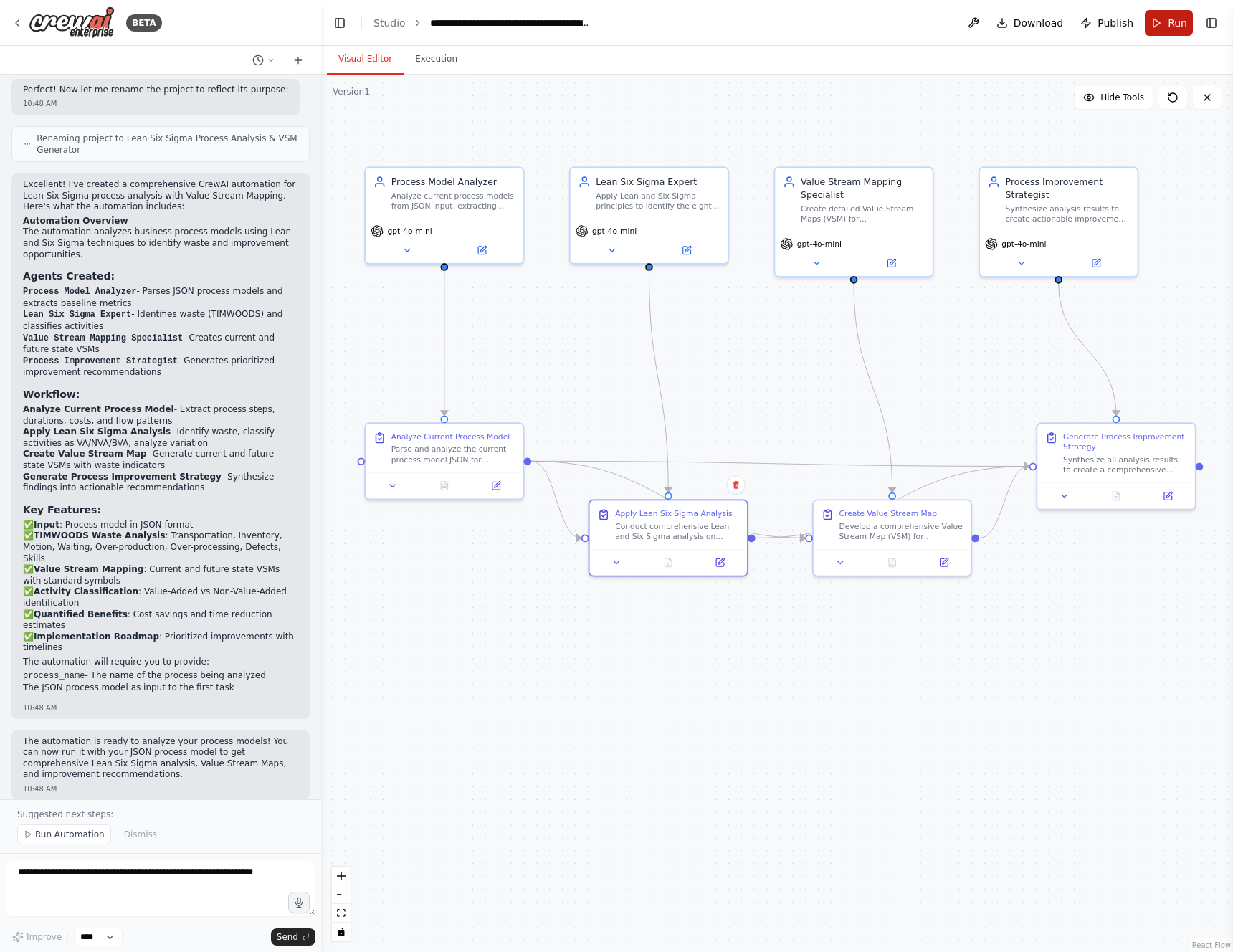
click at [1160, 17] on button "Run" at bounding box center [1169, 23] width 48 height 26
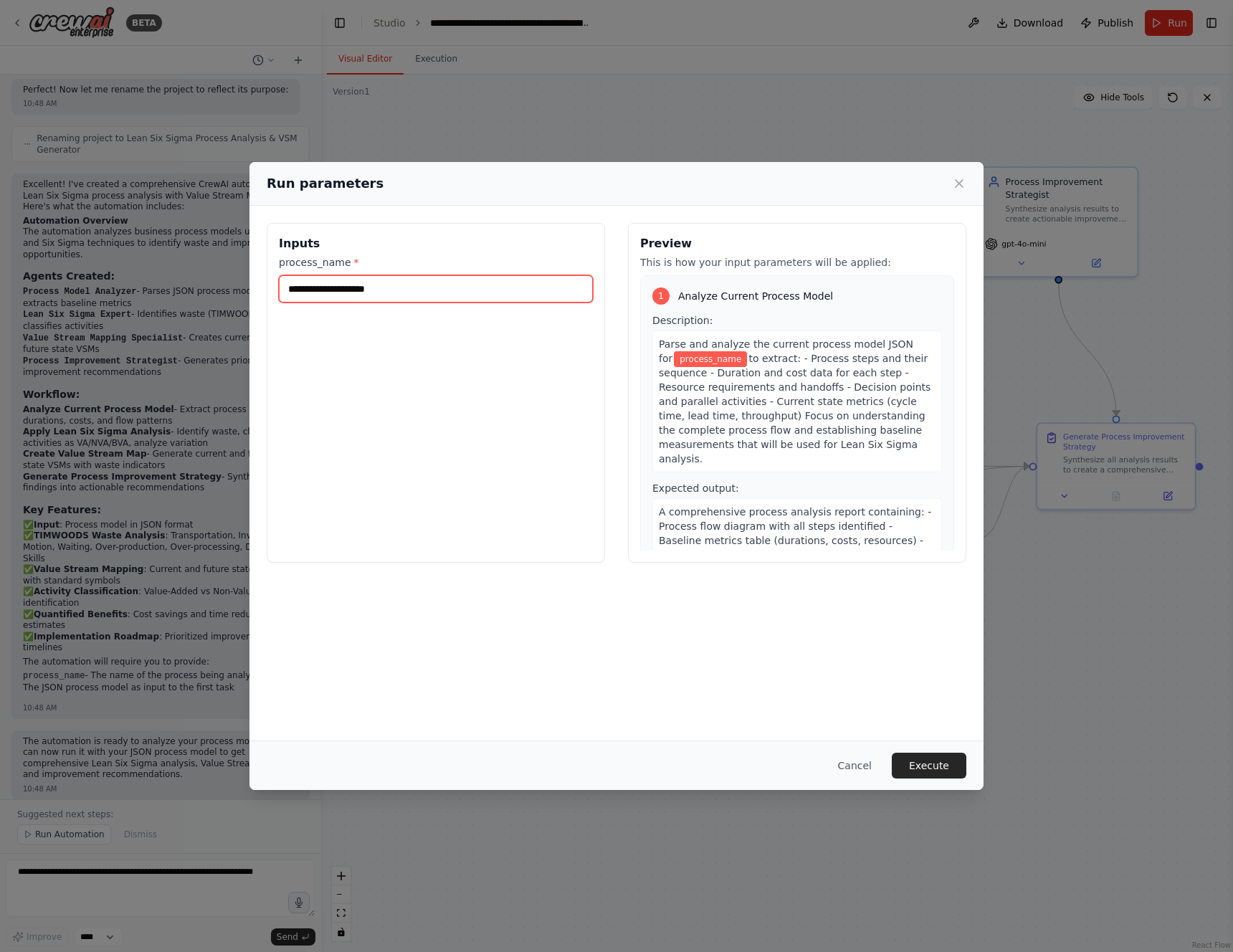
click at [356, 300] on input "process_name *" at bounding box center [436, 289] width 314 height 27
click at [960, 188] on icon at bounding box center [958, 183] width 14 height 14
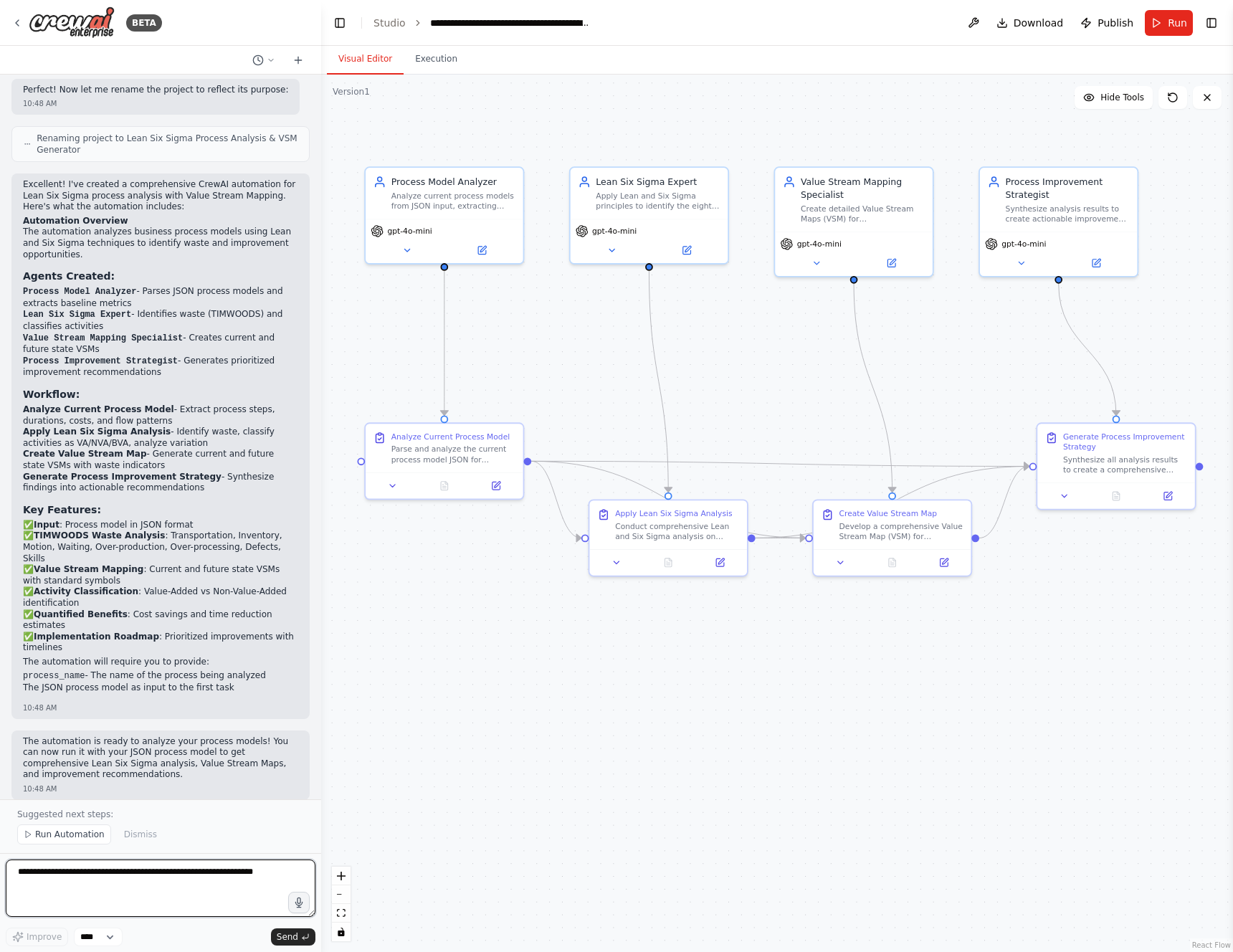
click at [98, 883] on textarea at bounding box center [160, 889] width 310 height 58
type textarea "**********"
click at [278, 940] on span "Send" at bounding box center [287, 937] width 22 height 11
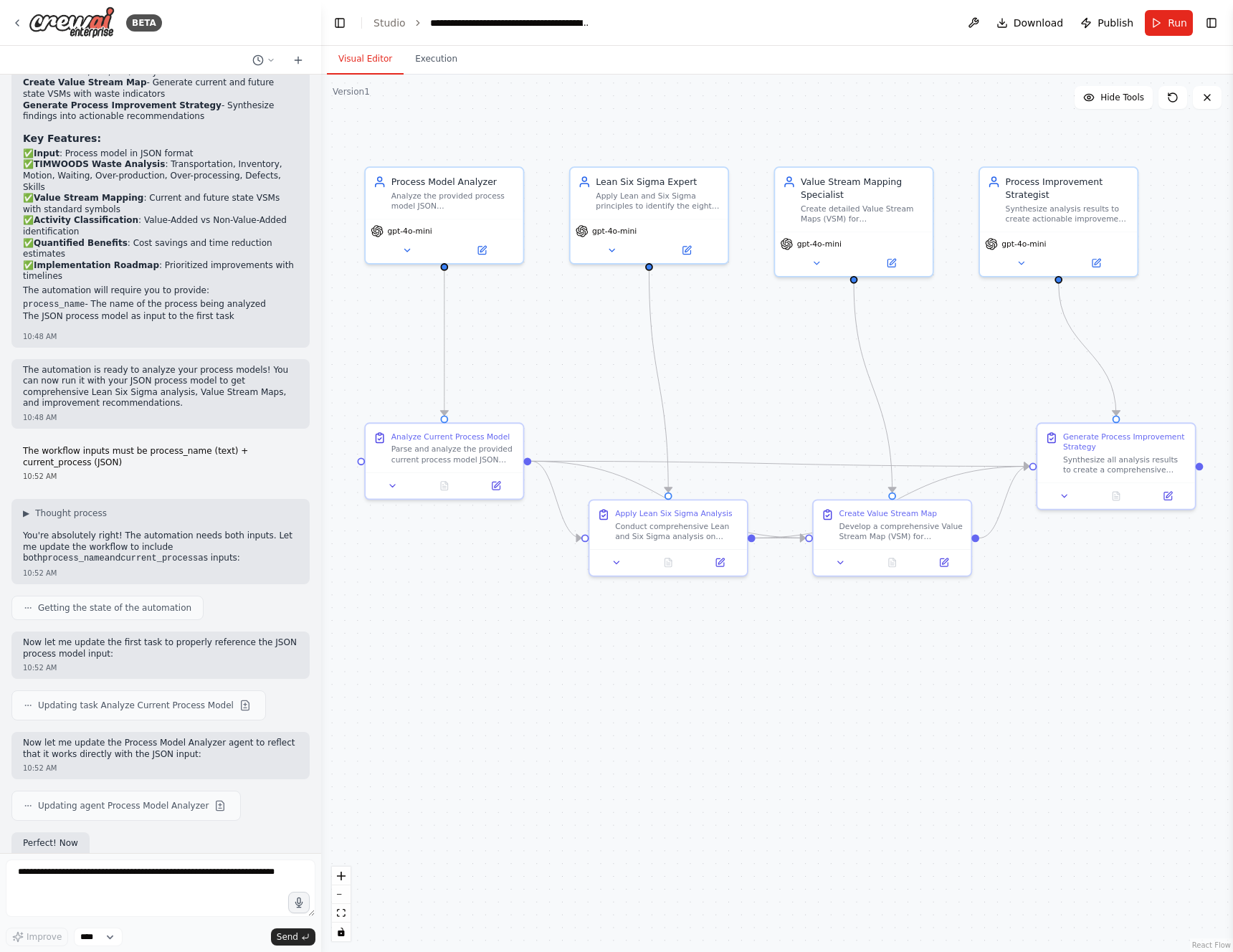
scroll to position [1985, 0]
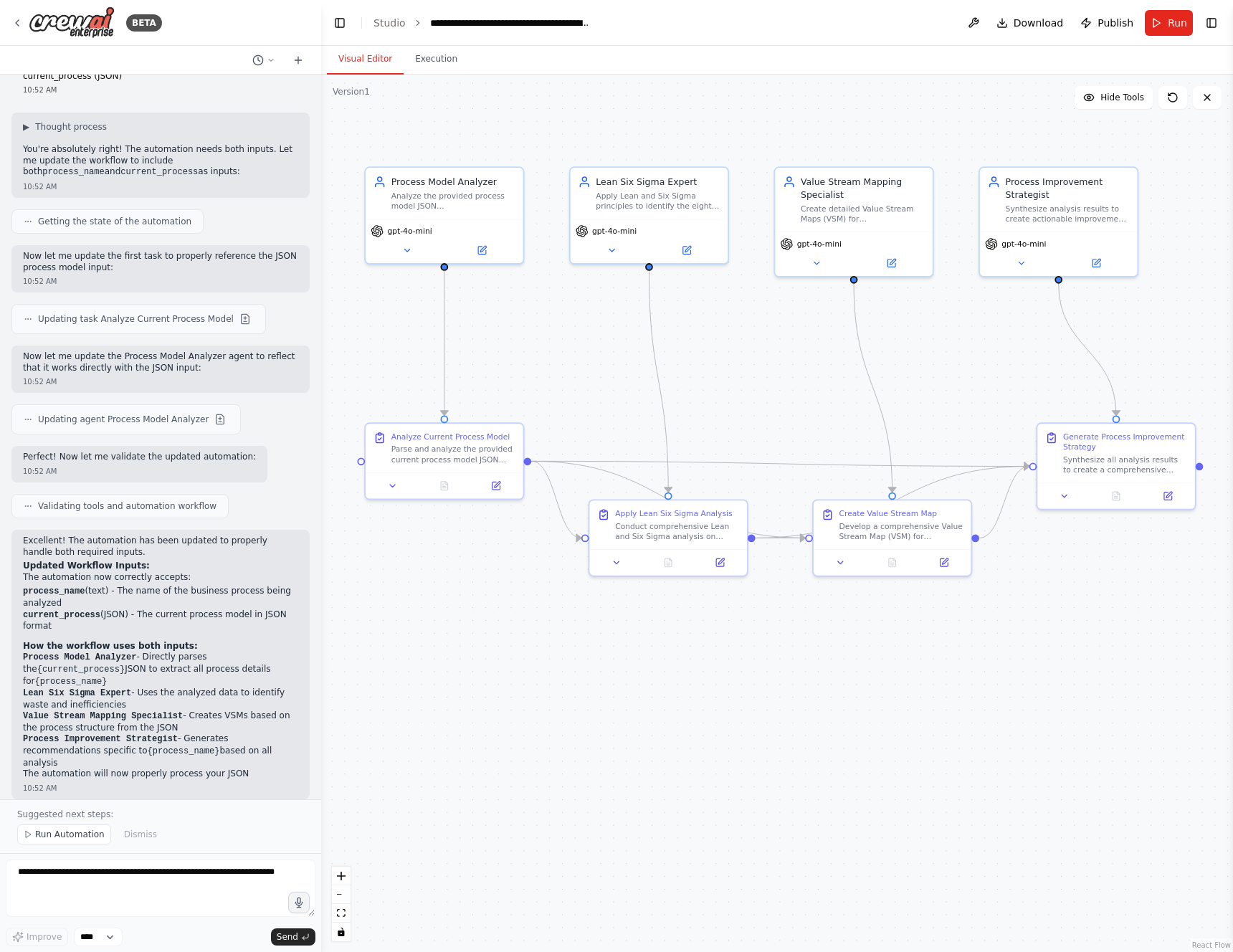
click at [647, 682] on div ".deletable-edge-delete-btn { width: 20px; height: 20px; border: 0px solid #ffff…" at bounding box center [777, 513] width 912 height 878
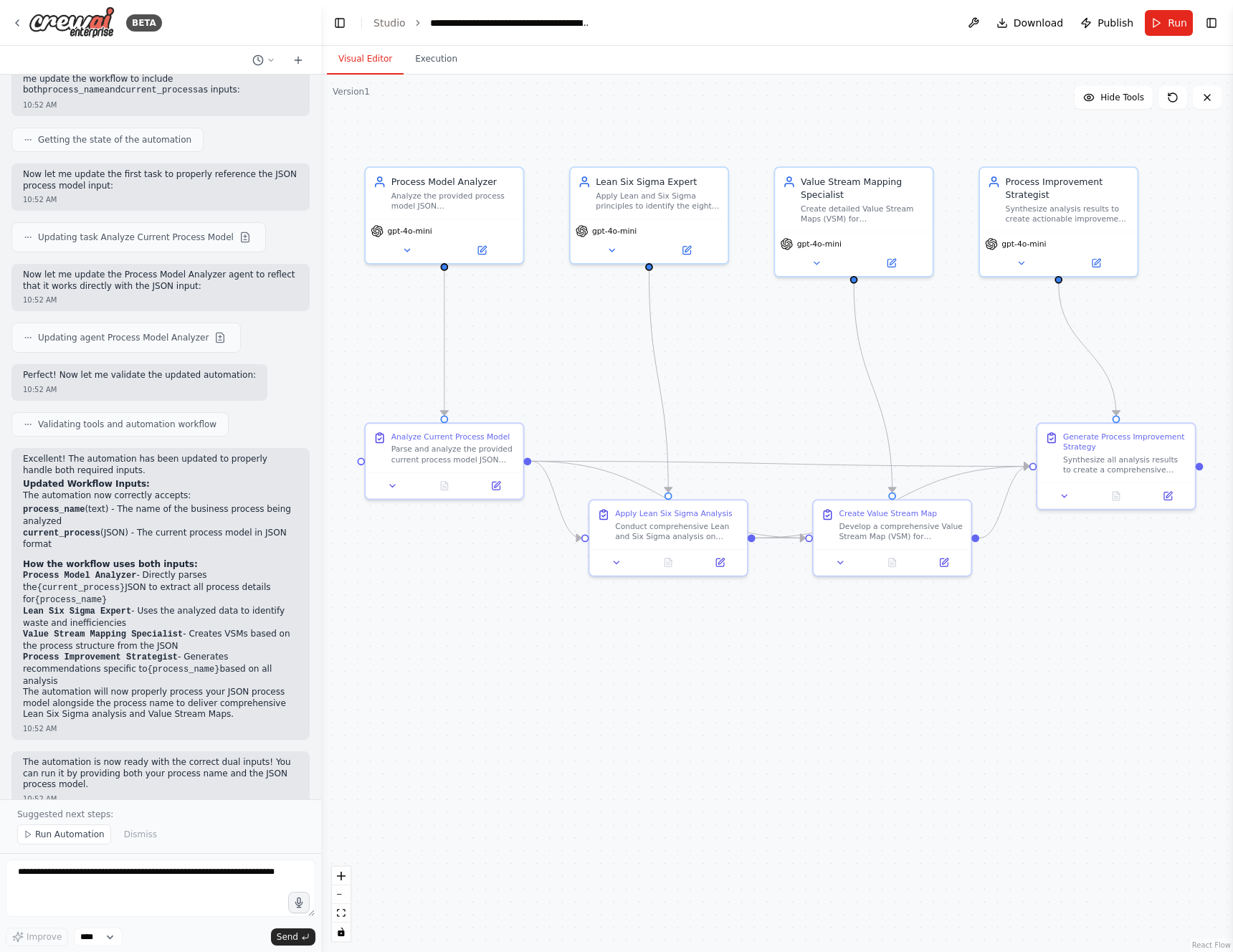
scroll to position [2375, 0]
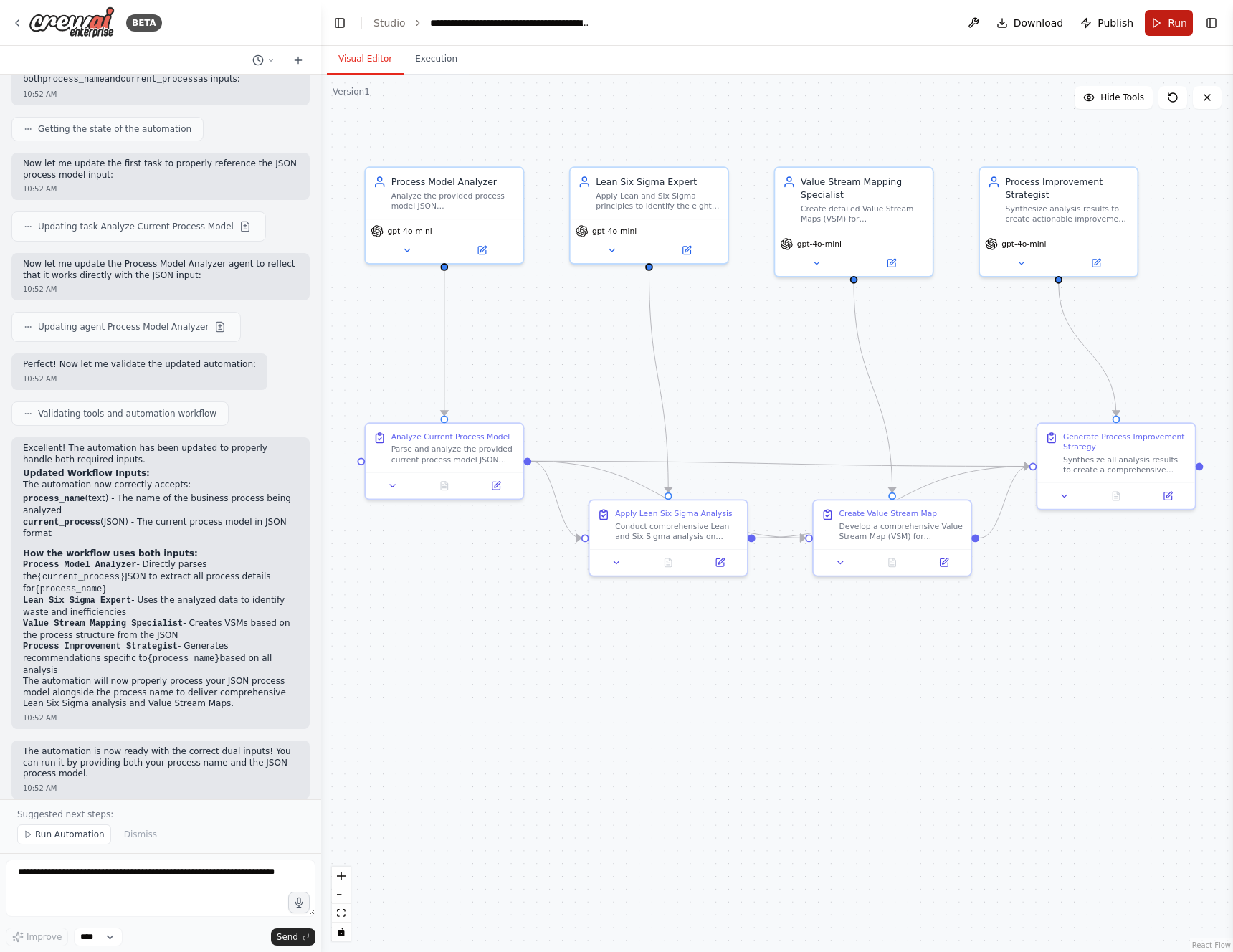
click at [1159, 19] on button "Run" at bounding box center [1169, 23] width 48 height 26
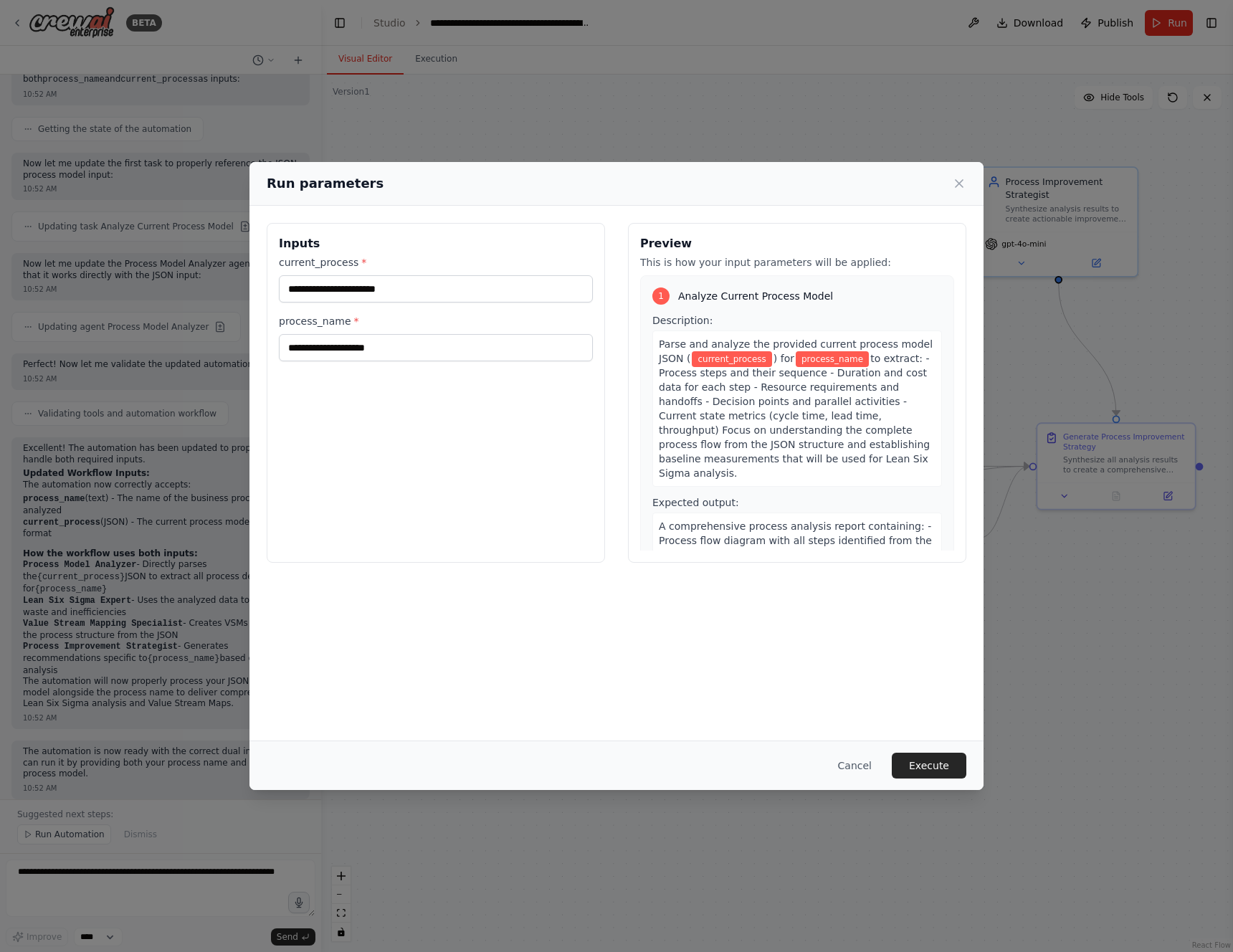
click at [970, 178] on div "Run parameters" at bounding box center [616, 184] width 734 height 44
click at [963, 182] on icon at bounding box center [958, 183] width 14 height 14
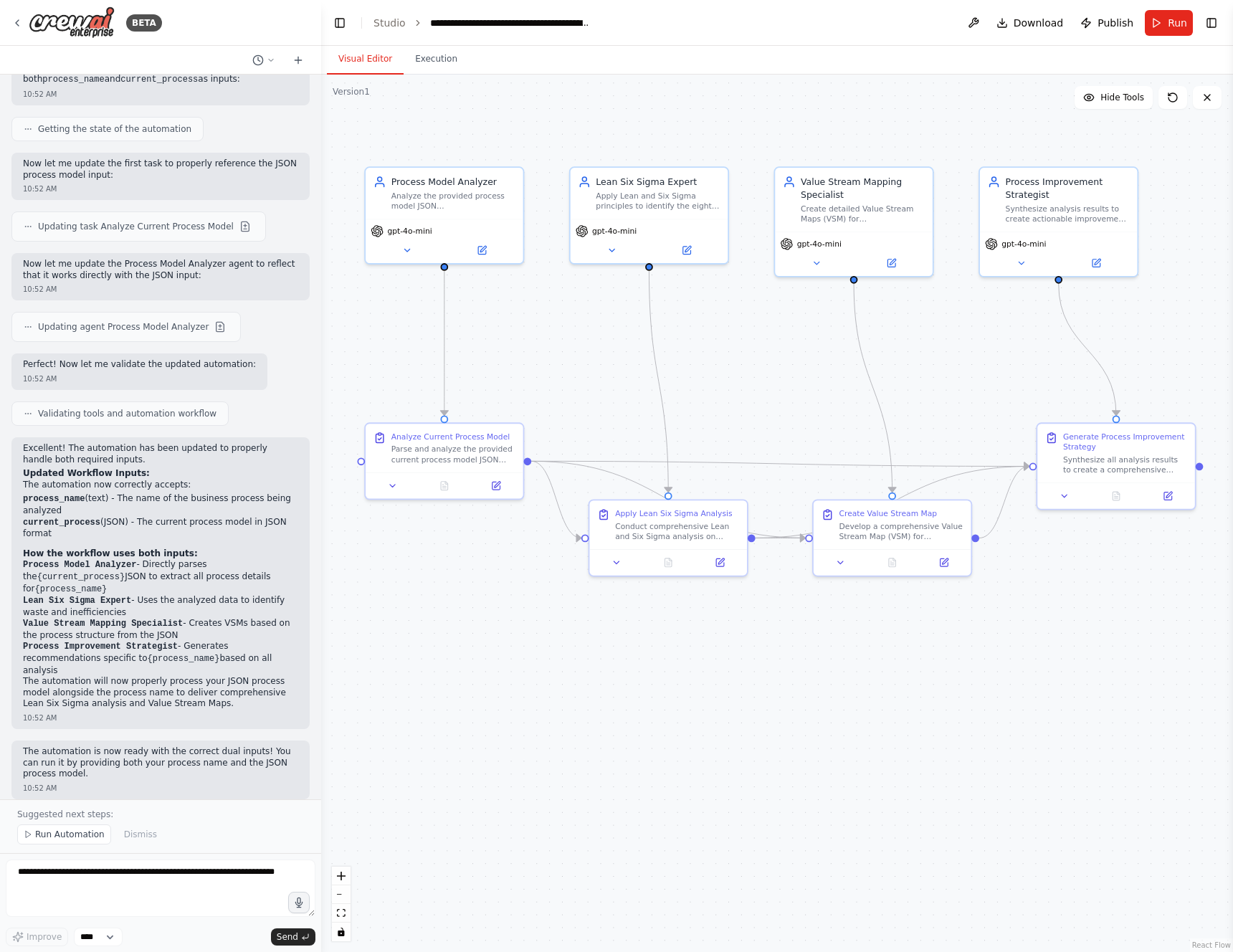
click at [647, 608] on div ".deletable-edge-delete-btn { width: 20px; height: 20px; border: 0px solid #ffff…" at bounding box center [777, 513] width 912 height 878
click at [1161, 30] on button "Run" at bounding box center [1169, 23] width 48 height 26
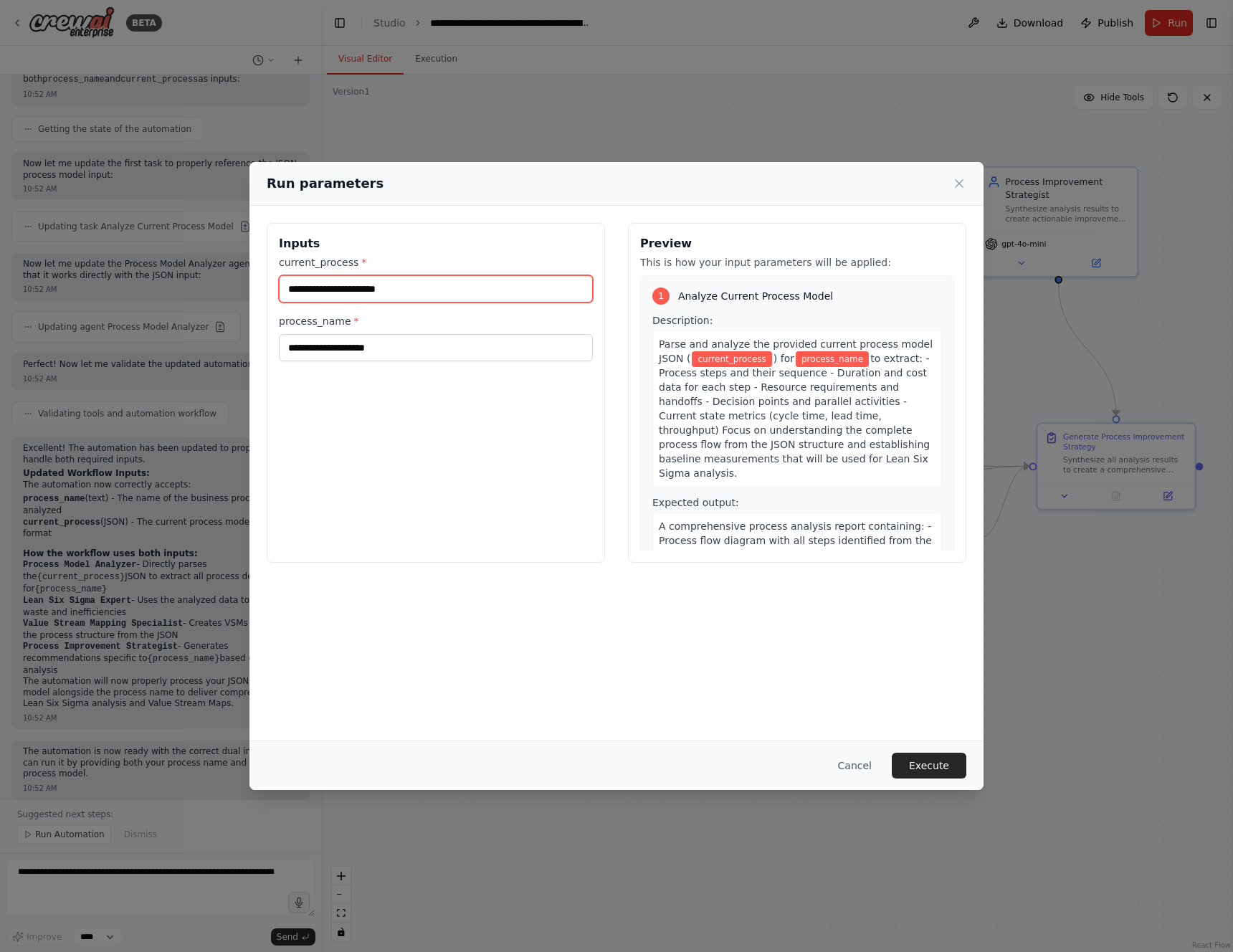
click at [462, 291] on input "current_process *" at bounding box center [436, 289] width 314 height 27
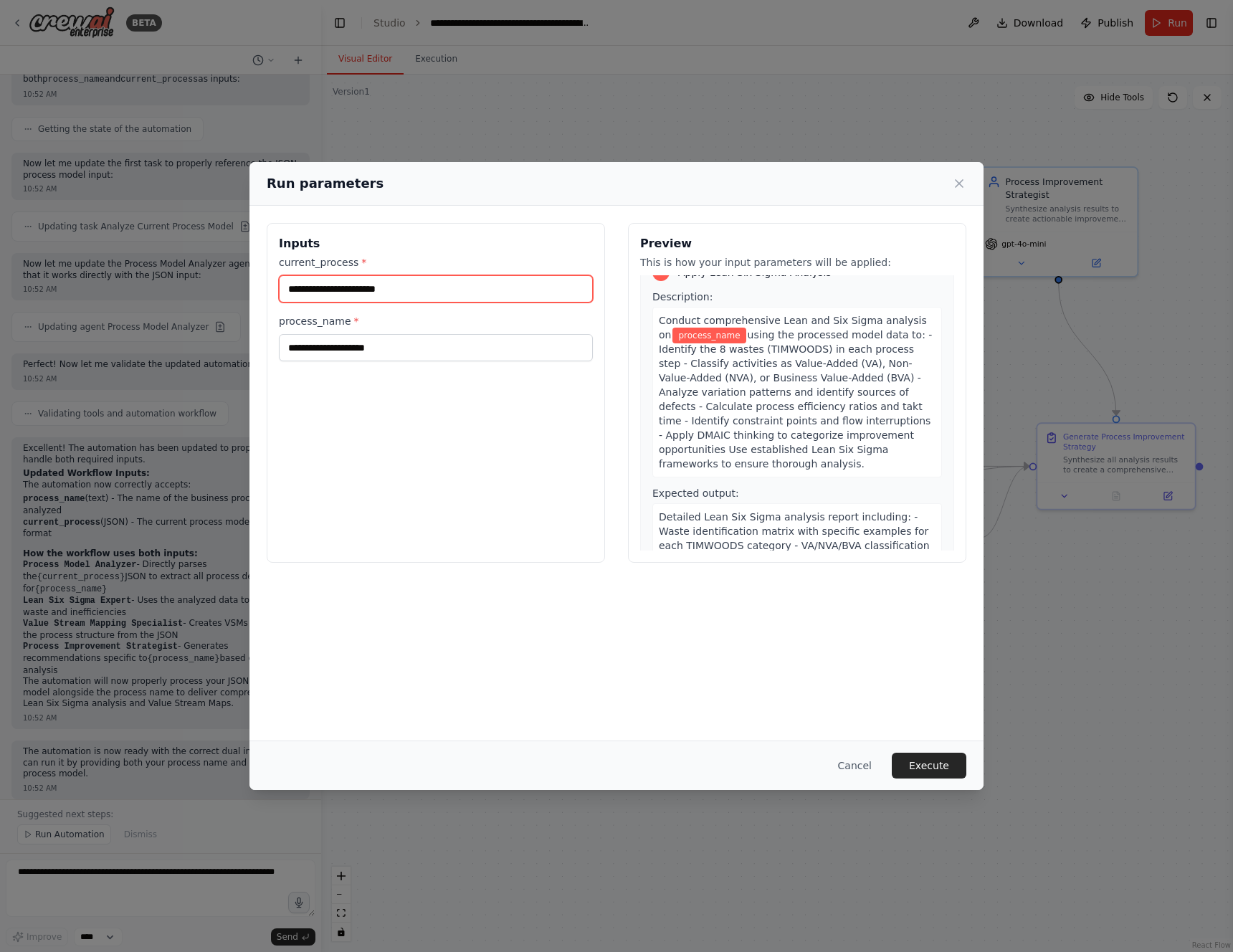
scroll to position [0, 0]
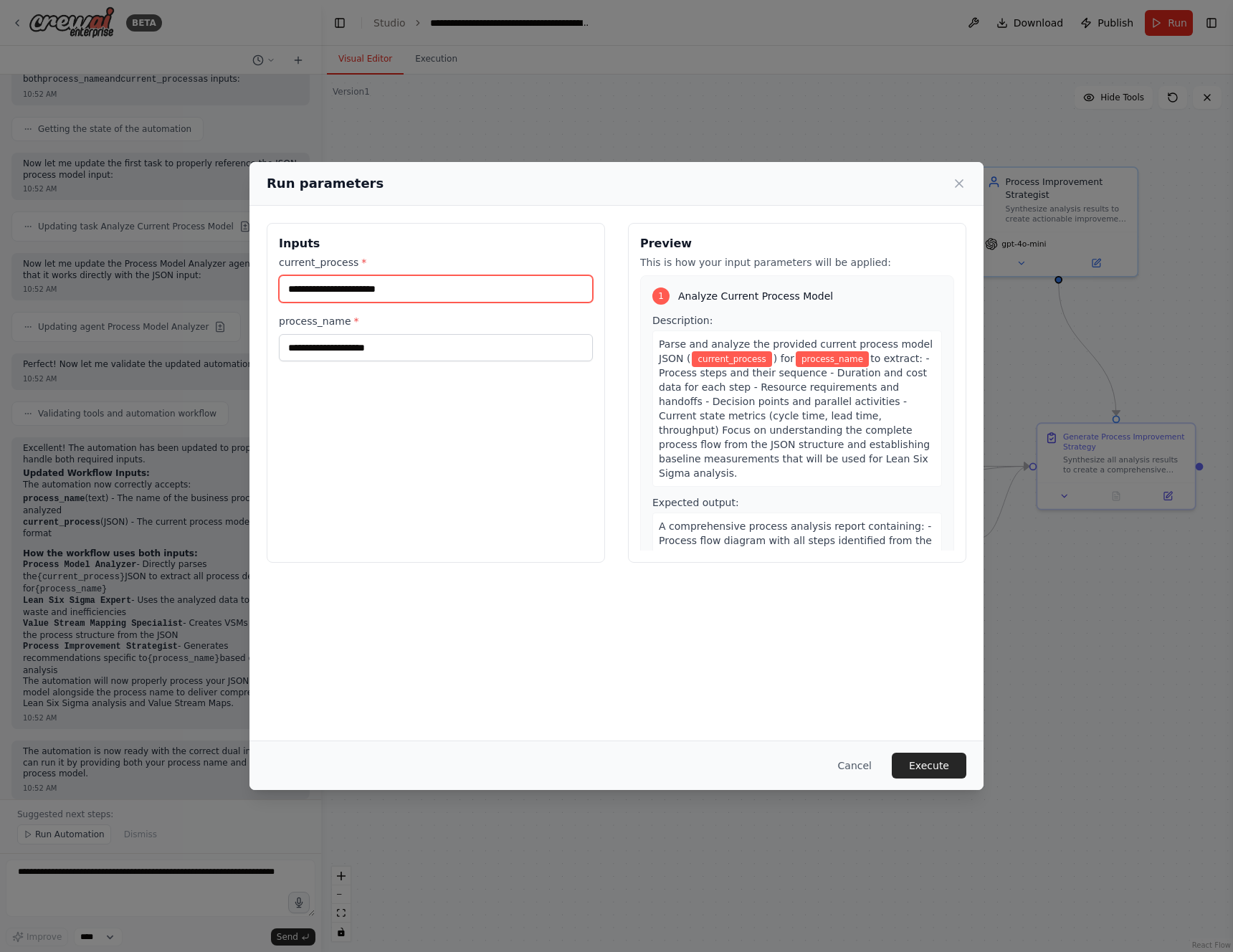
type input "**********"
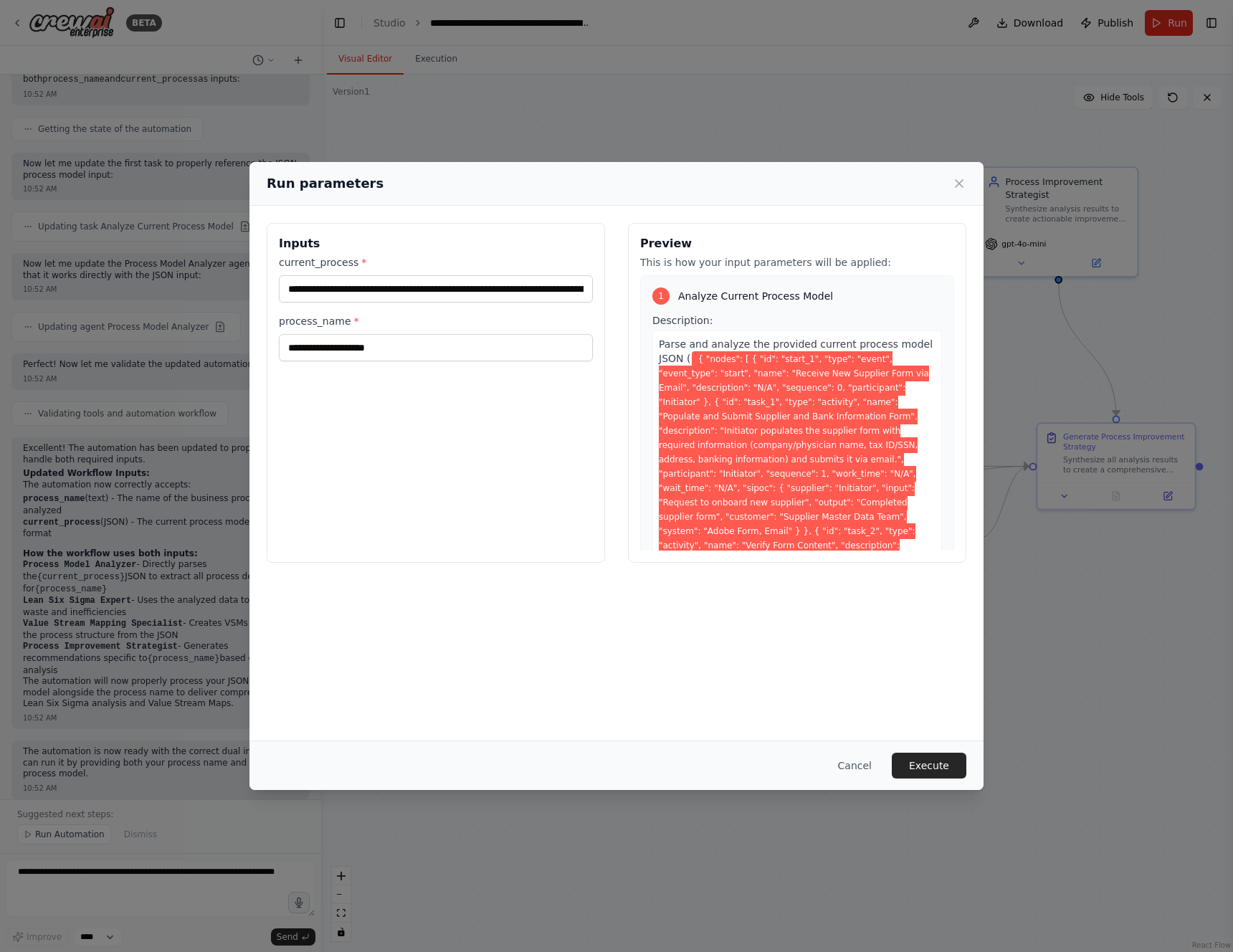
click at [452, 456] on div "Inputs current_process * process_name *" at bounding box center [436, 392] width 338 height 340
click at [415, 346] on input "process_name *" at bounding box center [436, 348] width 314 height 27
click at [414, 352] on input "process_name *" at bounding box center [436, 348] width 314 height 27
type input "**********"
click at [924, 761] on button "Execute" at bounding box center [929, 765] width 75 height 26
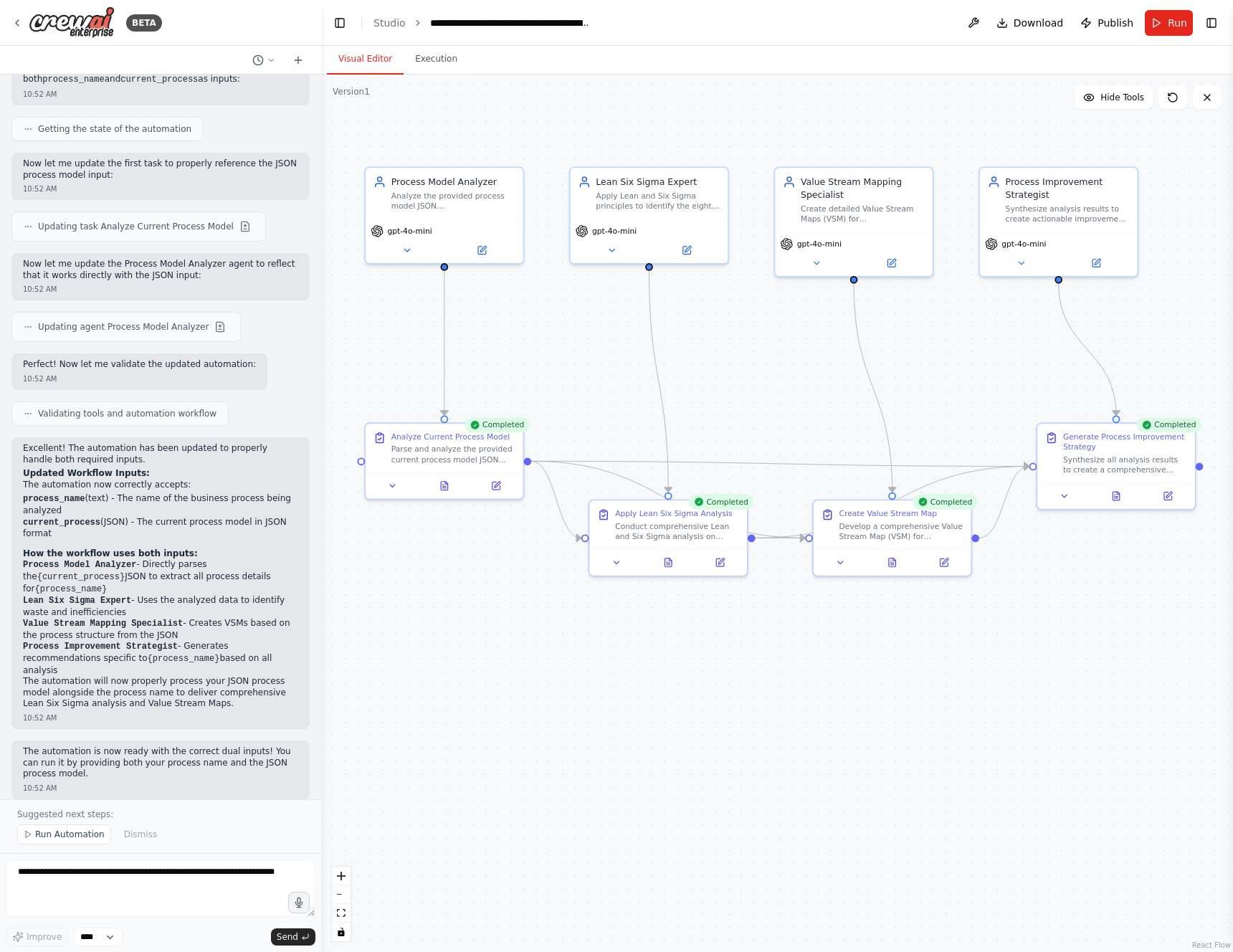
click at [823, 397] on div ".deletable-edge-delete-btn { width: 20px; height: 20px; border: 0px solid #ffff…" at bounding box center [777, 513] width 912 height 878
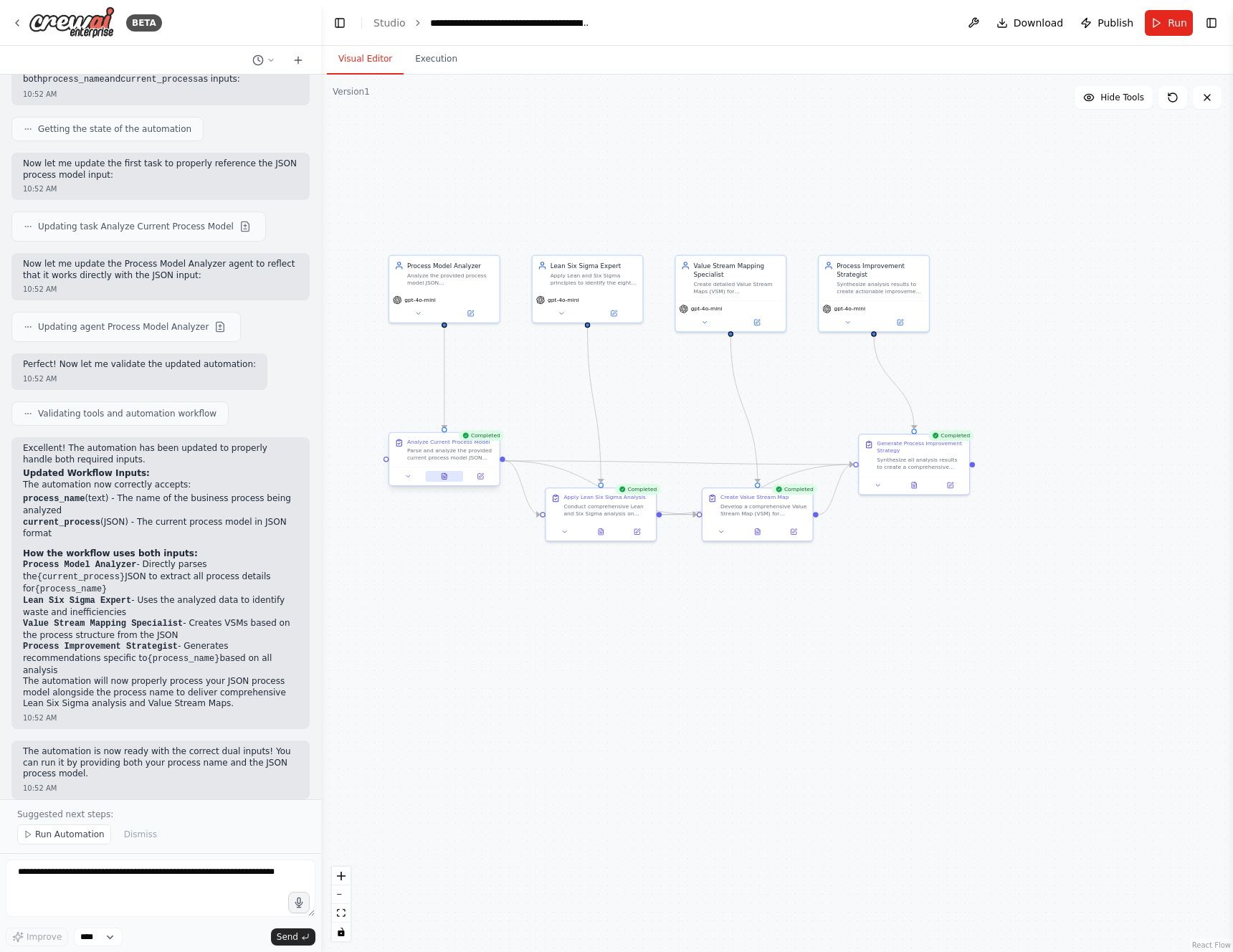
click at [448, 475] on button at bounding box center [444, 476] width 38 height 10
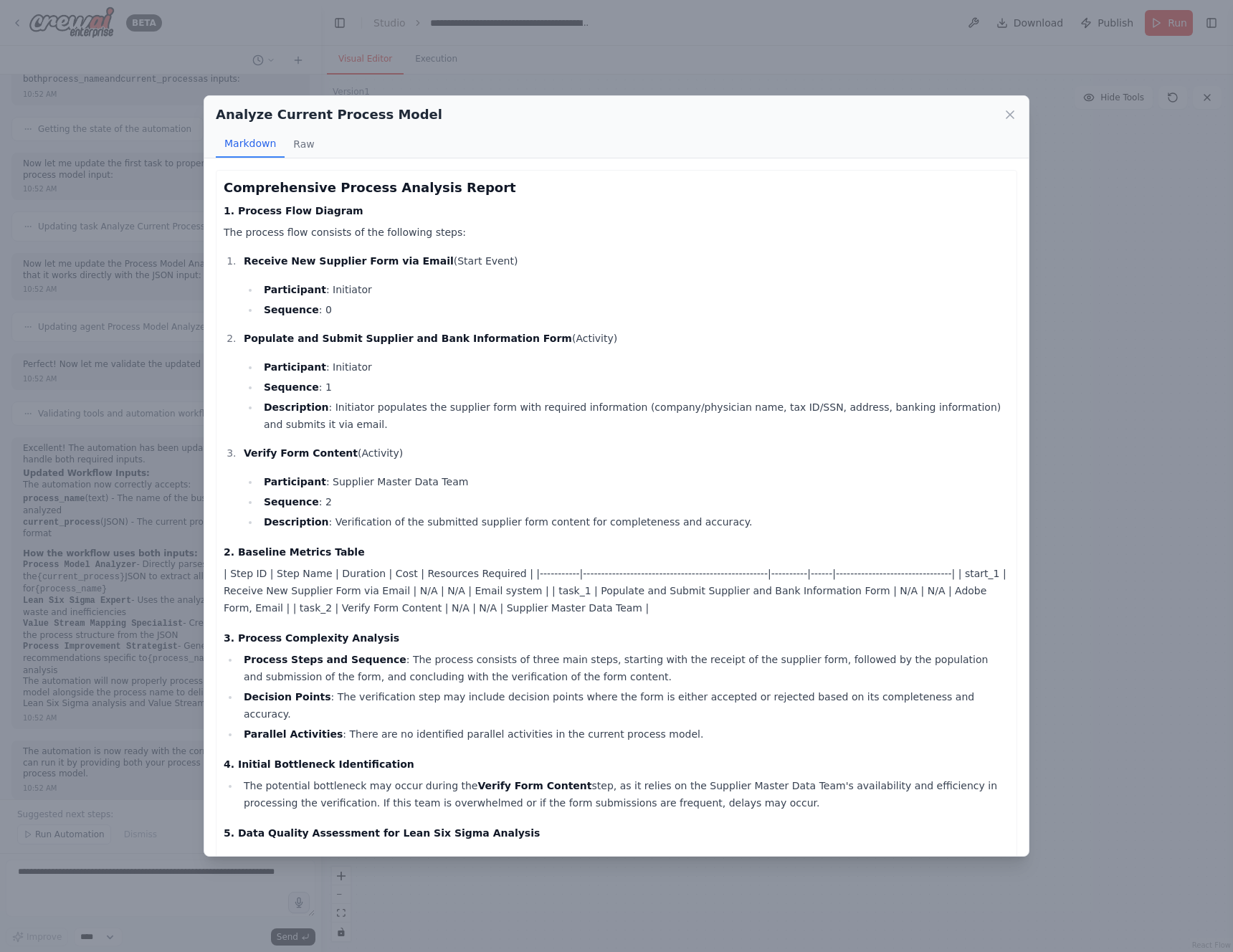
click at [241, 197] on h3 "Comprehensive Process Analysis Report" at bounding box center [616, 188] width 786 height 20
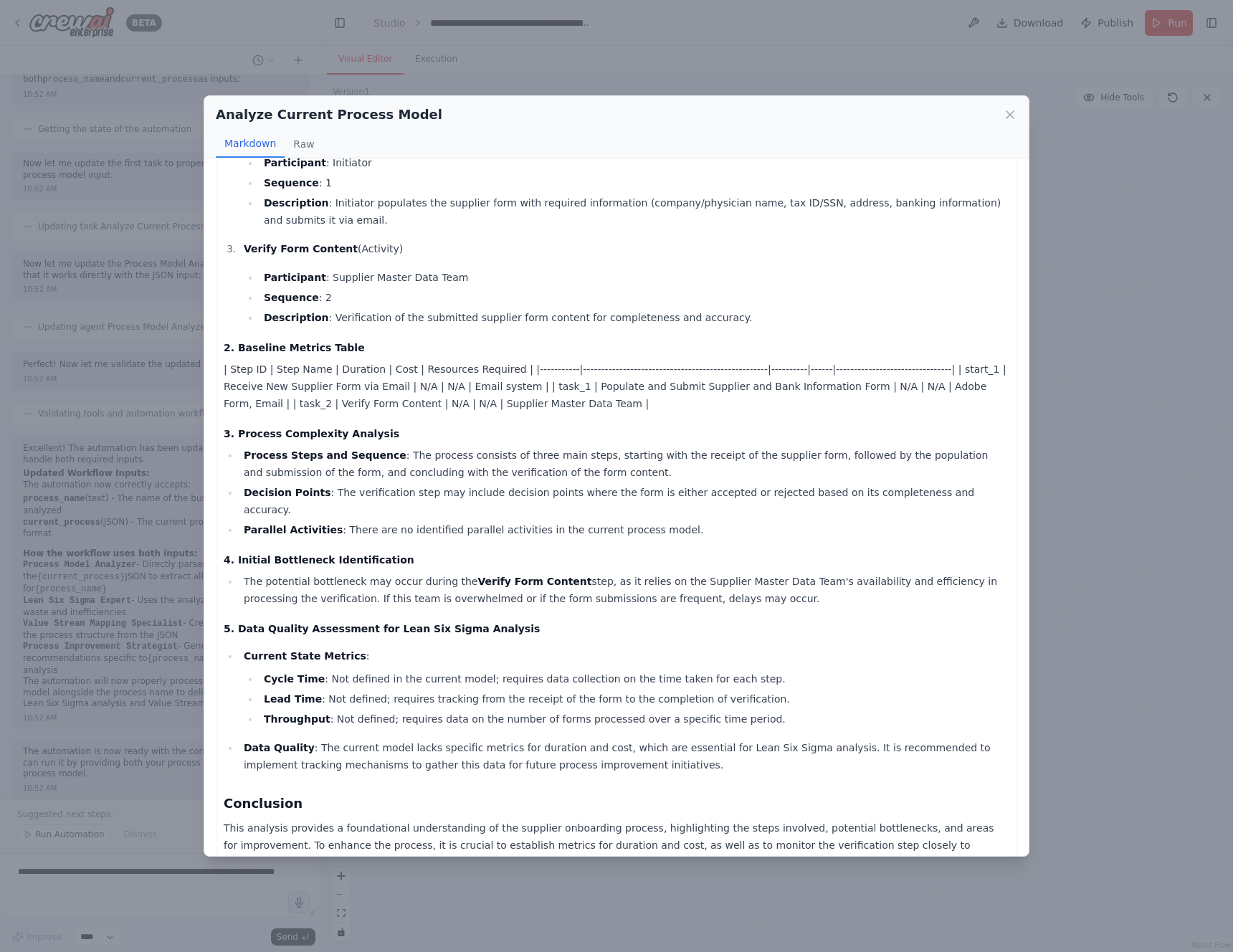
scroll to position [222, 0]
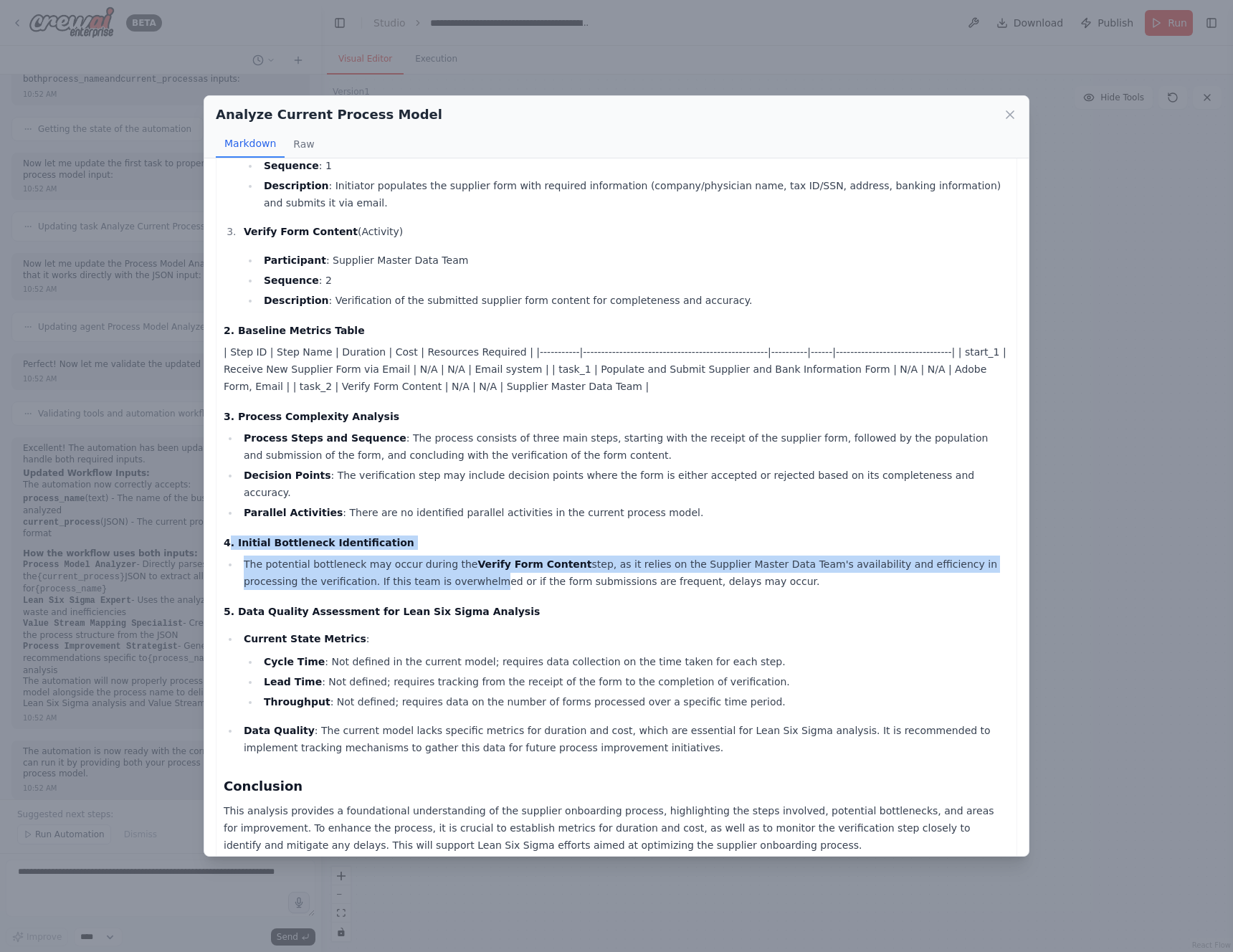
drag, startPoint x: 230, startPoint y: 526, endPoint x: 443, endPoint y: 566, distance: 216.7
click at [425, 568] on div "Comprehensive Process Analysis Report 1. Process Flow Diagram The process flow …" at bounding box center [616, 405] width 786 height 898
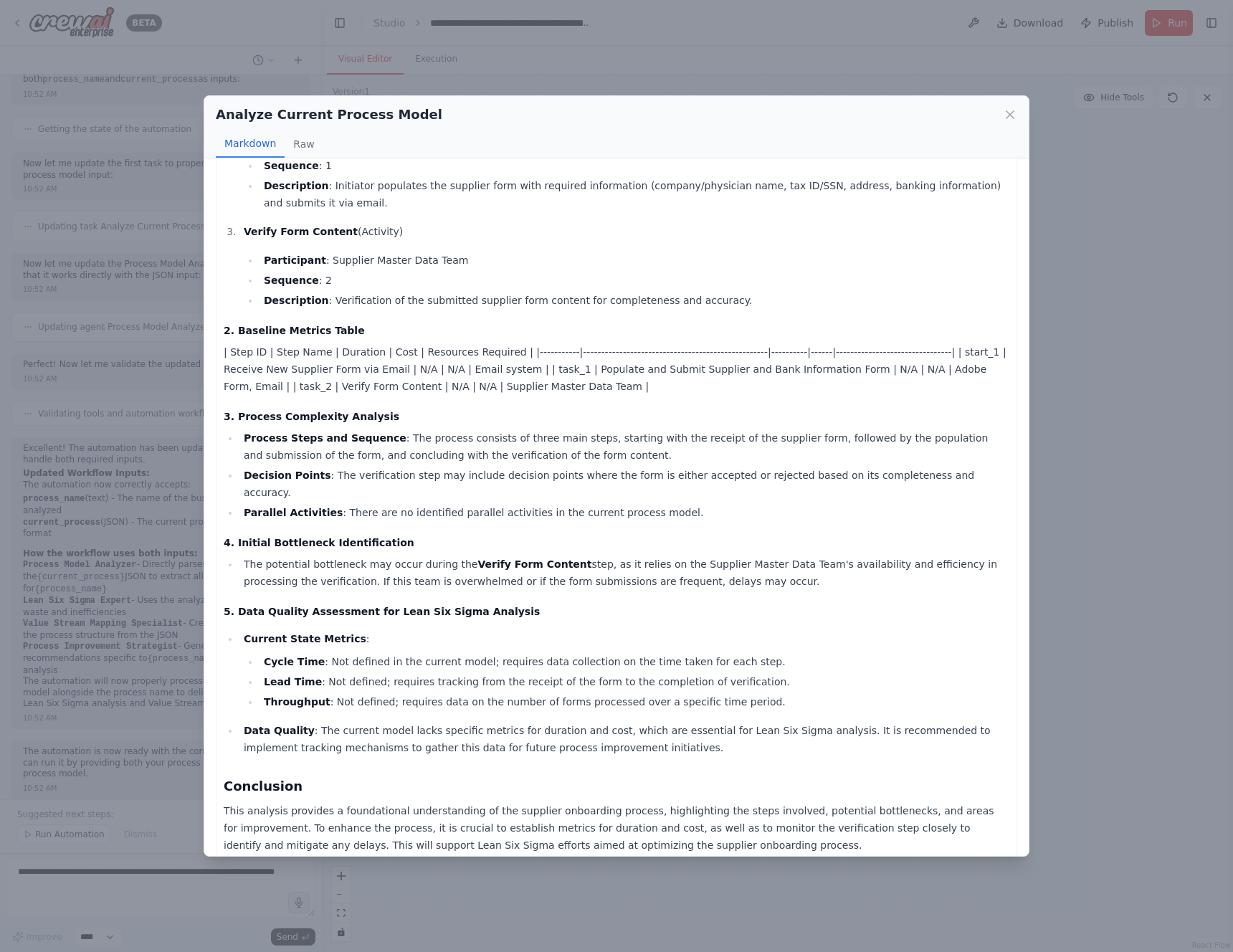
click at [566, 564] on li "The potential bottleneck may occur during the Verify Form Content step, as it r…" at bounding box center [624, 573] width 770 height 34
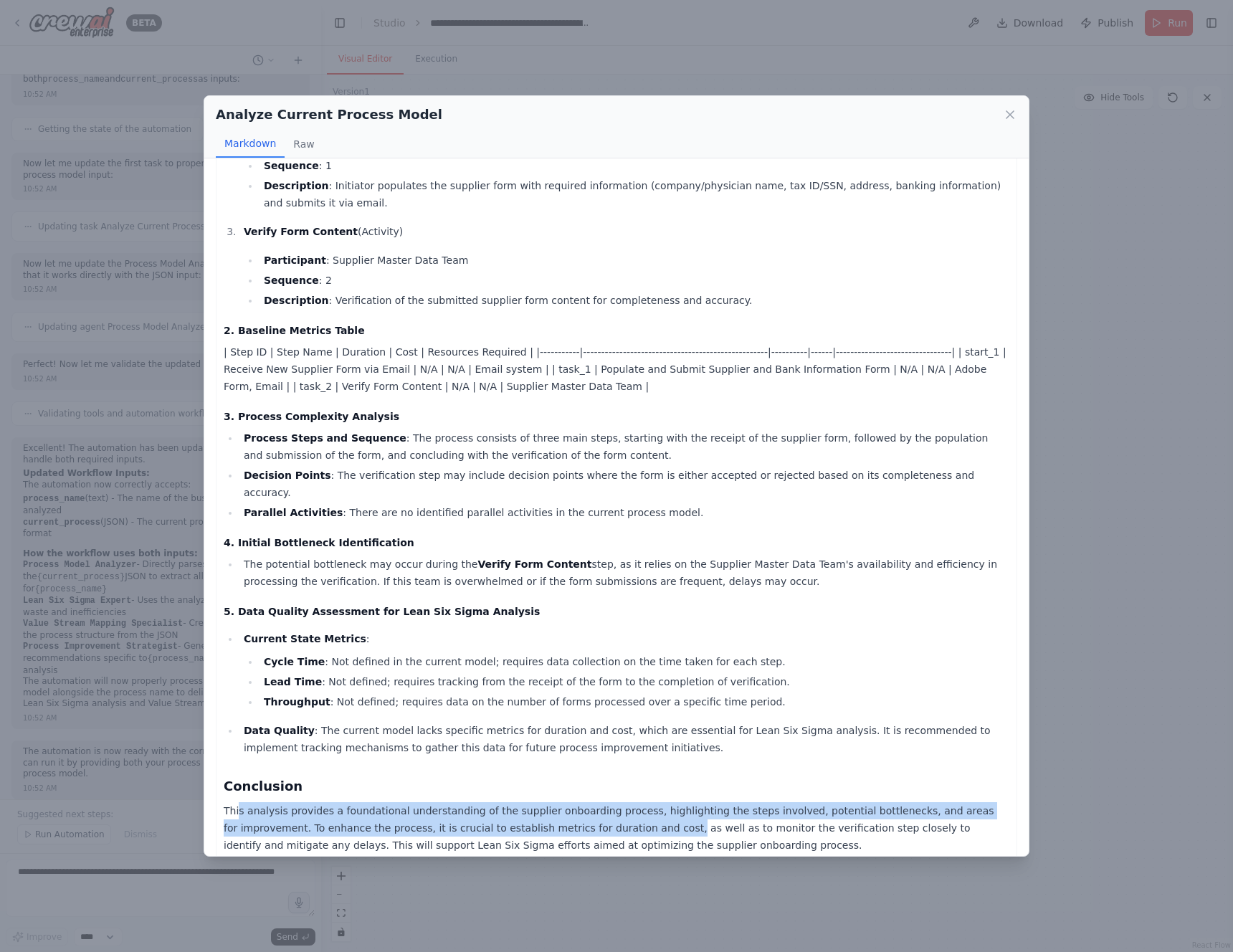
drag, startPoint x: 238, startPoint y: 799, endPoint x: 651, endPoint y: 817, distance: 413.4
click at [651, 817] on p "This analysis provides a foundational understanding of the supplier onboarding …" at bounding box center [616, 828] width 786 height 52
click at [1003, 117] on icon at bounding box center [1010, 115] width 14 height 14
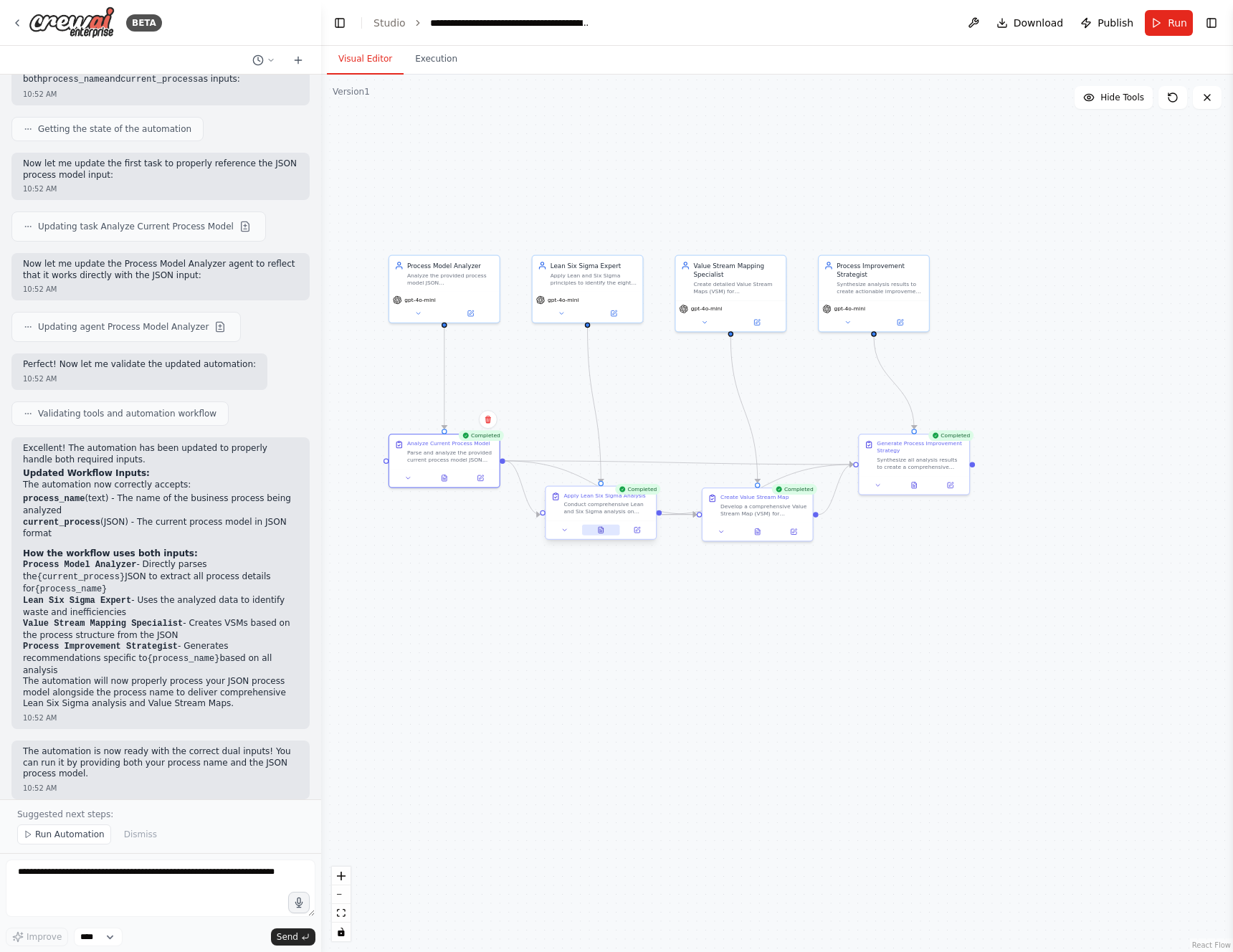
click at [600, 527] on icon at bounding box center [600, 530] width 5 height 6
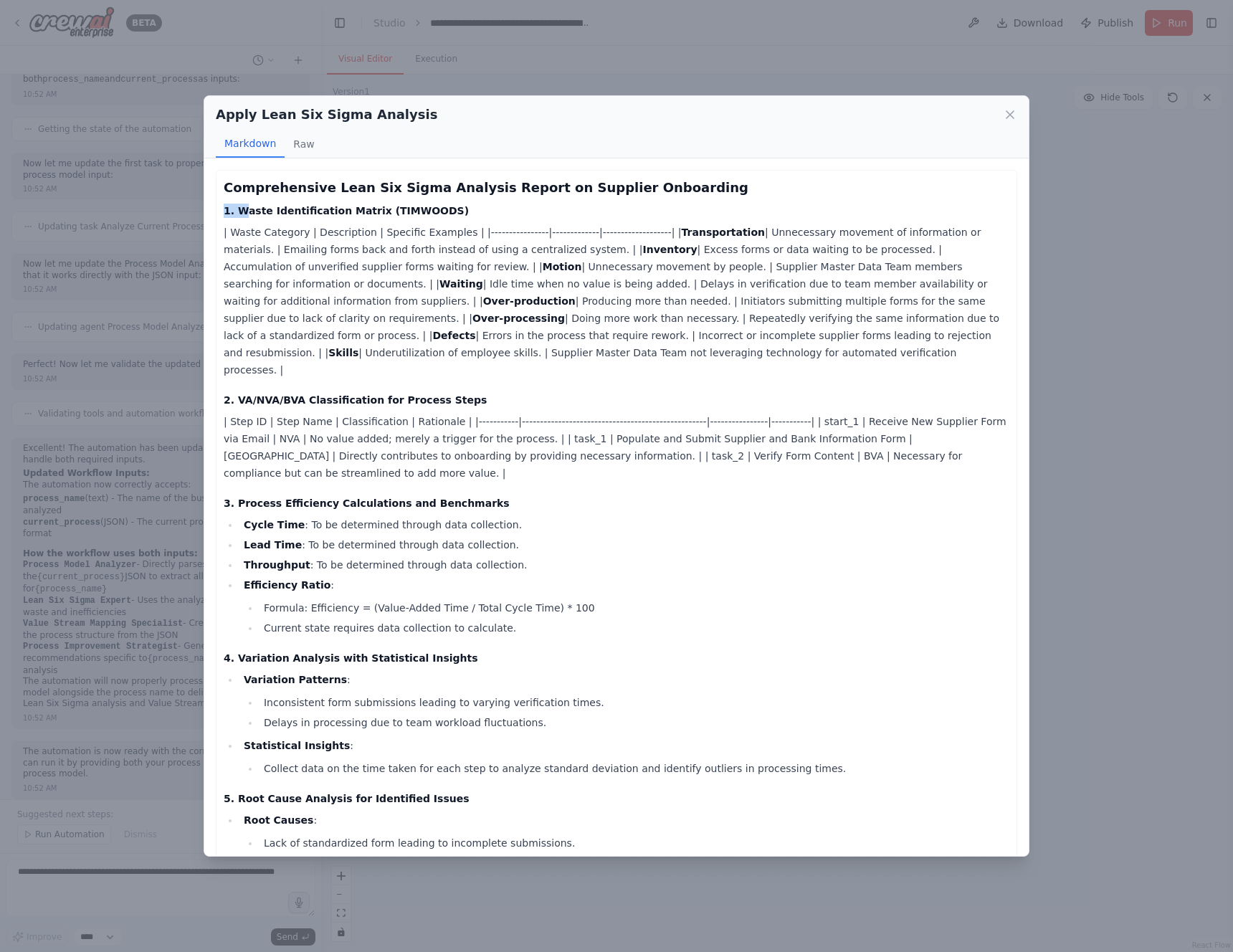
drag, startPoint x: 242, startPoint y: 211, endPoint x: 503, endPoint y: 202, distance: 261.2
click at [503, 204] on h4 "1. Waste Identification Matrix (TIMWOODS)" at bounding box center [616, 210] width 786 height 14
click at [529, 280] on p "| Waste Category | Description | Specific Examples | |----------------|--------…" at bounding box center [616, 301] width 786 height 155
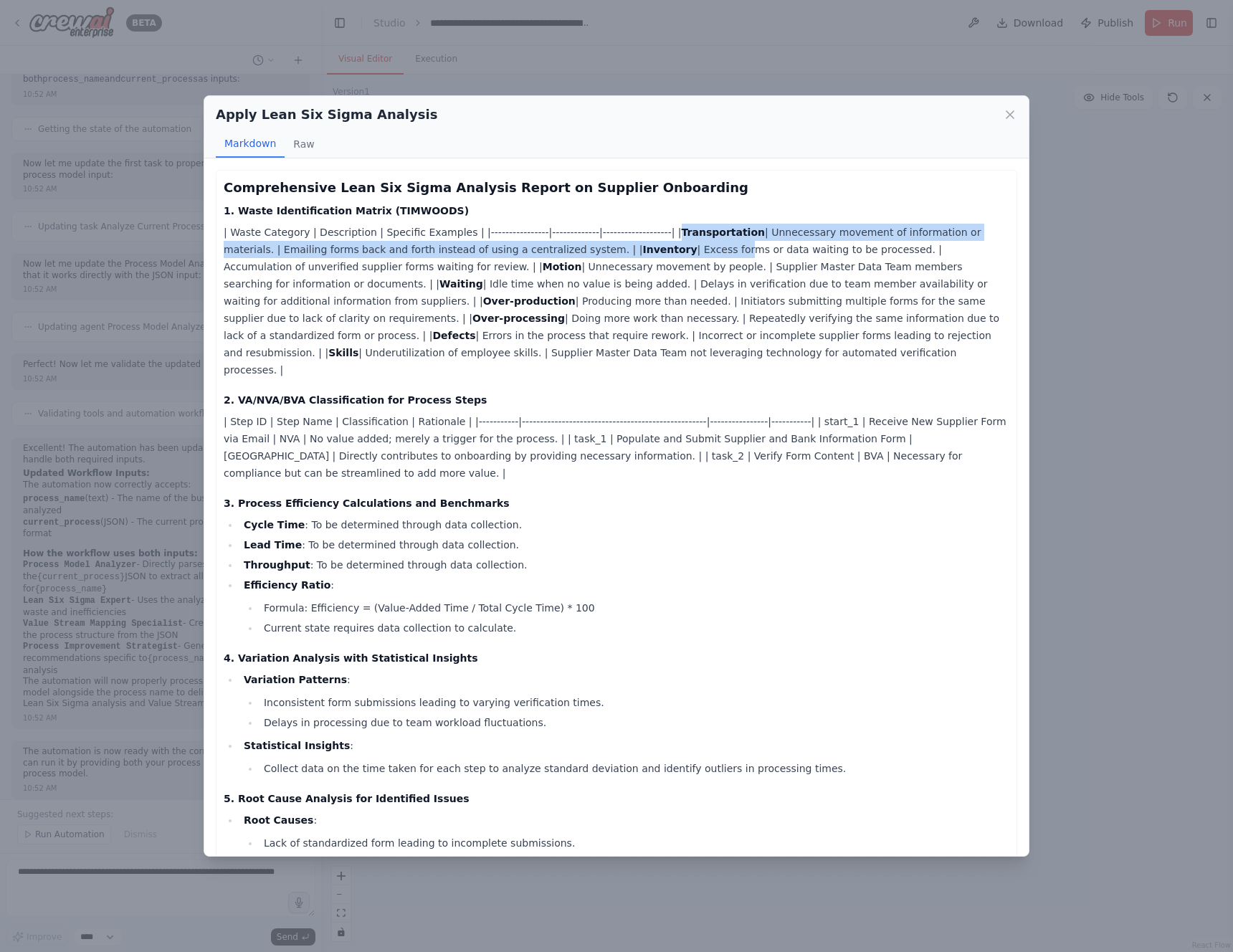
drag, startPoint x: 701, startPoint y: 229, endPoint x: 701, endPoint y: 246, distance: 17.0
click at [701, 246] on p "| Waste Category | Description | Specific Examples | |----------------|--------…" at bounding box center [616, 301] width 786 height 155
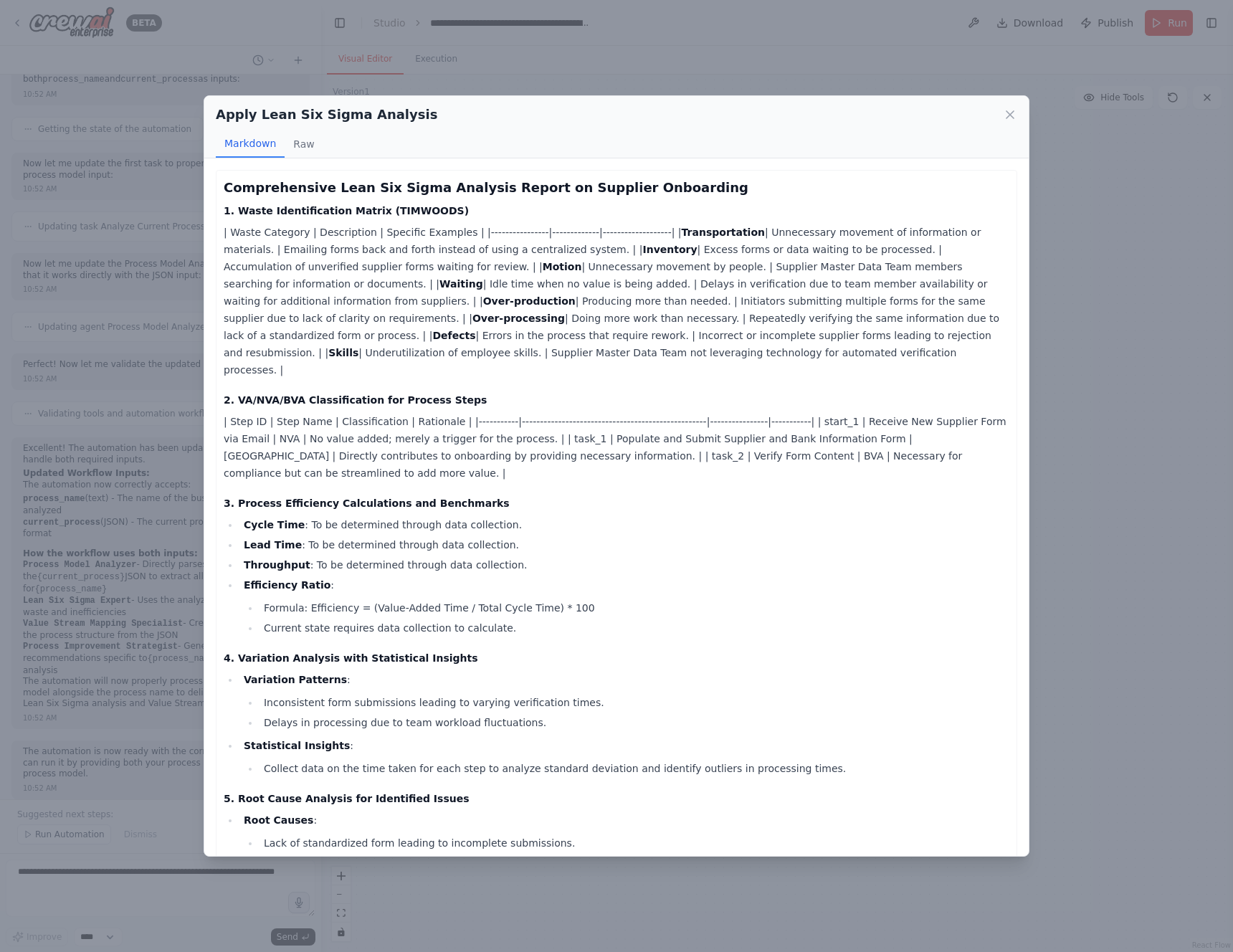
click at [603, 257] on p "| Waste Category | Description | Specific Examples | |----------------|--------…" at bounding box center [616, 301] width 786 height 155
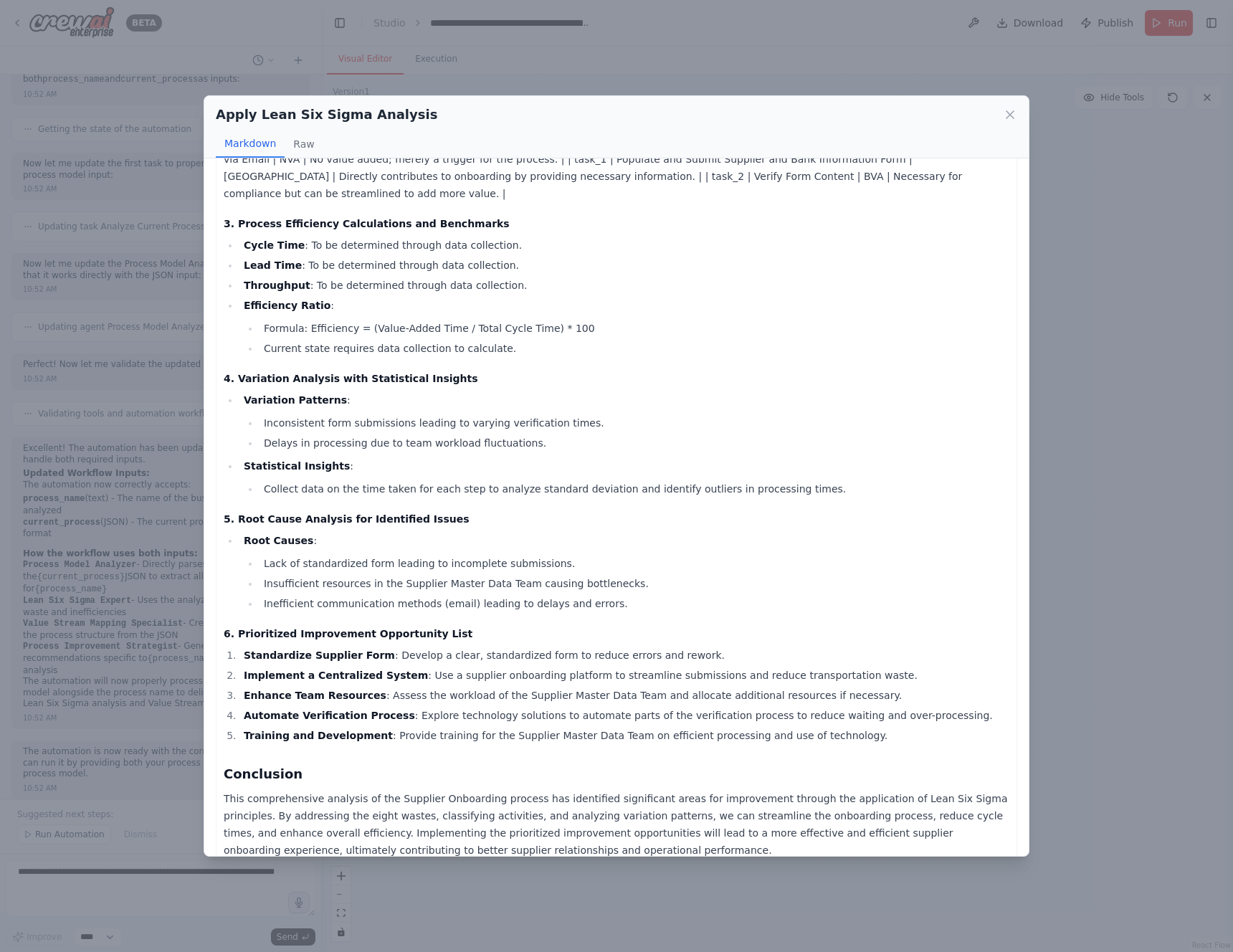
scroll to position [285, 0]
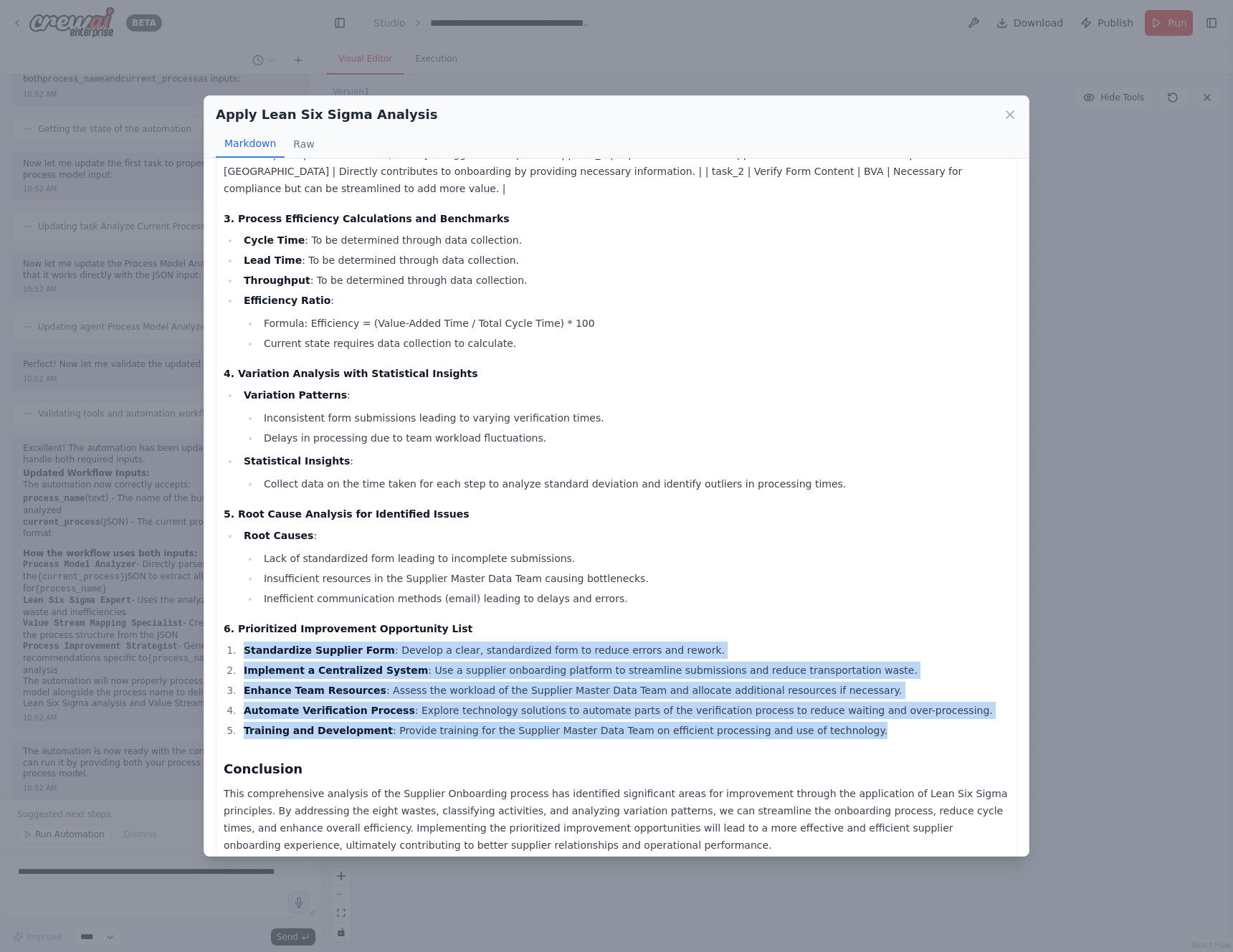
drag, startPoint x: 241, startPoint y: 633, endPoint x: 854, endPoint y: 716, distance: 618.6
click at [854, 716] on ol "Standardize Supplier Form : Develop a clear, standardized form to reduce errors…" at bounding box center [616, 691] width 786 height 98
click at [310, 621] on div "Comprehensive Lean Six Sigma Analysis Report on Supplier Onboarding 1. Waste Id…" at bounding box center [616, 373] width 786 height 961
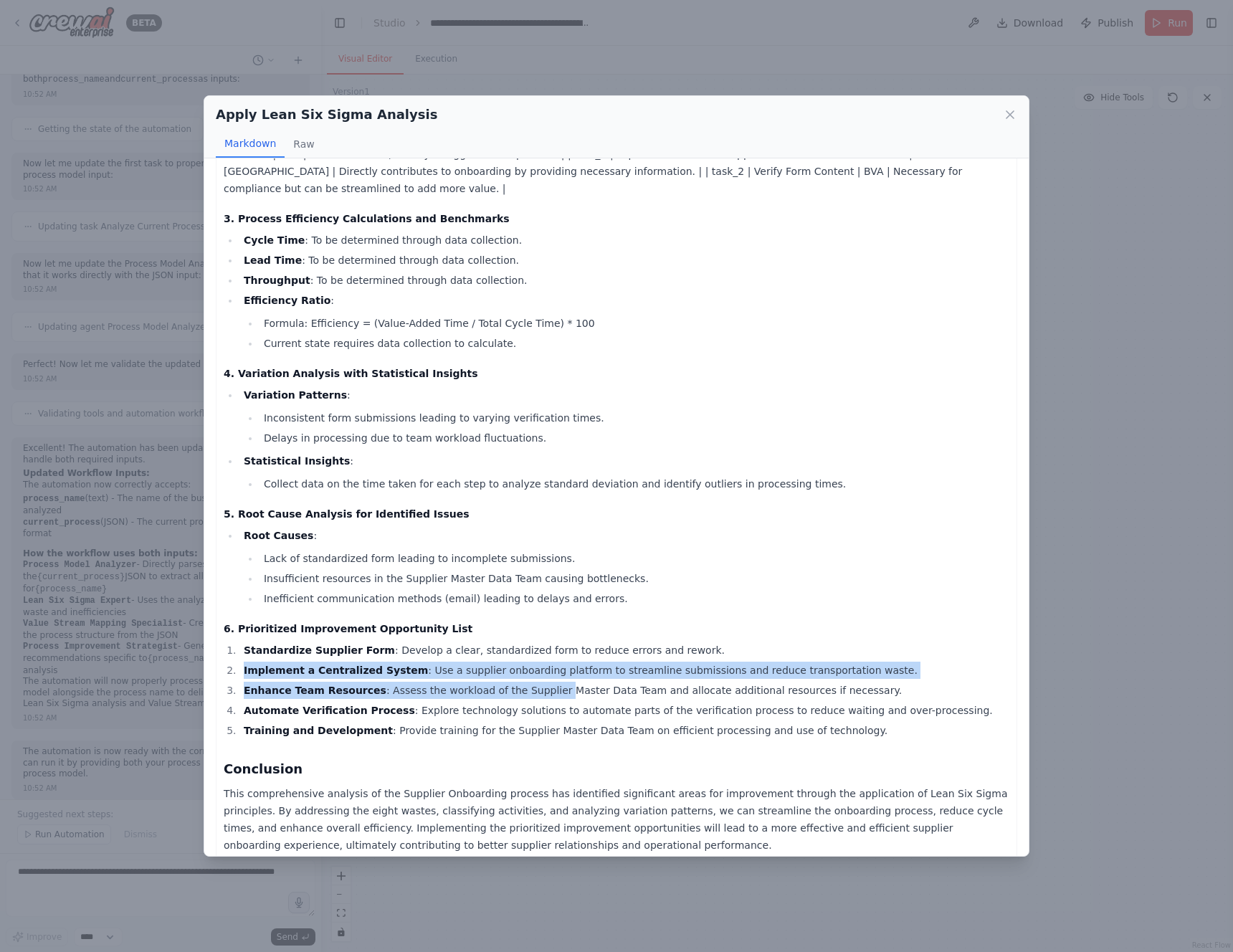
drag, startPoint x: 279, startPoint y: 659, endPoint x: 536, endPoint y: 672, distance: 257.3
click at [542, 670] on ol "Standardize Supplier Form : Develop a clear, standardized form to reduce errors…" at bounding box center [616, 691] width 786 height 98
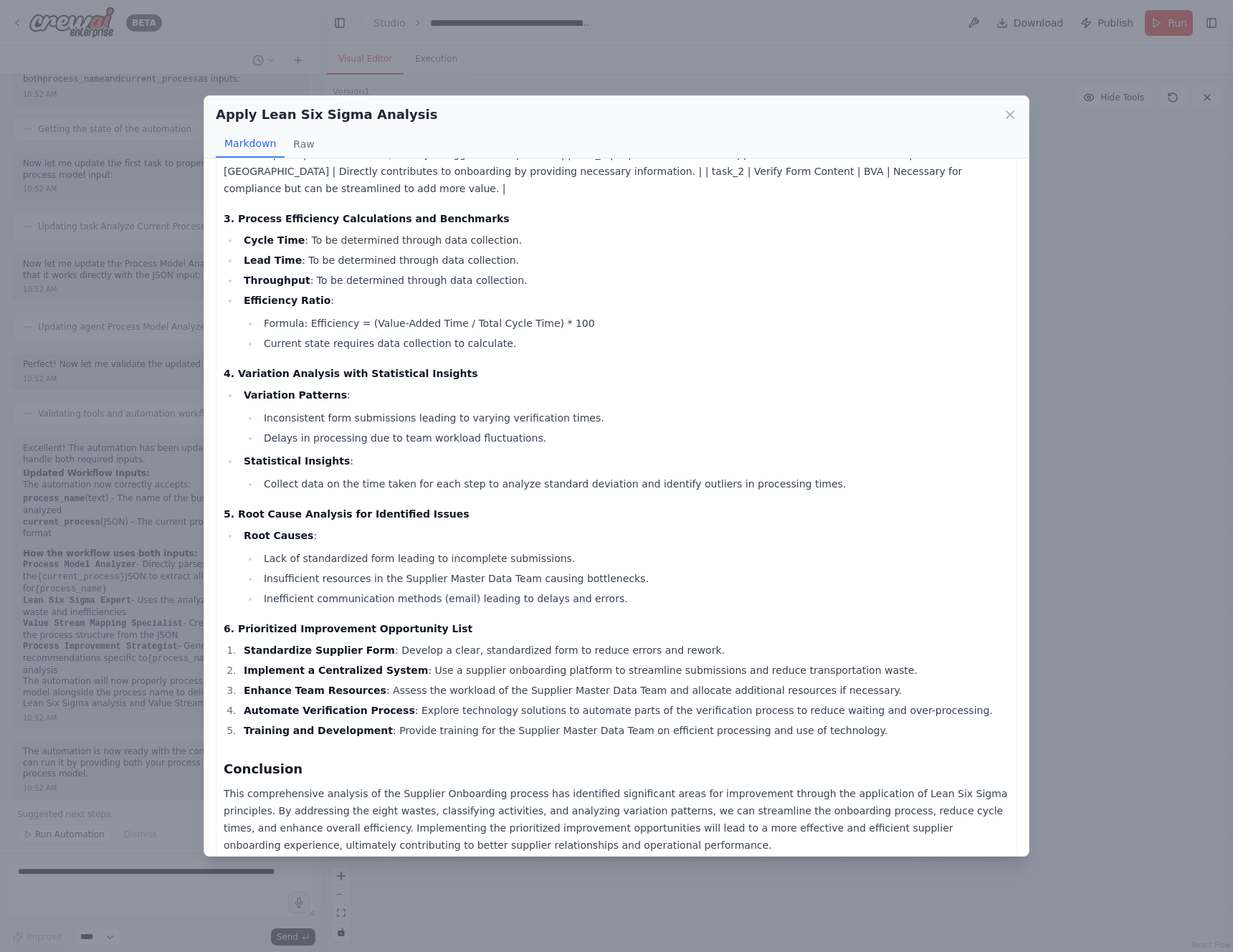
click at [300, 702] on li "Automate Verification Process : Explore technology solutions to automate parts …" at bounding box center [624, 710] width 770 height 17
drag, startPoint x: 269, startPoint y: 677, endPoint x: 444, endPoint y: 680, distance: 175.0
click at [444, 682] on li "Enhance Team Resources : Assess the workload of the Supplier Master Data Team a…" at bounding box center [624, 691] width 770 height 17
click at [290, 702] on ol "Standardize Supplier Form : Develop a clear, standardized form to reduce errors…" at bounding box center [616, 691] width 786 height 98
drag, startPoint x: 232, startPoint y: 691, endPoint x: 534, endPoint y: 693, distance: 302.0
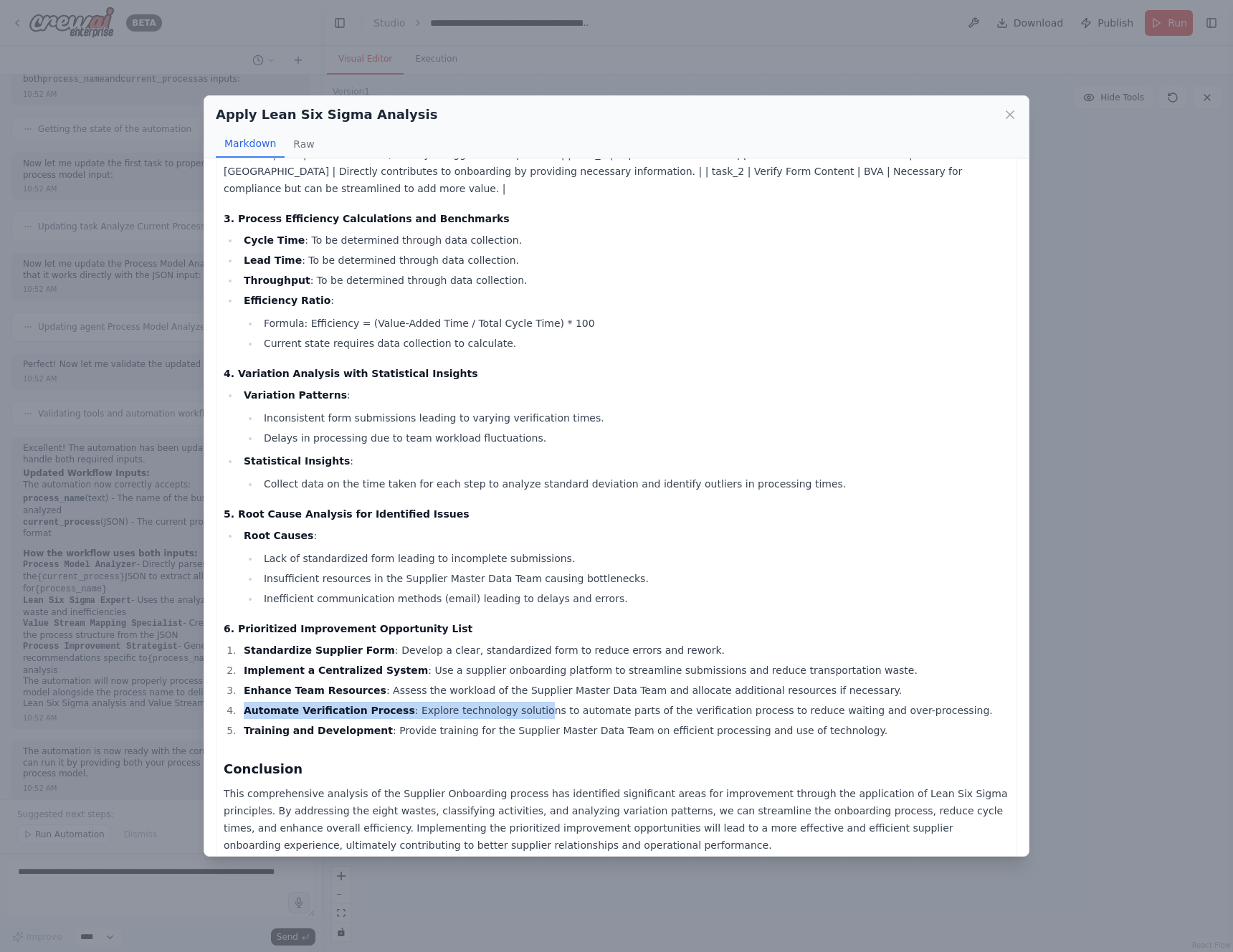
click at [534, 702] on li "Automate Verification Process : Explore technology solutions to automate parts …" at bounding box center [624, 710] width 770 height 17
click at [323, 725] on strong "Training and Development" at bounding box center [317, 730] width 149 height 11
drag, startPoint x: 294, startPoint y: 712, endPoint x: 545, endPoint y: 713, distance: 251.0
click at [545, 722] on li "Training and Development : Provide training for the Supplier Master Data Team o…" at bounding box center [624, 730] width 770 height 17
click at [710, 621] on h4 "6. Prioritized Improvement Opportunity List" at bounding box center [616, 628] width 786 height 14
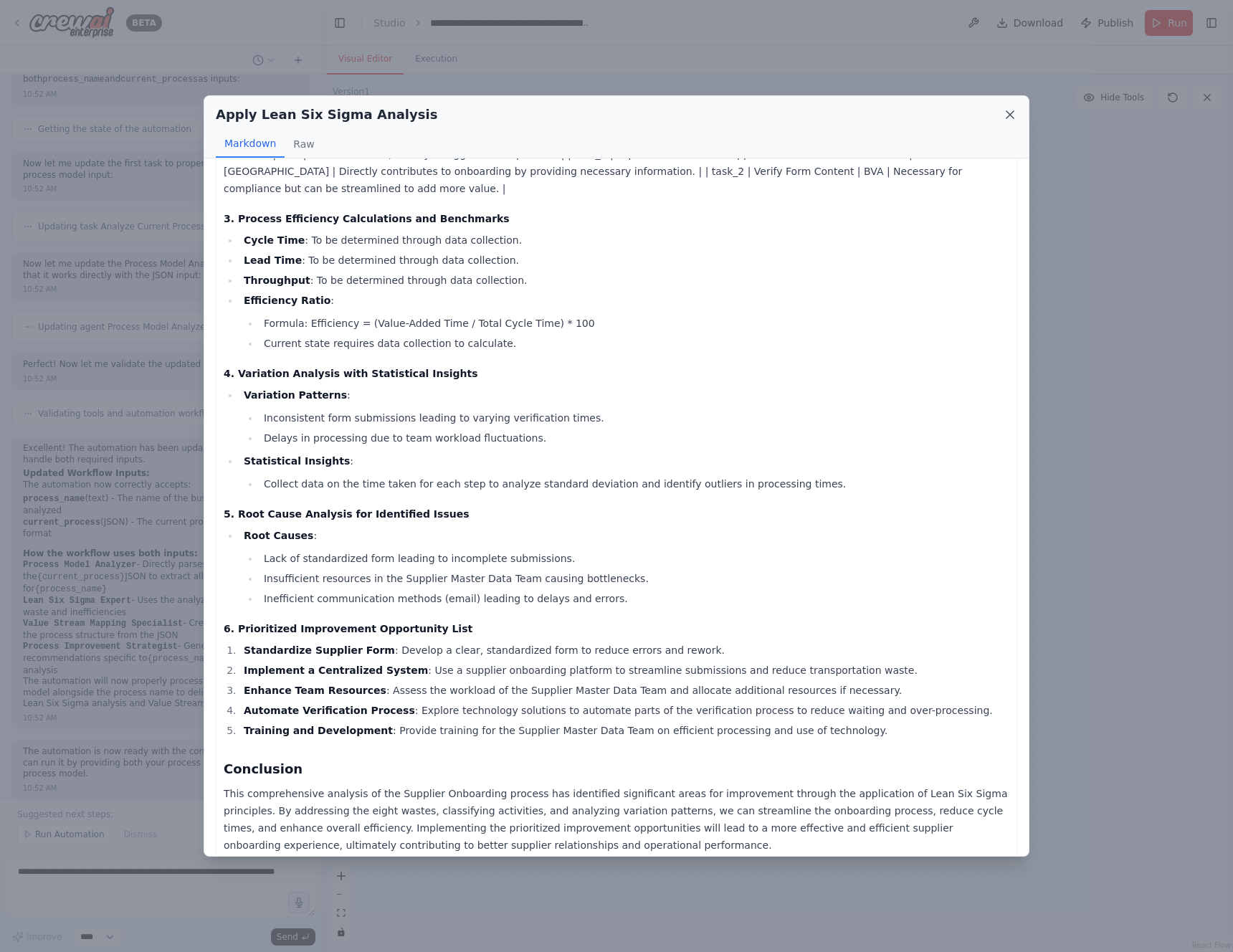
click at [1006, 114] on icon at bounding box center [1010, 115] width 14 height 14
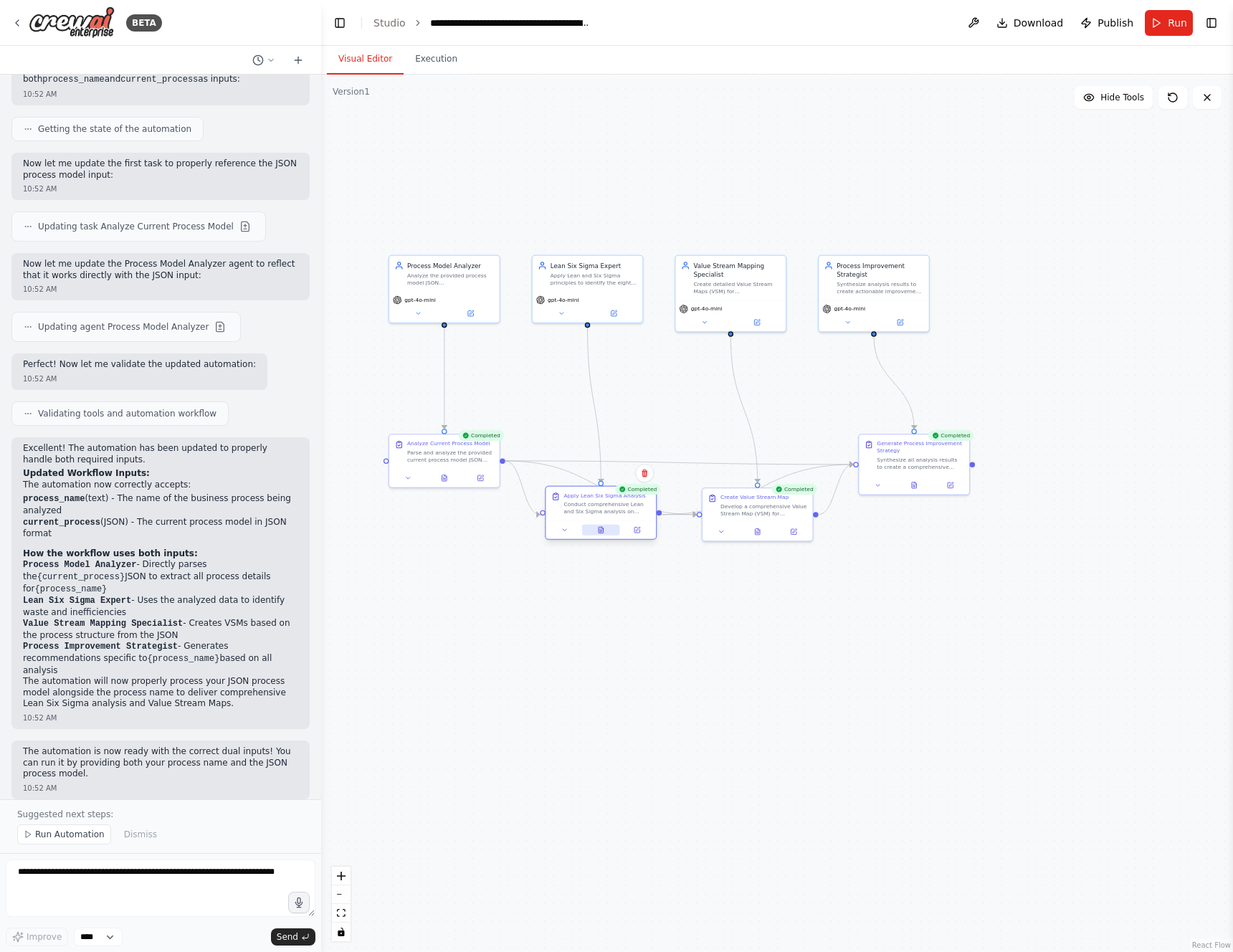
click at [599, 532] on icon at bounding box center [600, 530] width 5 height 6
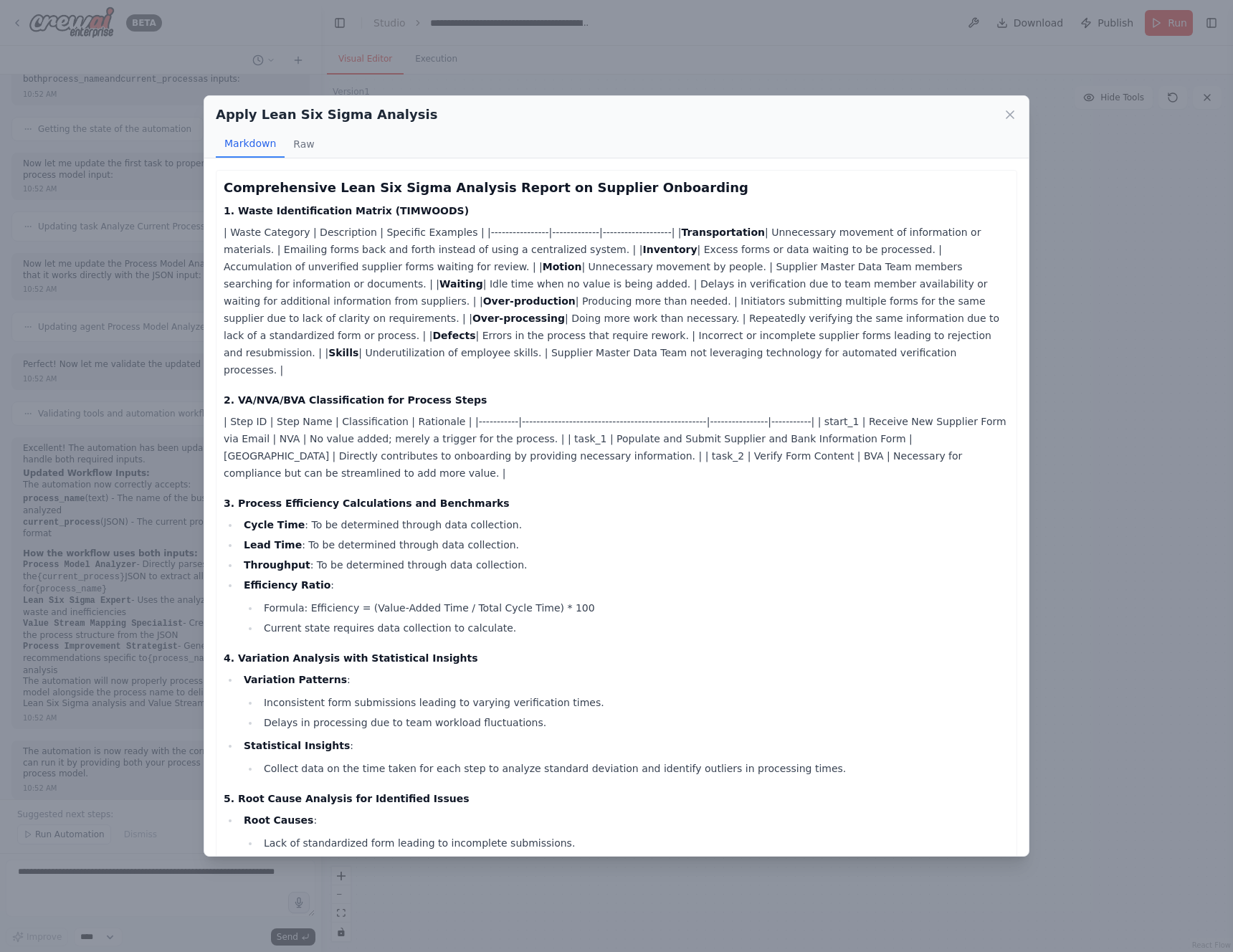
click at [1013, 111] on icon at bounding box center [1010, 115] width 14 height 14
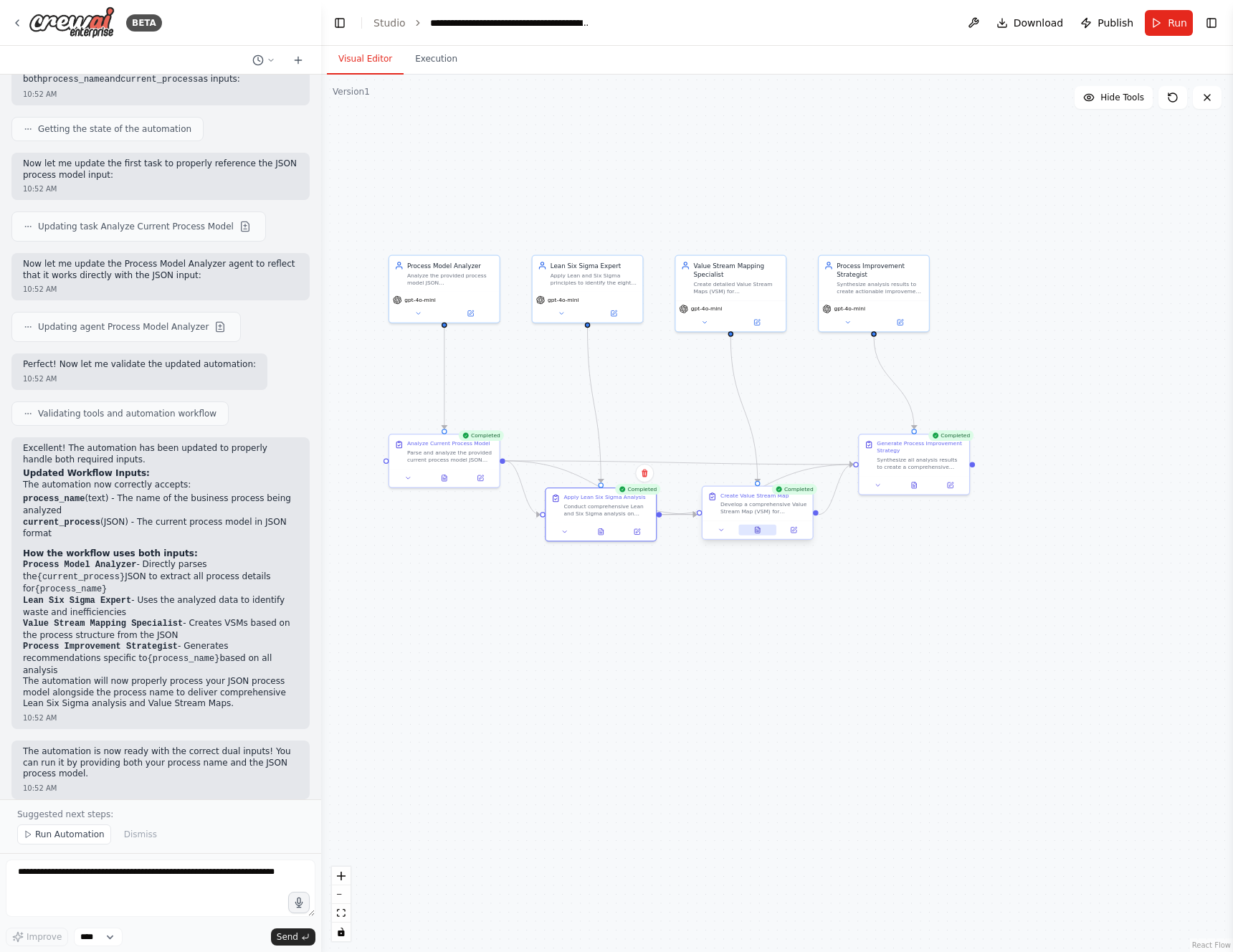
click at [760, 529] on button at bounding box center [758, 530] width 38 height 10
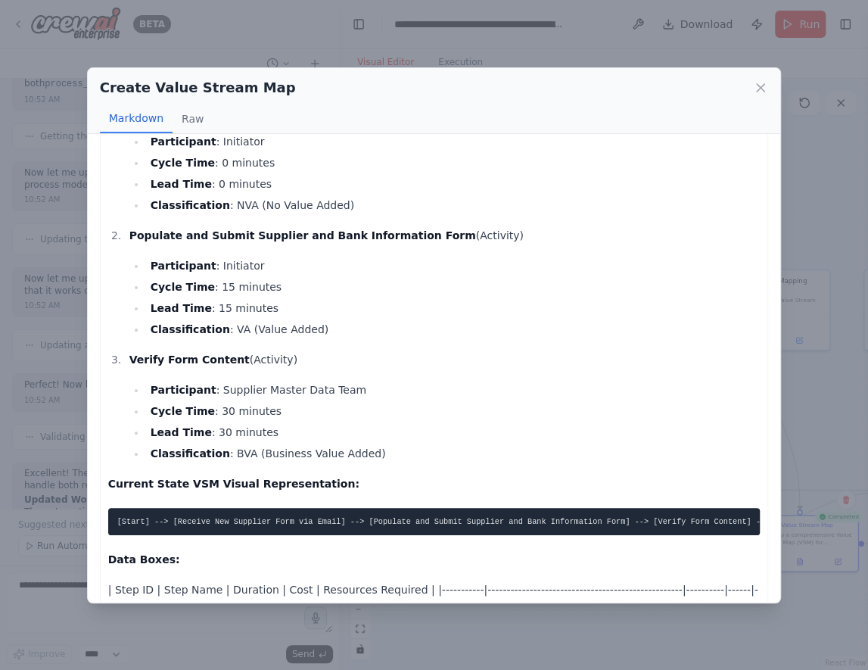
scroll to position [388, 0]
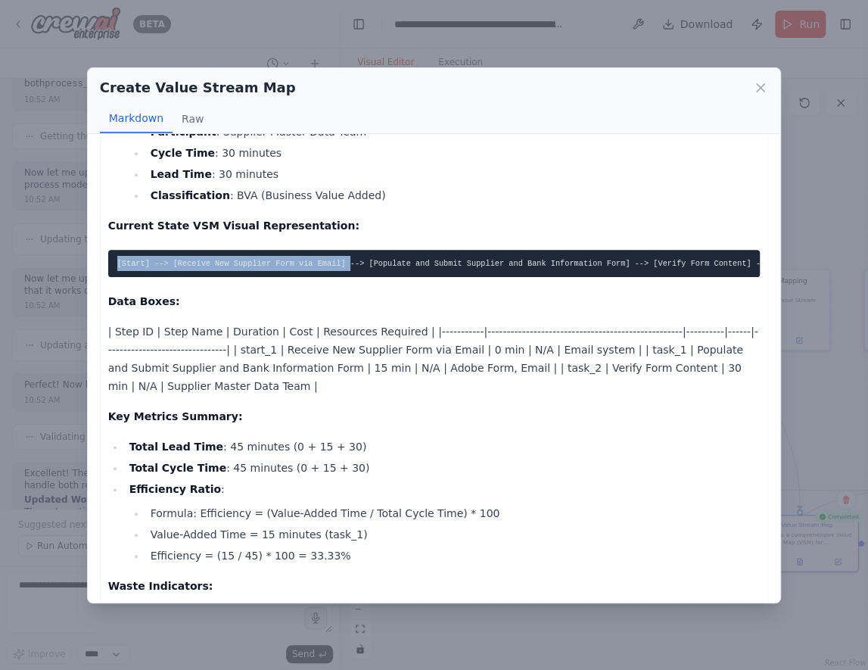
drag, startPoint x: 239, startPoint y: 256, endPoint x: 353, endPoint y: 256, distance: 113.6
click at [353, 256] on pre "[Start] --> [Receive New Supplier Form via Email] --> [Populate and Submit Supp…" at bounding box center [434, 263] width 653 height 27
click at [430, 260] on code "[Start] --> [Receive New Supplier Form via Email] --> [Populate and Submit Supp…" at bounding box center [457, 263] width 681 height 9
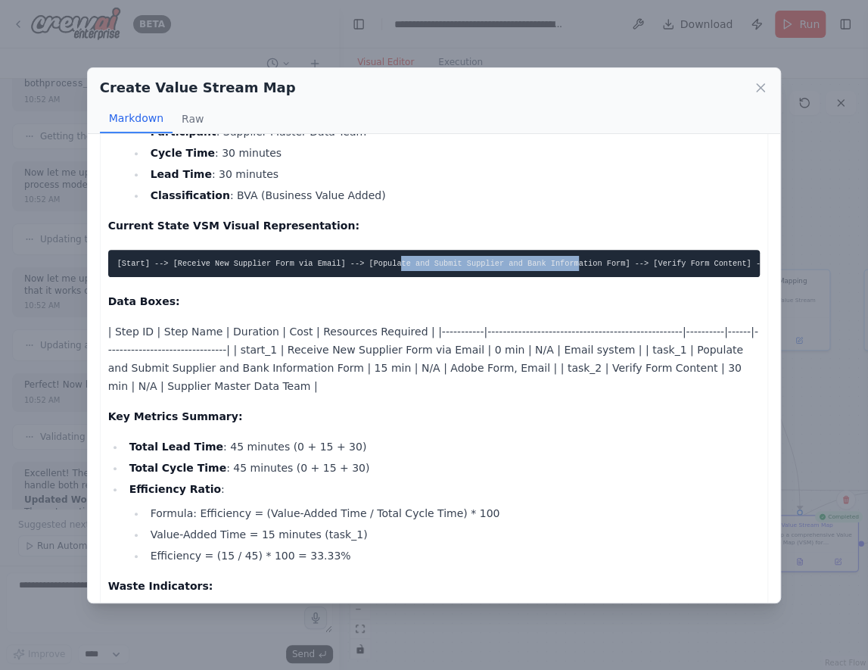
drag, startPoint x: 403, startPoint y: 262, endPoint x: 580, endPoint y: 263, distance: 177.2
click at [580, 263] on code "[Start] --> [Receive New Supplier Form via Email] --> [Populate and Submit Supp…" at bounding box center [457, 263] width 681 height 9
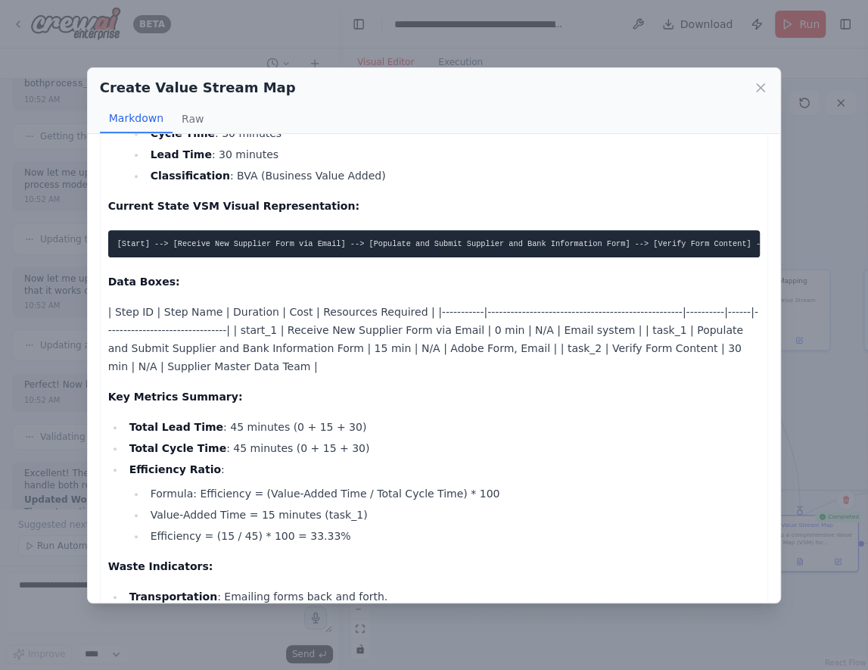
scroll to position [421, 0]
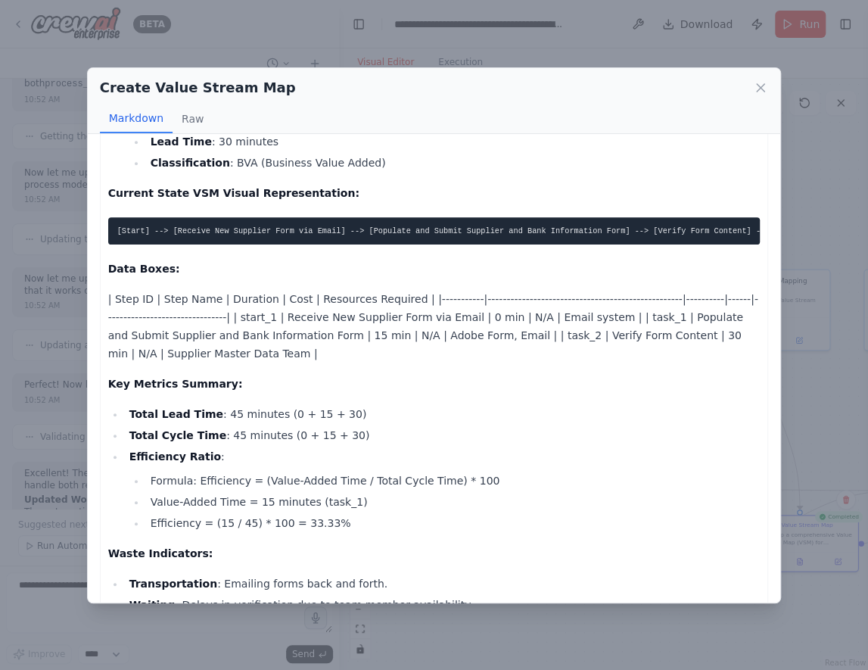
click at [443, 326] on p "| Step ID | Step Name | Duration | Cost | Resources Required | |-----------|---…" at bounding box center [434, 326] width 653 height 73
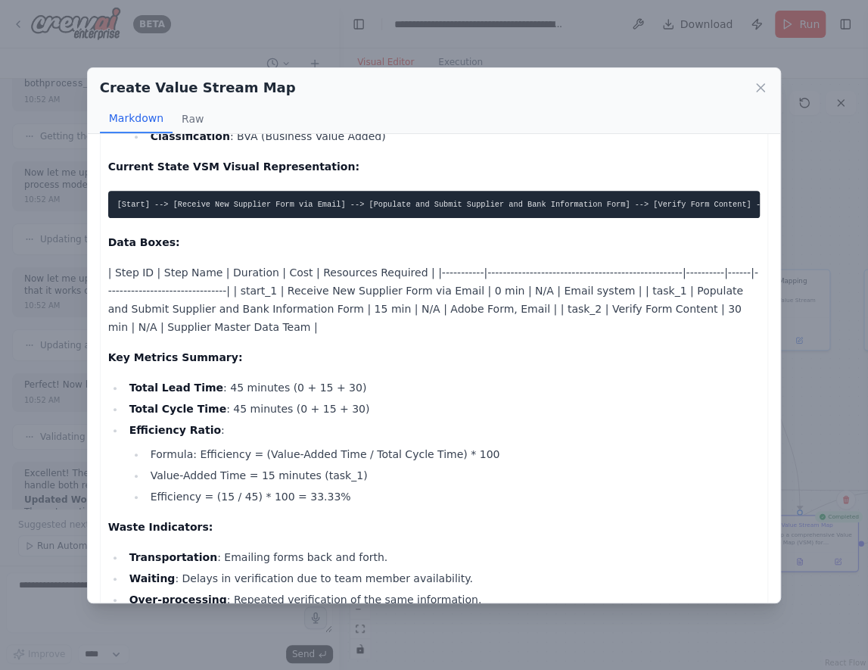
scroll to position [454, 0]
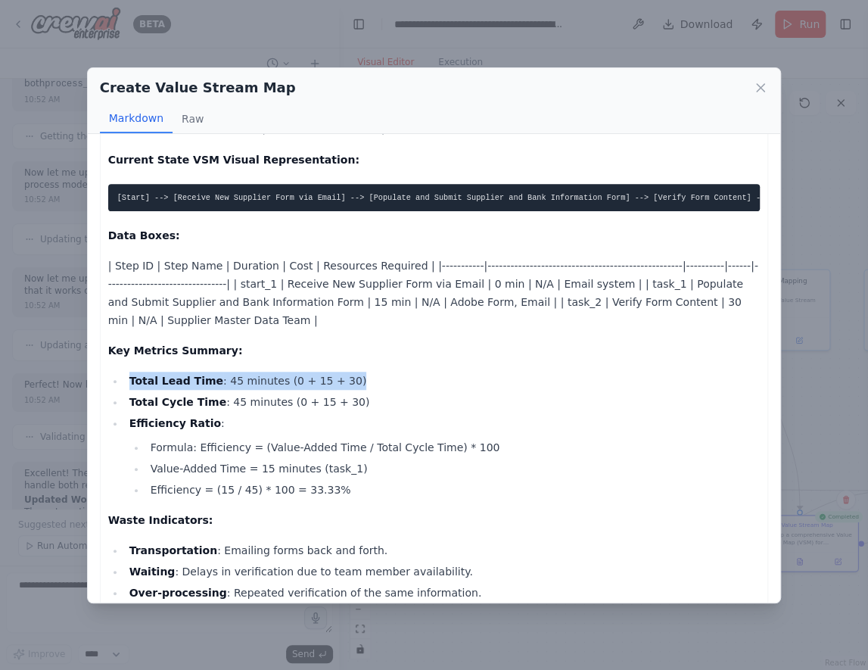
drag, startPoint x: 123, startPoint y: 387, endPoint x: 354, endPoint y: 389, distance: 230.2
click at [354, 389] on ul "Total Lead Time : 45 minutes (0 + 15 + 30) Total Cycle Time : 45 minutes (0 + 1…" at bounding box center [434, 435] width 653 height 127
click at [238, 425] on li "Efficiency Ratio : Formula: Efficiency = (Value-Added Time / Total Cycle Time) …" at bounding box center [443, 456] width 636 height 85
drag, startPoint x: 177, startPoint y: 410, endPoint x: 311, endPoint y: 402, distance: 134.3
click at [311, 402] on li "Total Cycle Time : 45 minutes (0 + 15 + 30)" at bounding box center [443, 402] width 636 height 18
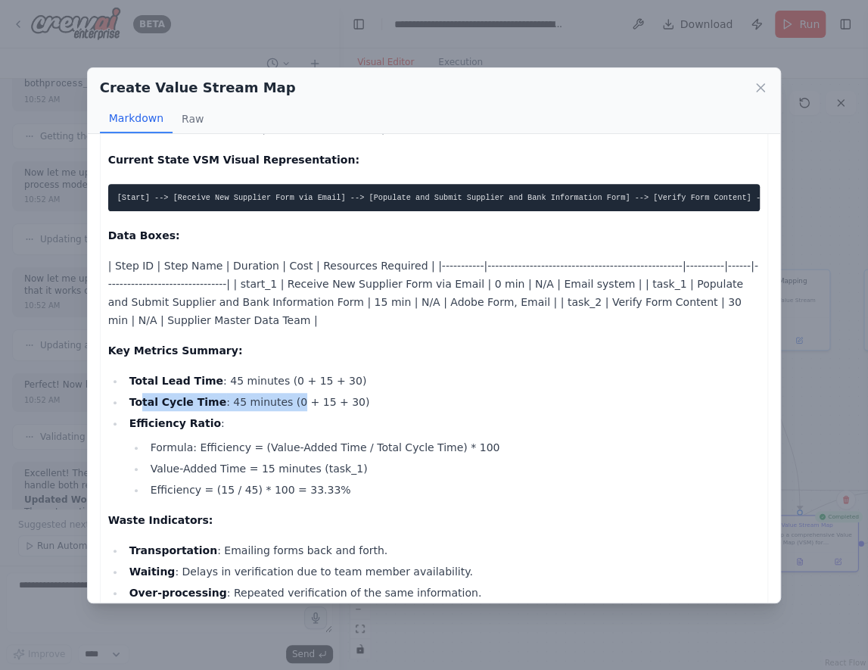
drag, startPoint x: 141, startPoint y: 417, endPoint x: 259, endPoint y: 445, distance: 121.4
click at [286, 411] on li "Total Cycle Time : 45 minutes (0 + 15 + 30)" at bounding box center [443, 402] width 636 height 18
drag, startPoint x: 218, startPoint y: 485, endPoint x: 238, endPoint y: 487, distance: 20.6
click at [218, 485] on ul "Formula: Efficiency = (Value-Added Time / Total Cycle Time) * 100 Value-Added T…" at bounding box center [444, 468] width 631 height 61
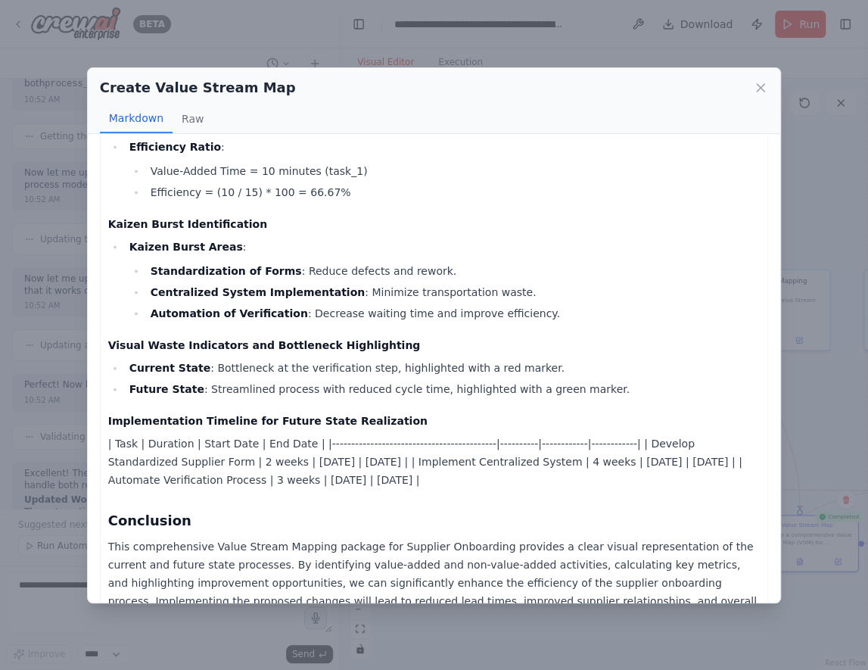
scroll to position [1442, 0]
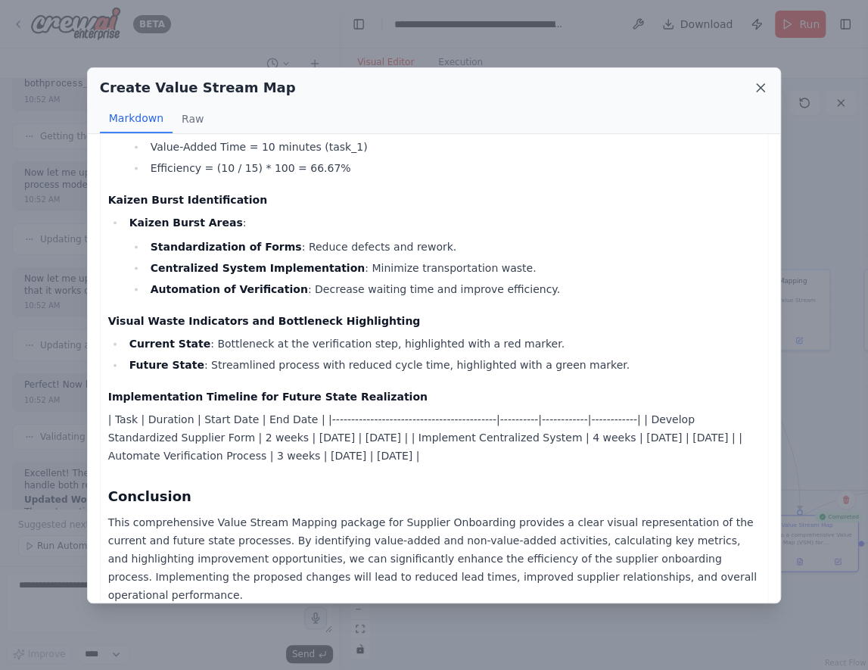
click at [758, 90] on icon at bounding box center [761, 88] width 8 height 8
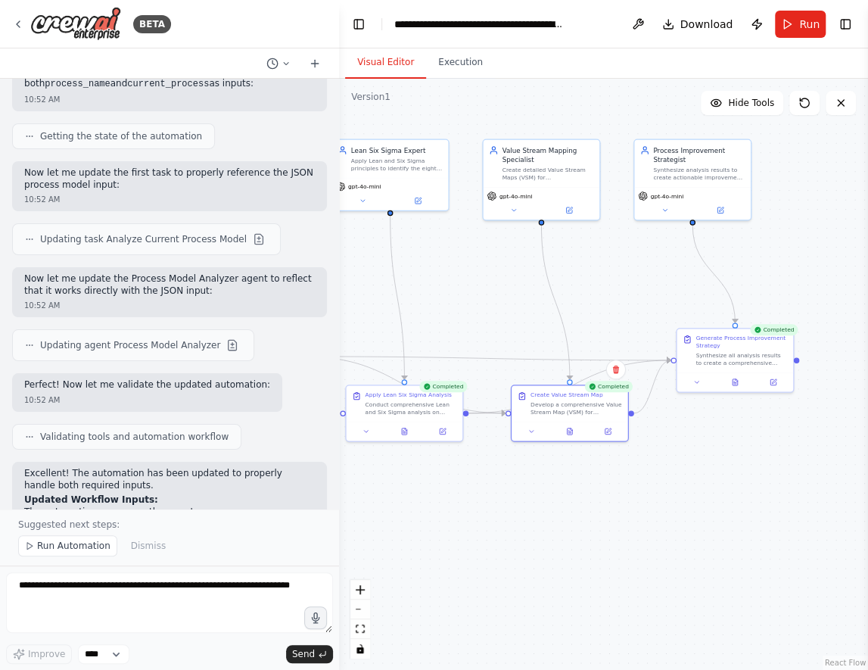
drag, startPoint x: 709, startPoint y: 416, endPoint x: 478, endPoint y: 285, distance: 264.4
click at [478, 285] on div ".deletable-edge-delete-btn { width: 20px; height: 20px; border: 0px solid #ffff…" at bounding box center [603, 374] width 529 height 591
click at [569, 433] on button at bounding box center [570, 429] width 40 height 11
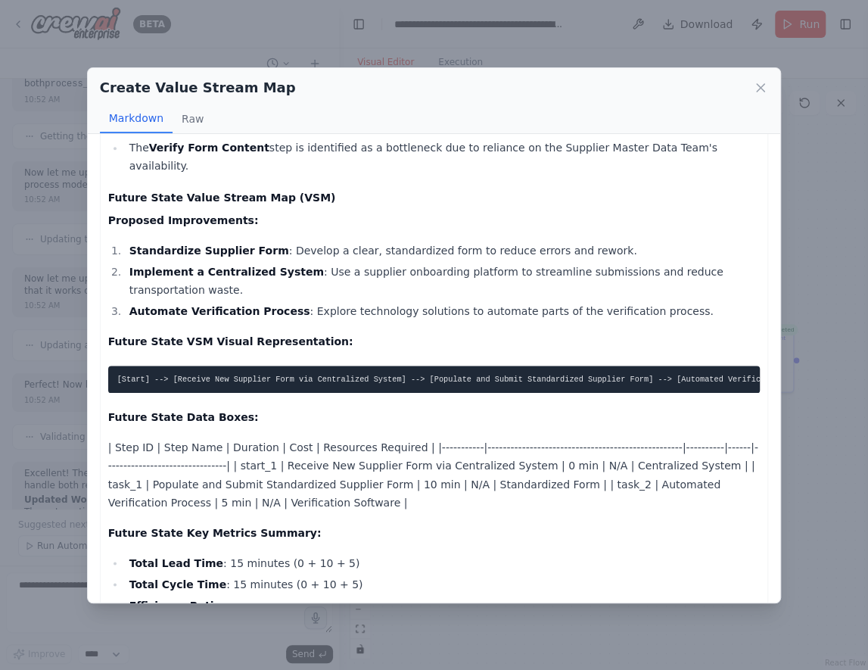
scroll to position [1064, 0]
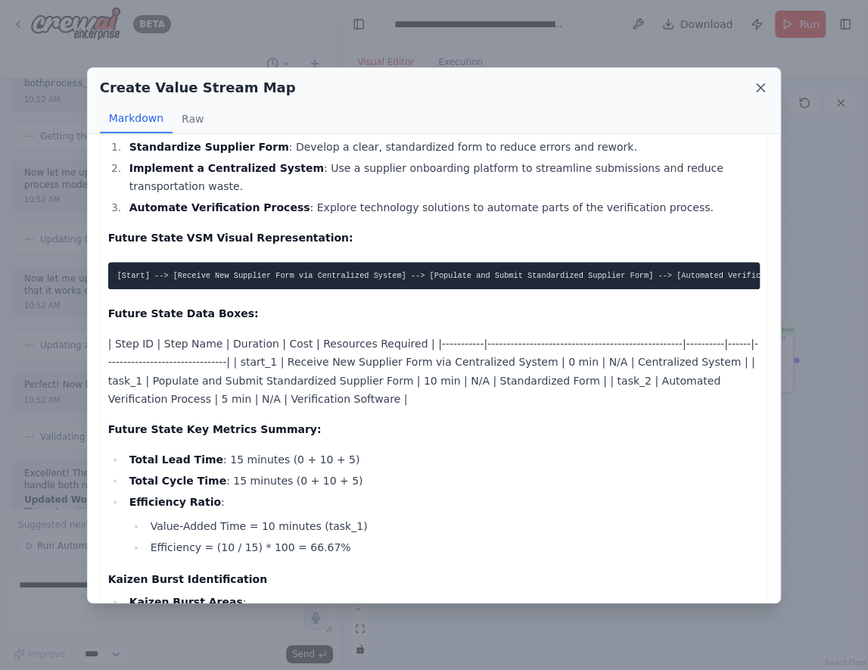
click at [767, 86] on icon at bounding box center [760, 87] width 15 height 15
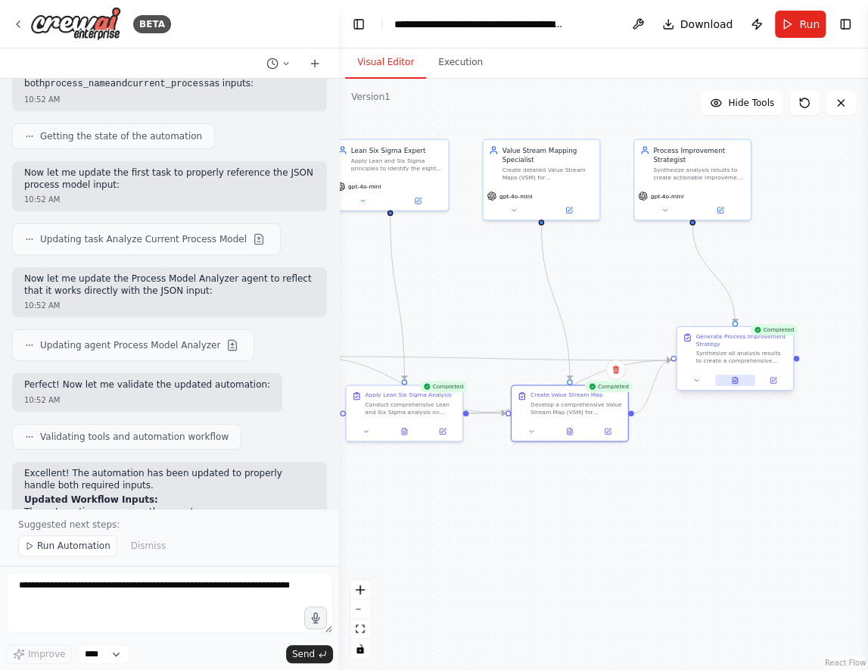
click at [733, 382] on icon at bounding box center [735, 380] width 5 height 6
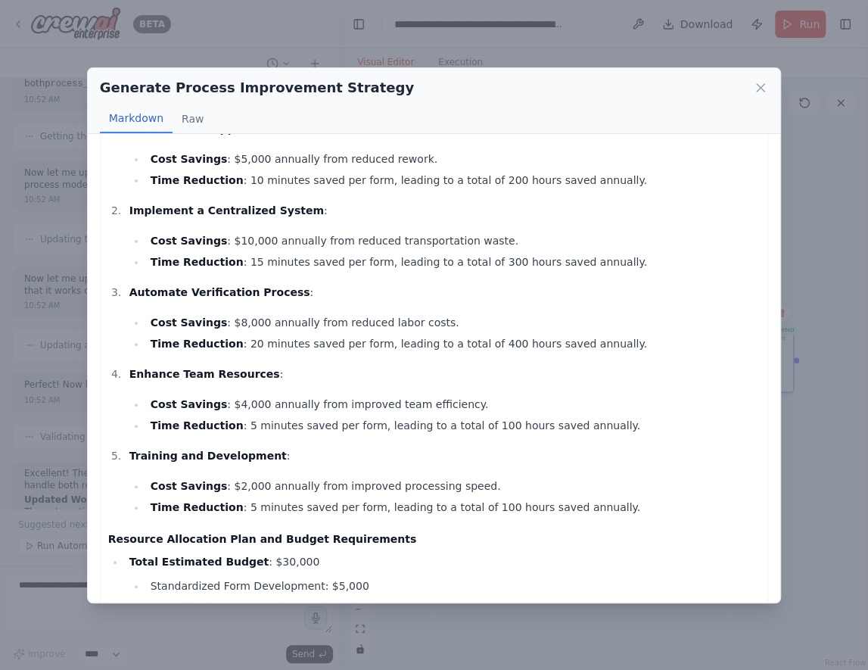
scroll to position [653, 0]
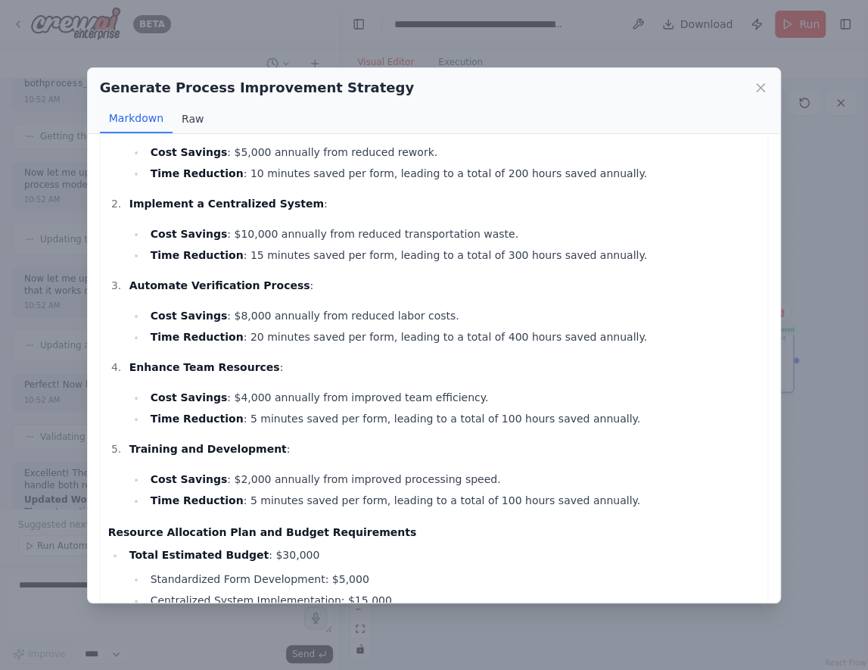
click at [204, 117] on button "Raw" at bounding box center [193, 118] width 40 height 29
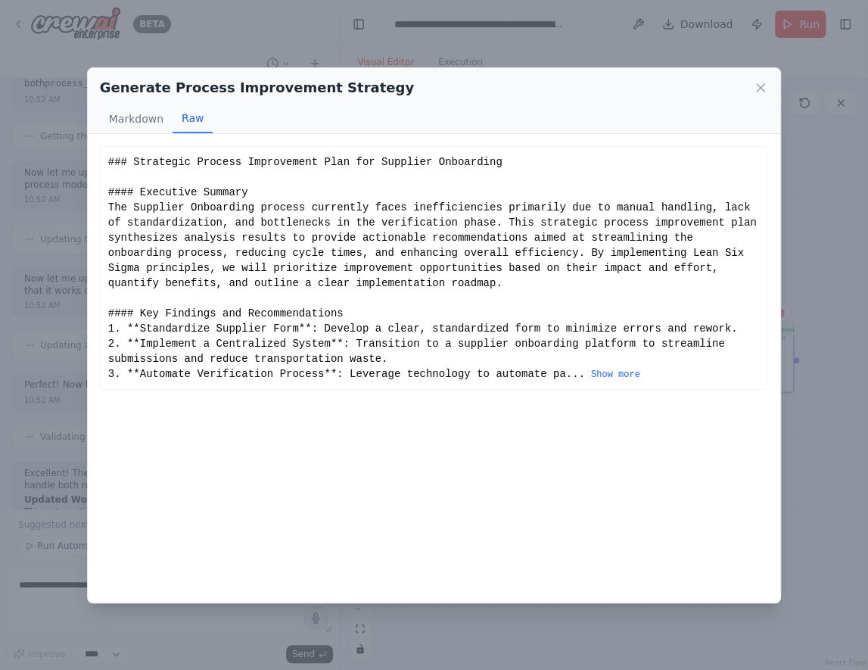
scroll to position [0, 0]
click at [140, 114] on button "Markdown" at bounding box center [136, 118] width 73 height 29
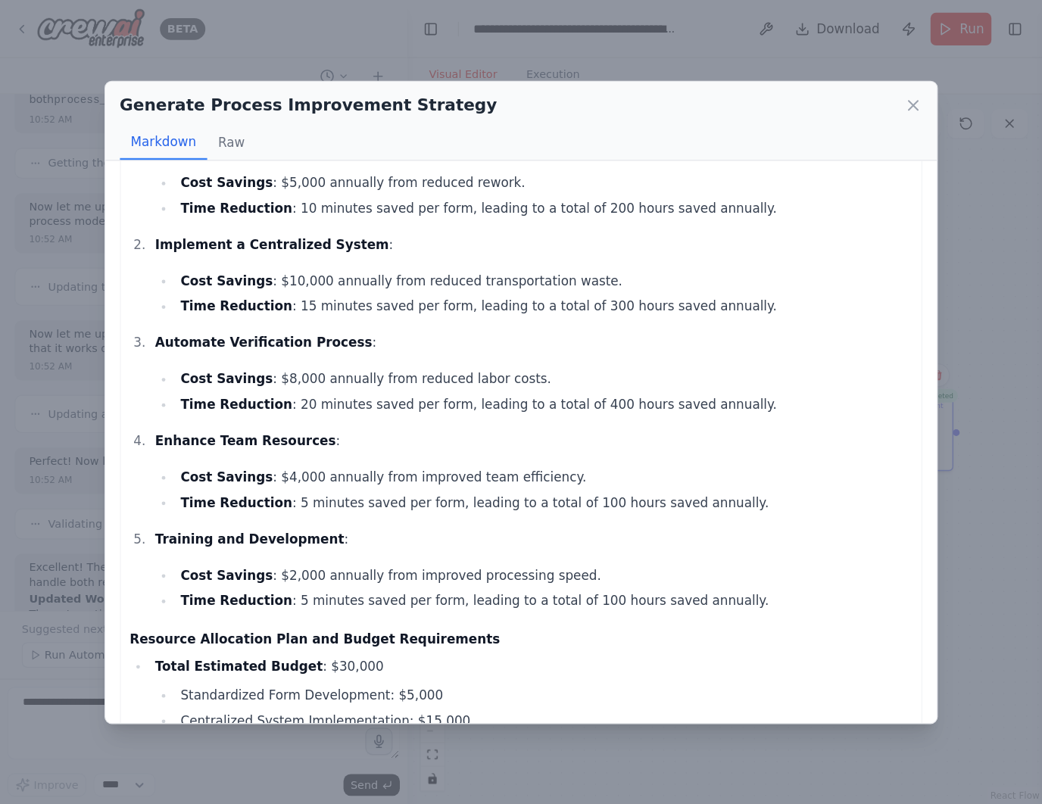
scroll to position [639, 0]
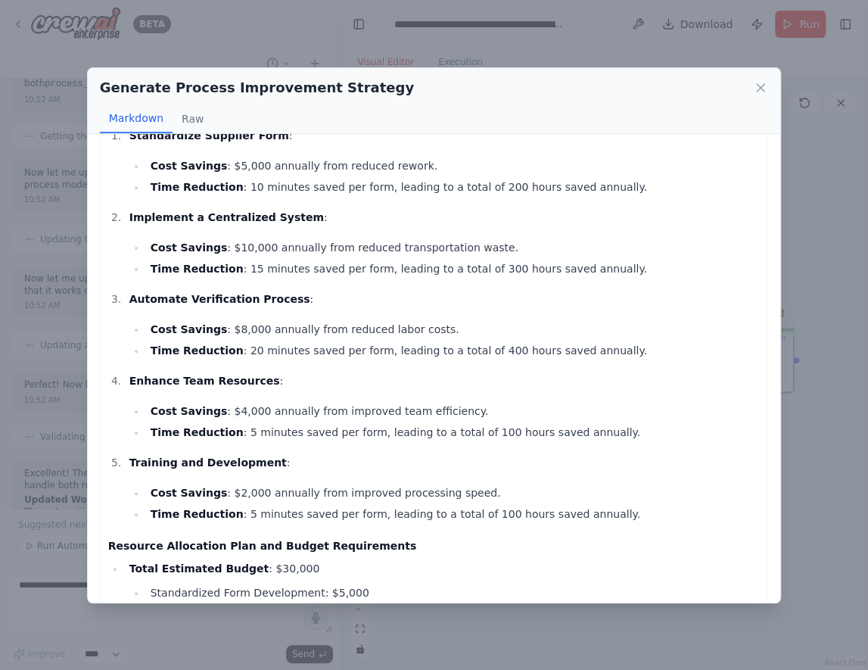
drag, startPoint x: 169, startPoint y: 302, endPoint x: 155, endPoint y: 301, distance: 13.7
click at [169, 302] on strong "Automate Verification Process" at bounding box center [219, 299] width 181 height 12
drag, startPoint x: 142, startPoint y: 299, endPoint x: 331, endPoint y: 297, distance: 189.3
click at [331, 297] on p "Automate Verification Process :" at bounding box center [444, 299] width 631 height 18
click at [344, 354] on li "Time Reduction : 20 minutes saved per form, leading to a total of 400 hours sav…" at bounding box center [453, 350] width 615 height 18
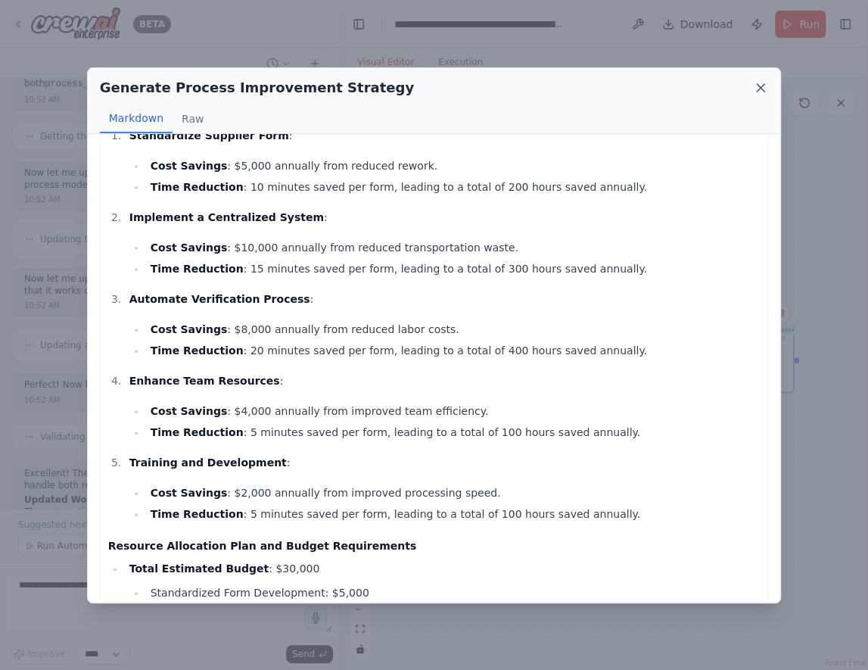
click at [766, 87] on icon at bounding box center [760, 87] width 15 height 15
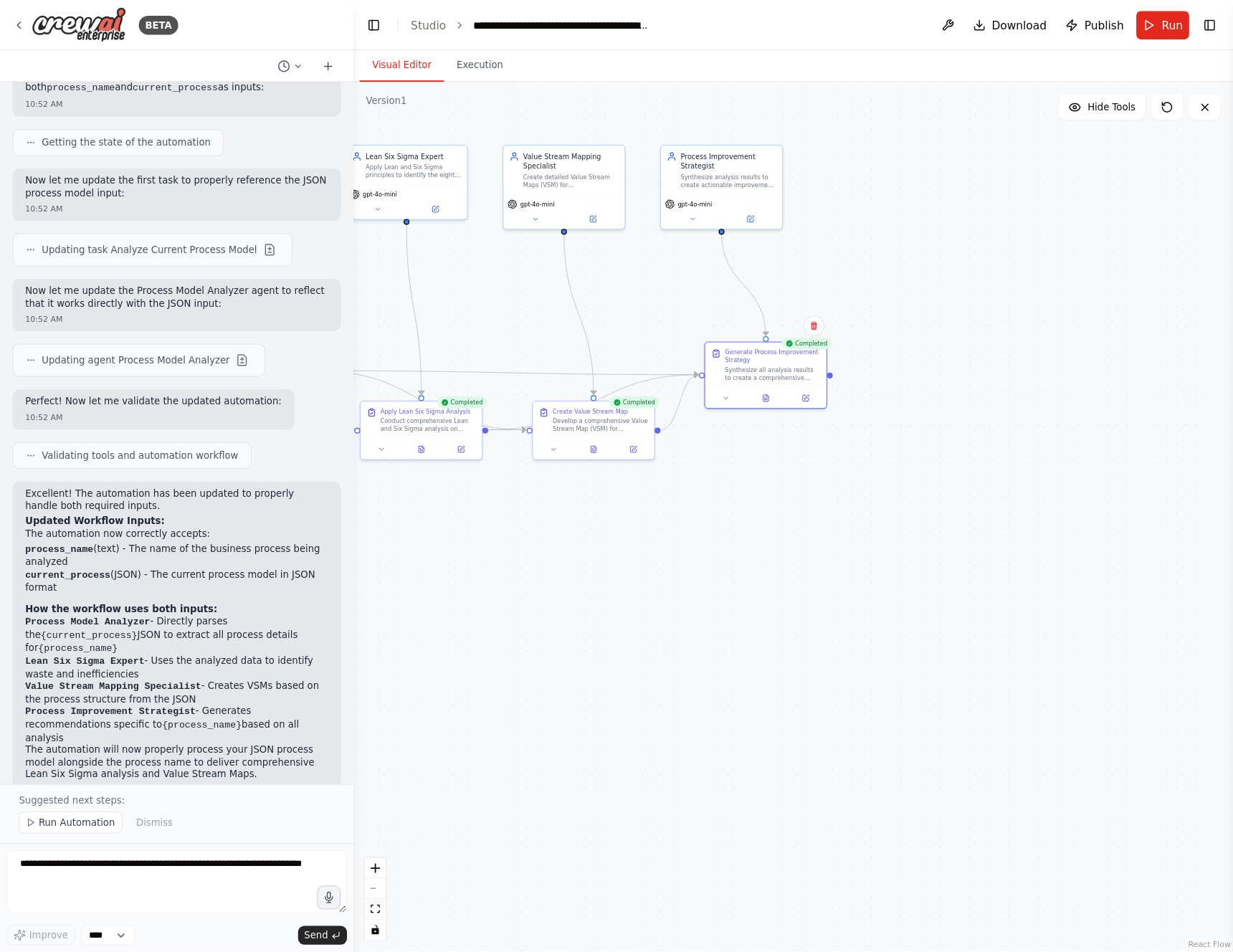
scroll to position [2375, 0]
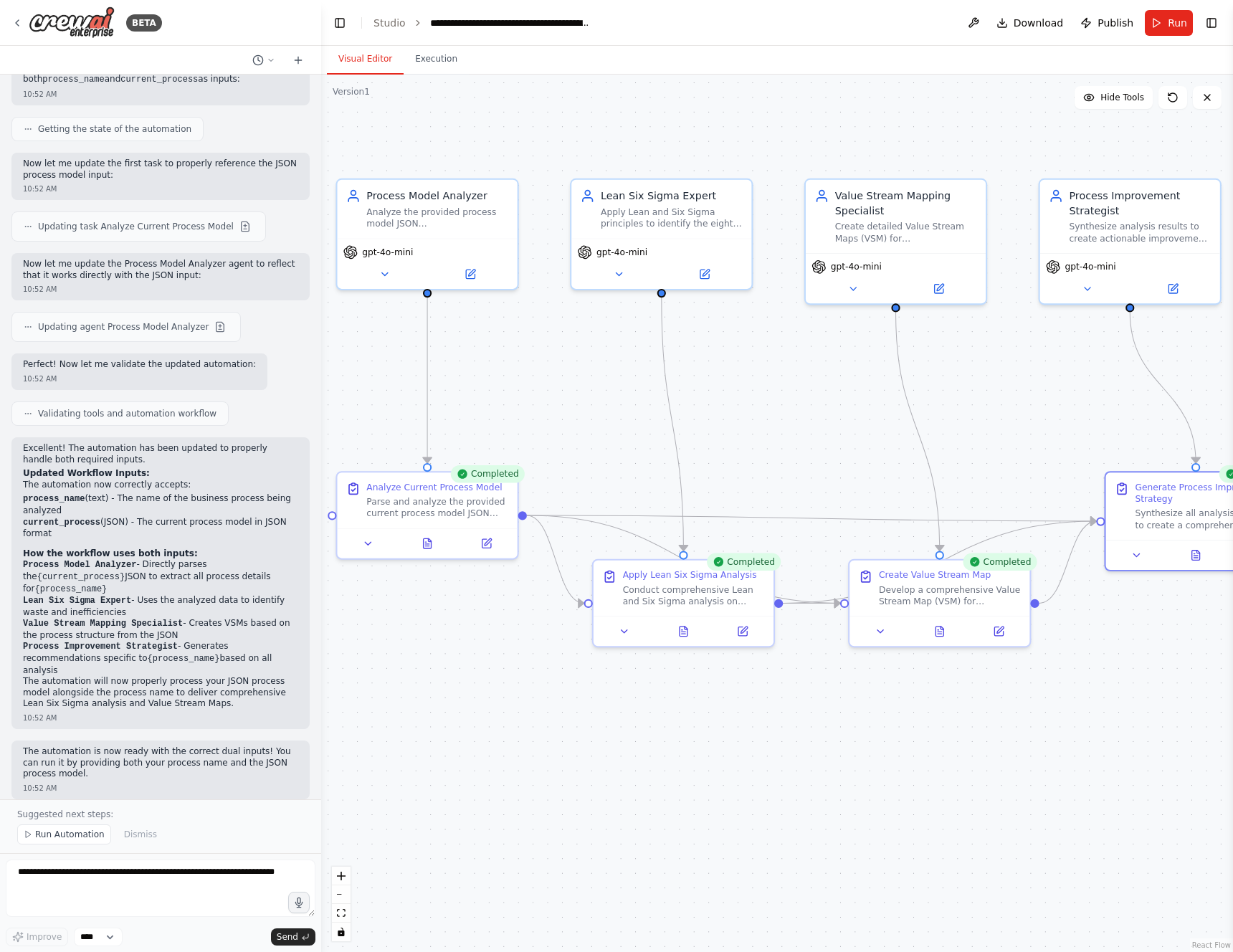
drag, startPoint x: 482, startPoint y: 277, endPoint x: 834, endPoint y: 404, distance: 374.2
click at [839, 411] on div ".deletable-edge-delete-btn { width: 20px; height: 20px; border: 0px solid #ffff…" at bounding box center [777, 513] width 912 height 878
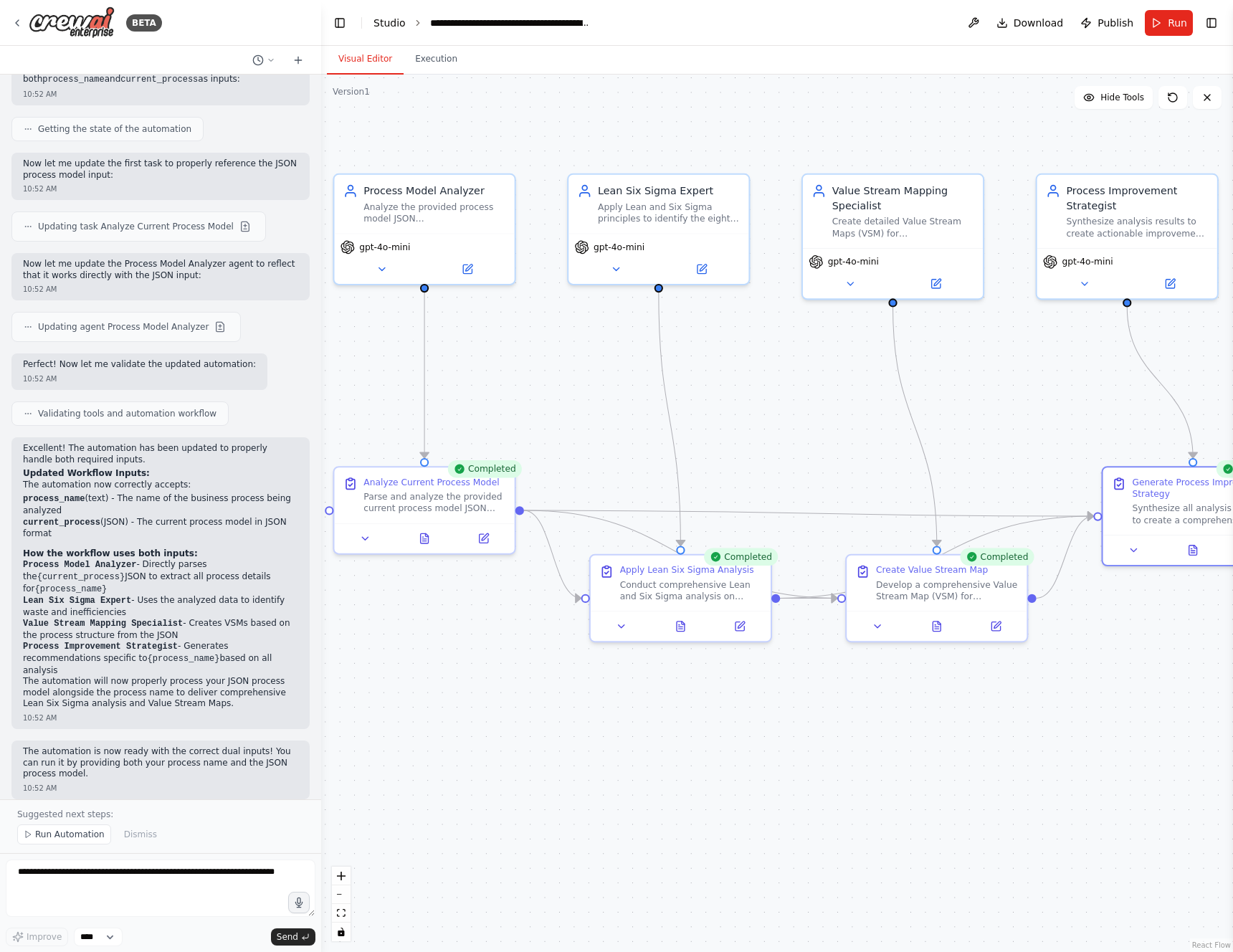
click at [394, 27] on link "Studio" at bounding box center [389, 23] width 32 height 11
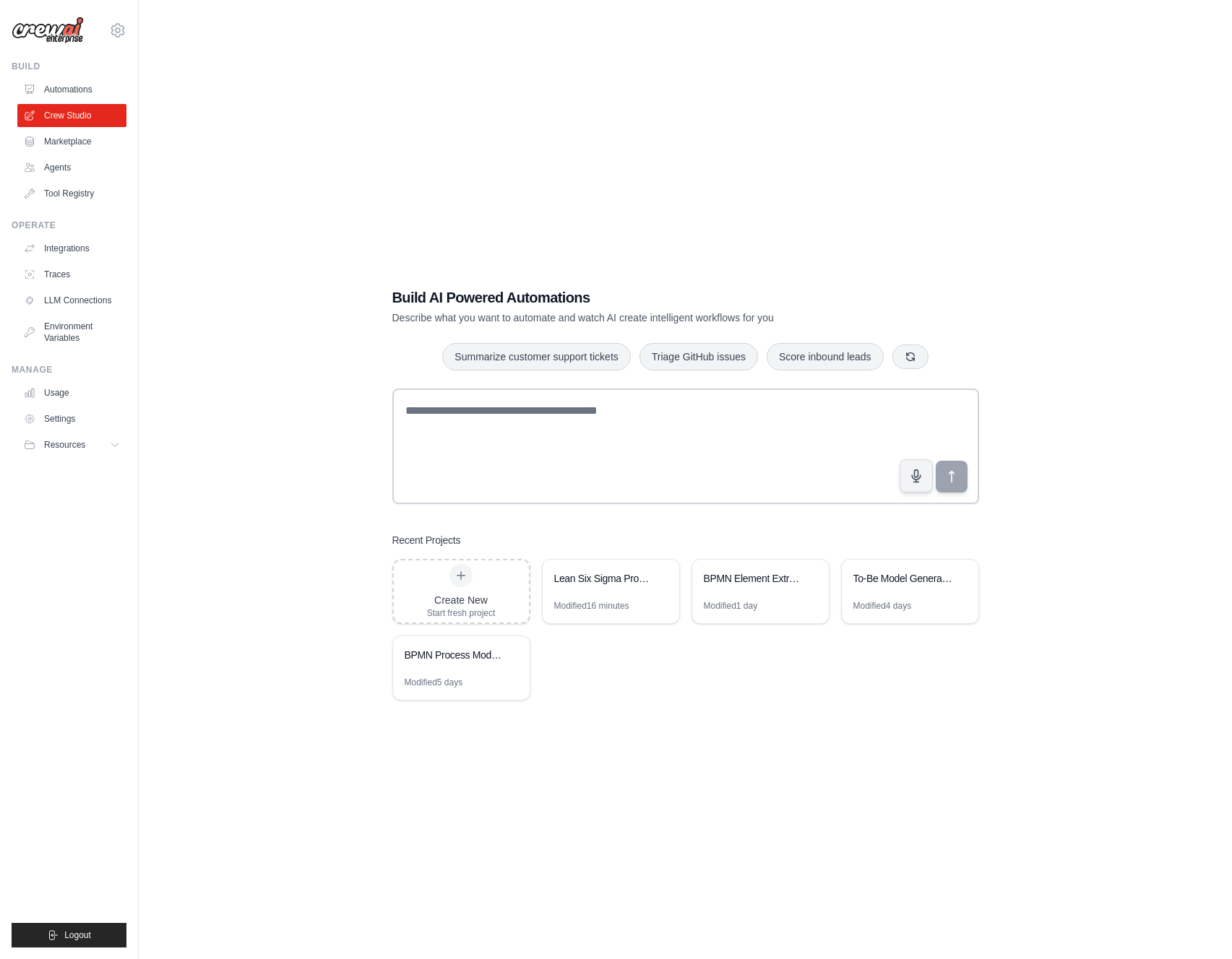
click at [382, 155] on div "Build AI Powered Automations Describe what you want to automate and watch AI cr…" at bounding box center [685, 493] width 1047 height 959
